Goal: Transaction & Acquisition: Purchase product/service

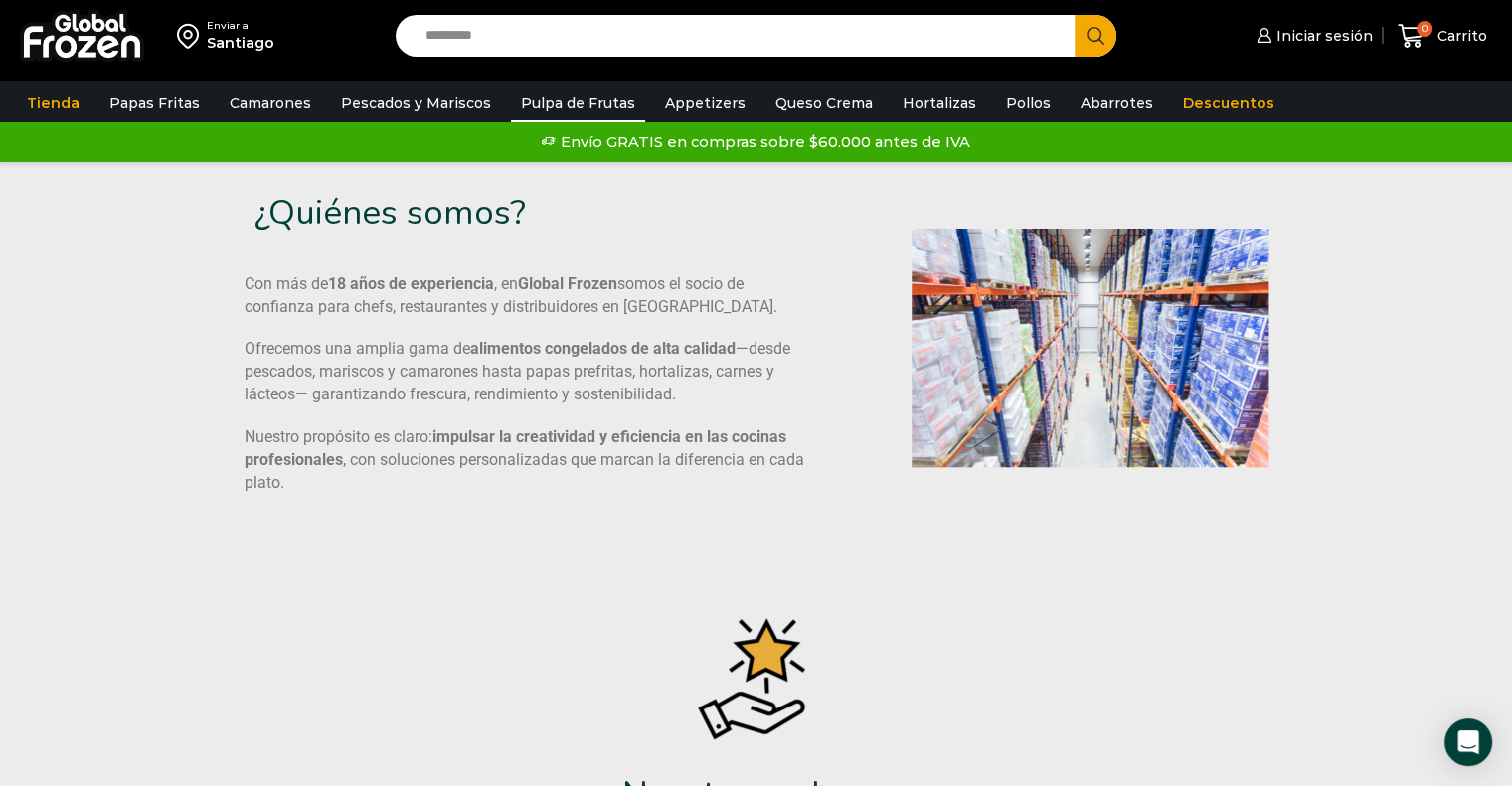
click at [554, 107] on link "Pulpa de Frutas" at bounding box center [577, 104] width 134 height 38
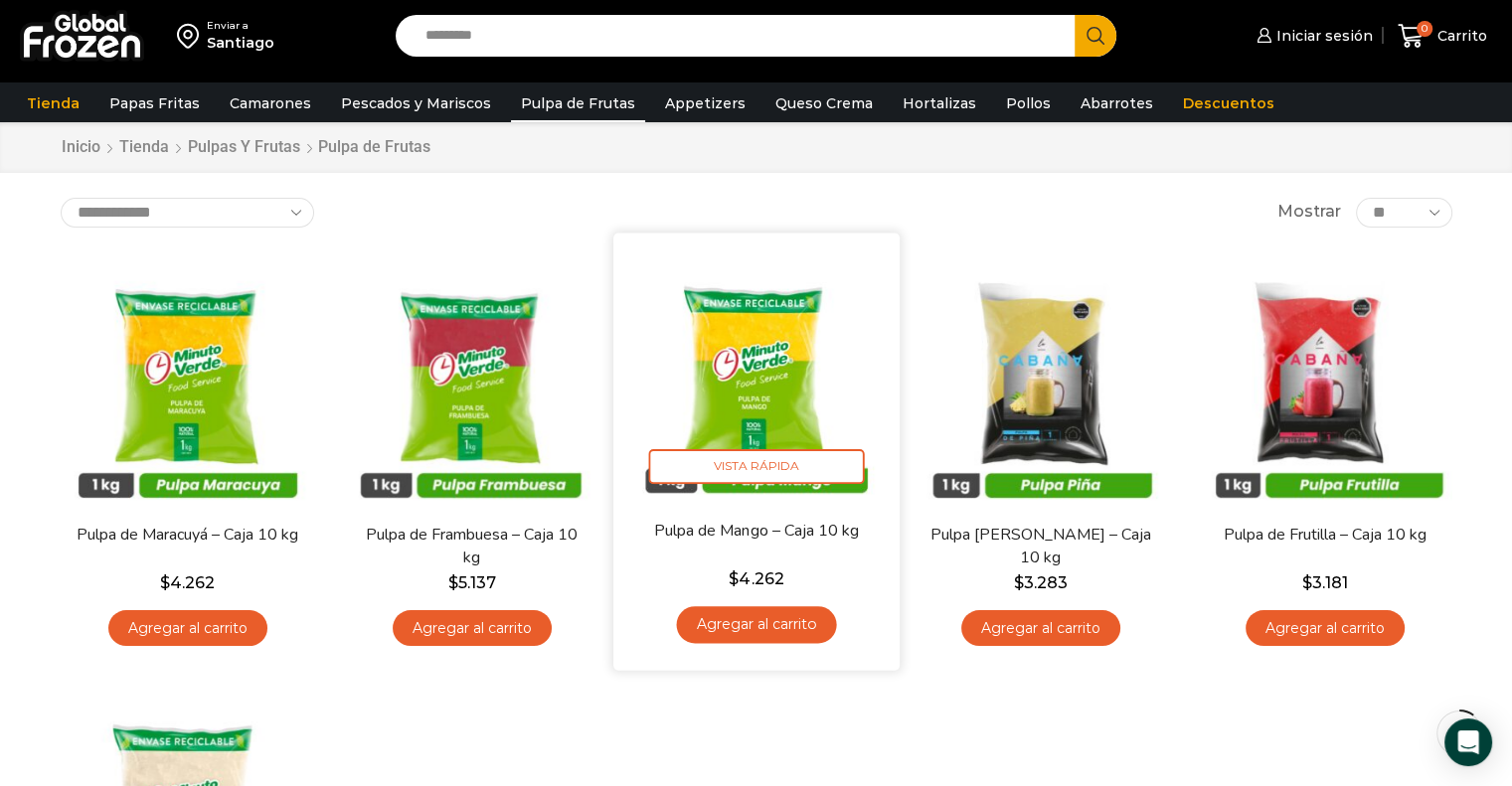
scroll to position [100, 0]
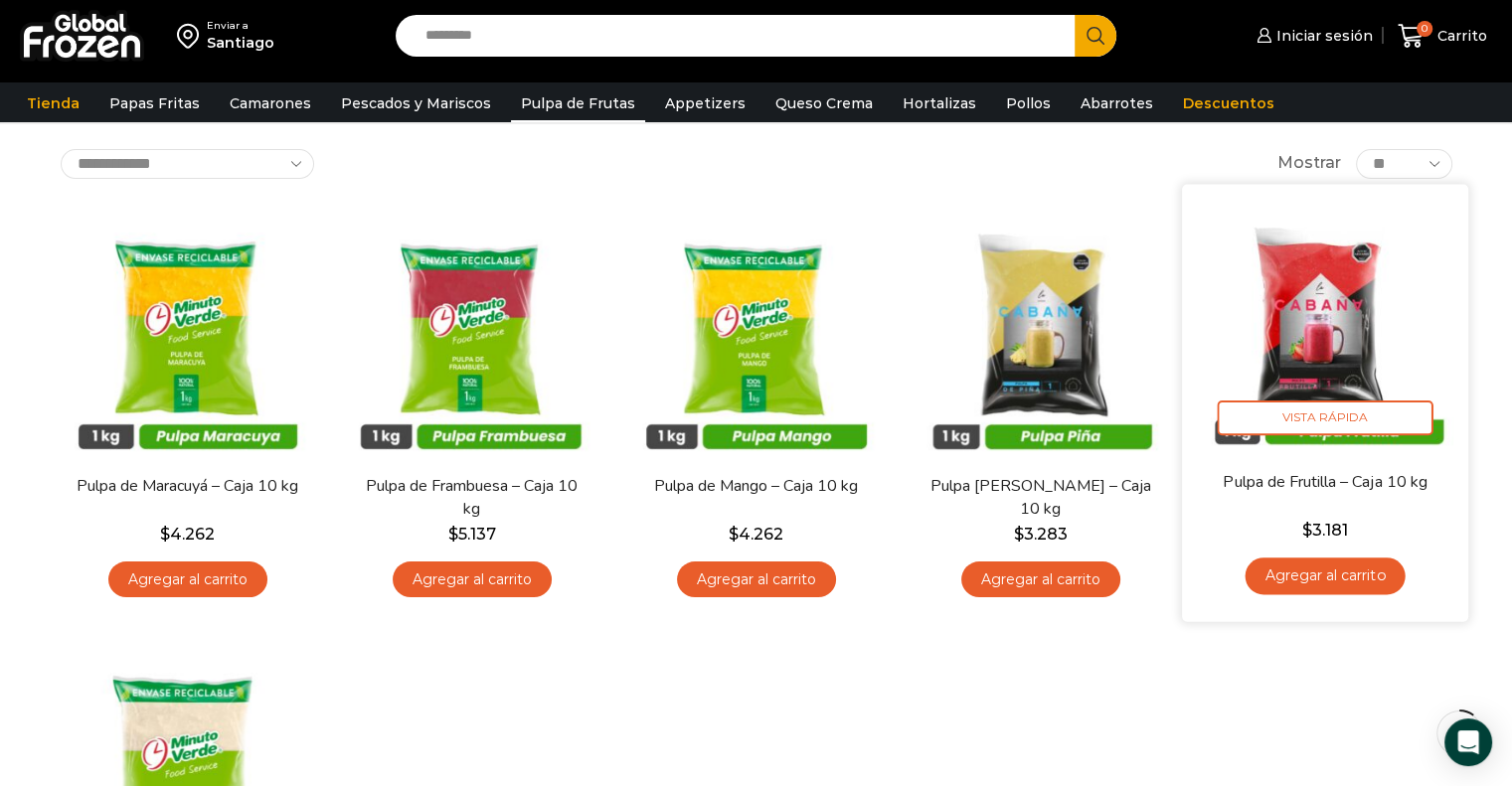
click at [1355, 576] on link "Agregar al carrito" at bounding box center [1324, 575] width 160 height 37
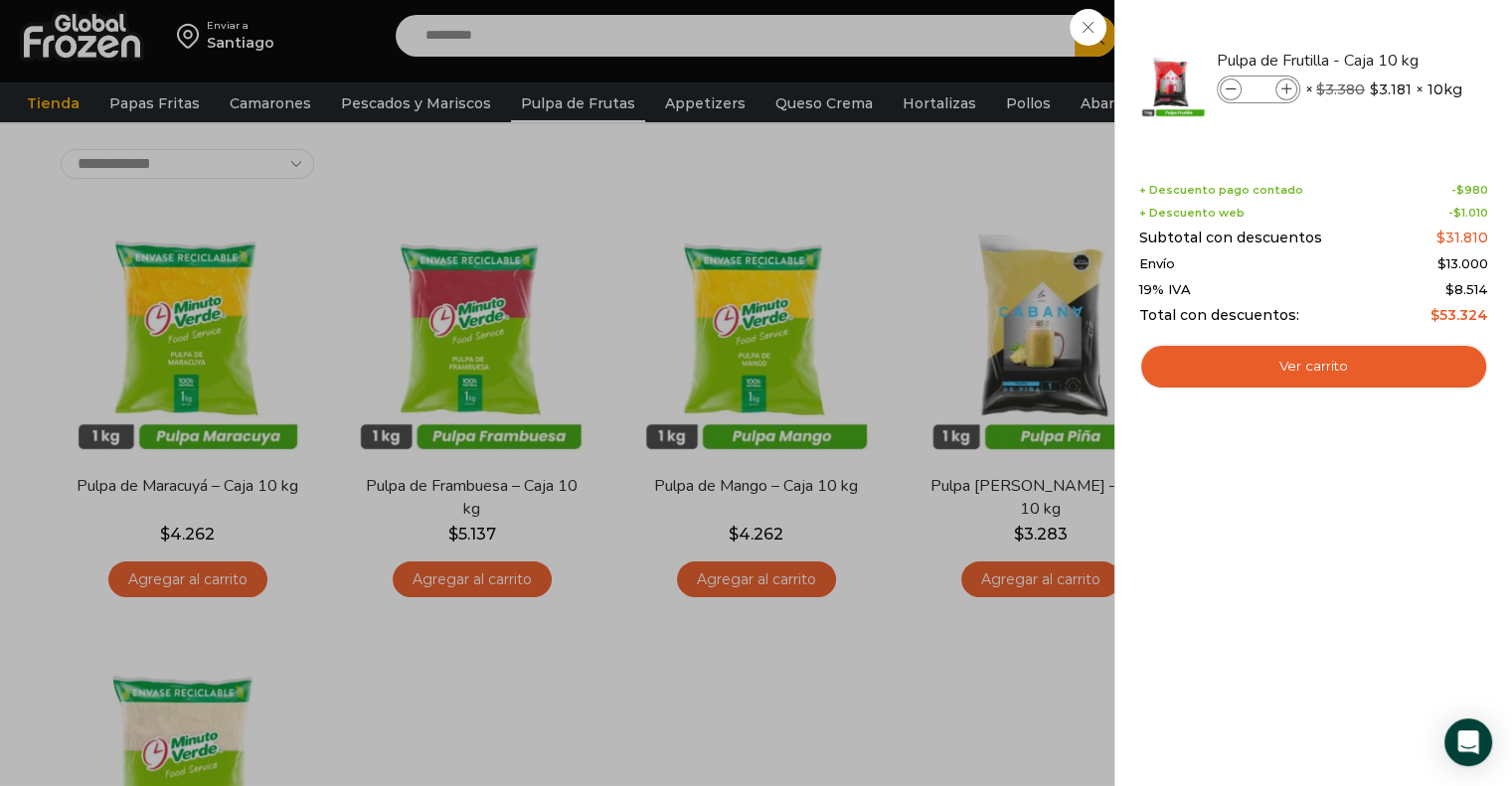
click at [1392, 60] on div "1 Carrito 1 1 Shopping Cart *" at bounding box center [1442, 36] width 100 height 47
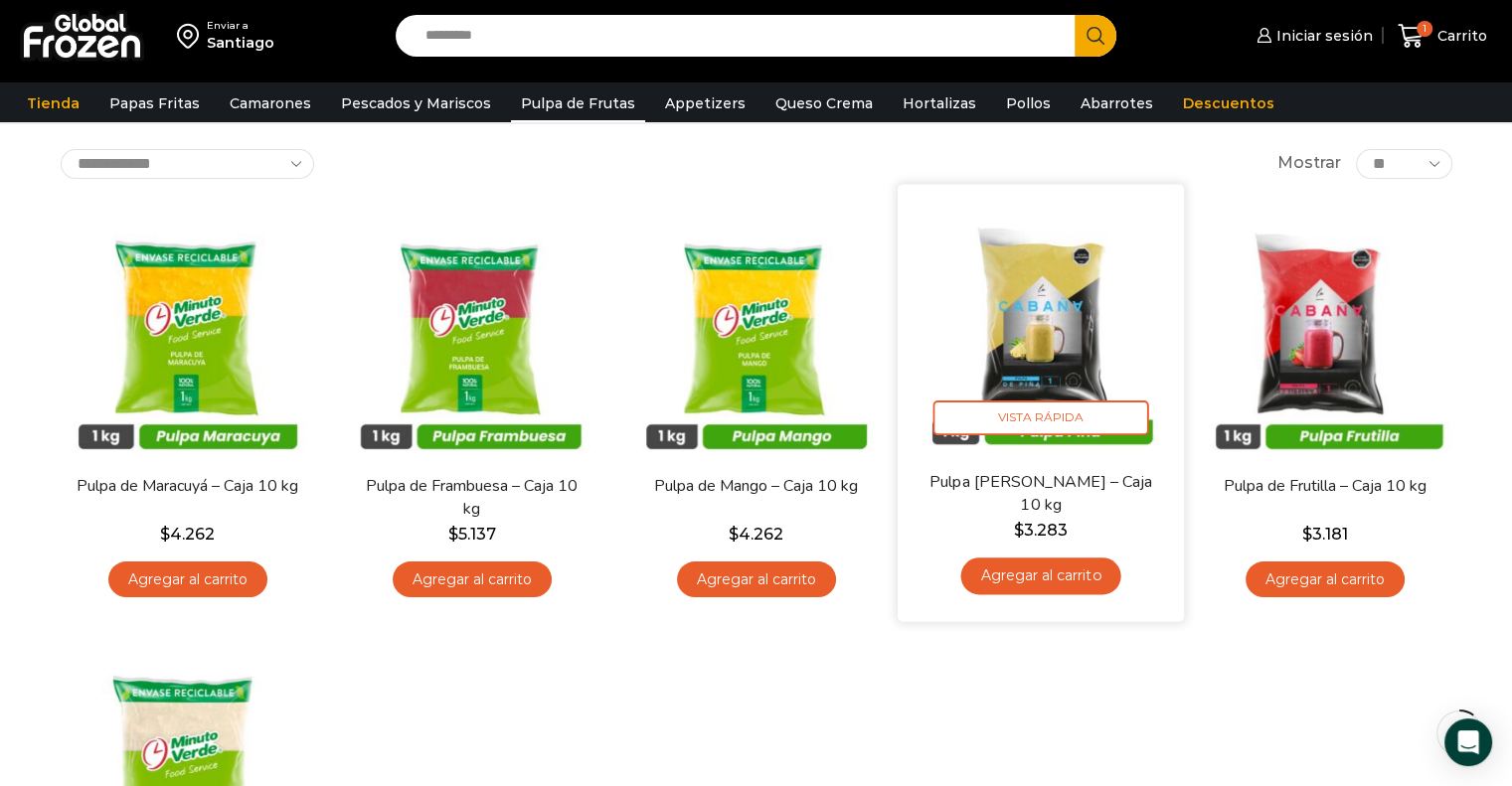
click at [1064, 572] on link "Agregar al carrito" at bounding box center [1040, 575] width 160 height 37
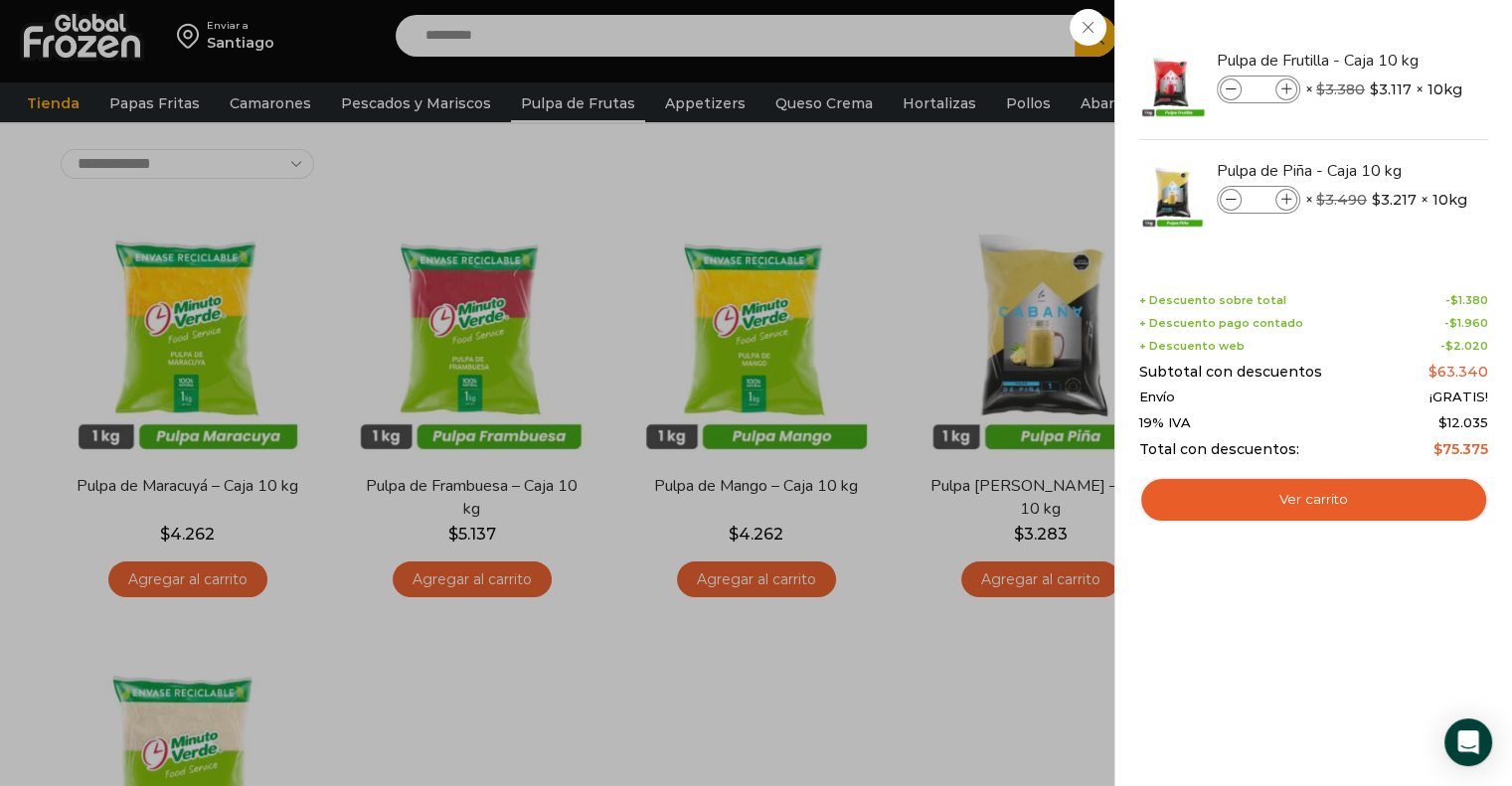
click at [1392, 60] on div "2 Carrito 2 2 Shopping Cart *" at bounding box center [1442, 36] width 100 height 47
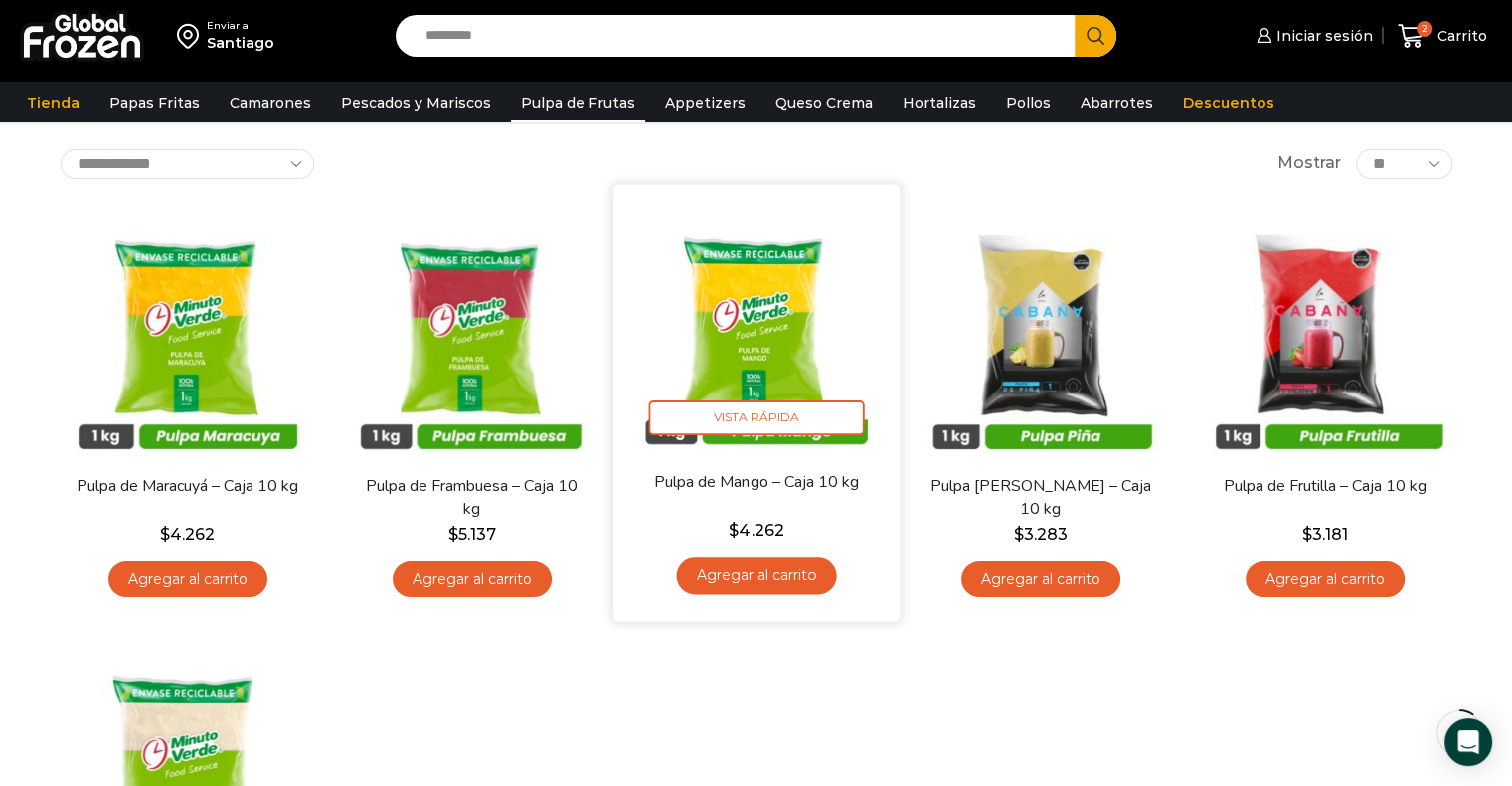
click at [780, 582] on link "Agregar al carrito" at bounding box center [756, 575] width 160 height 37
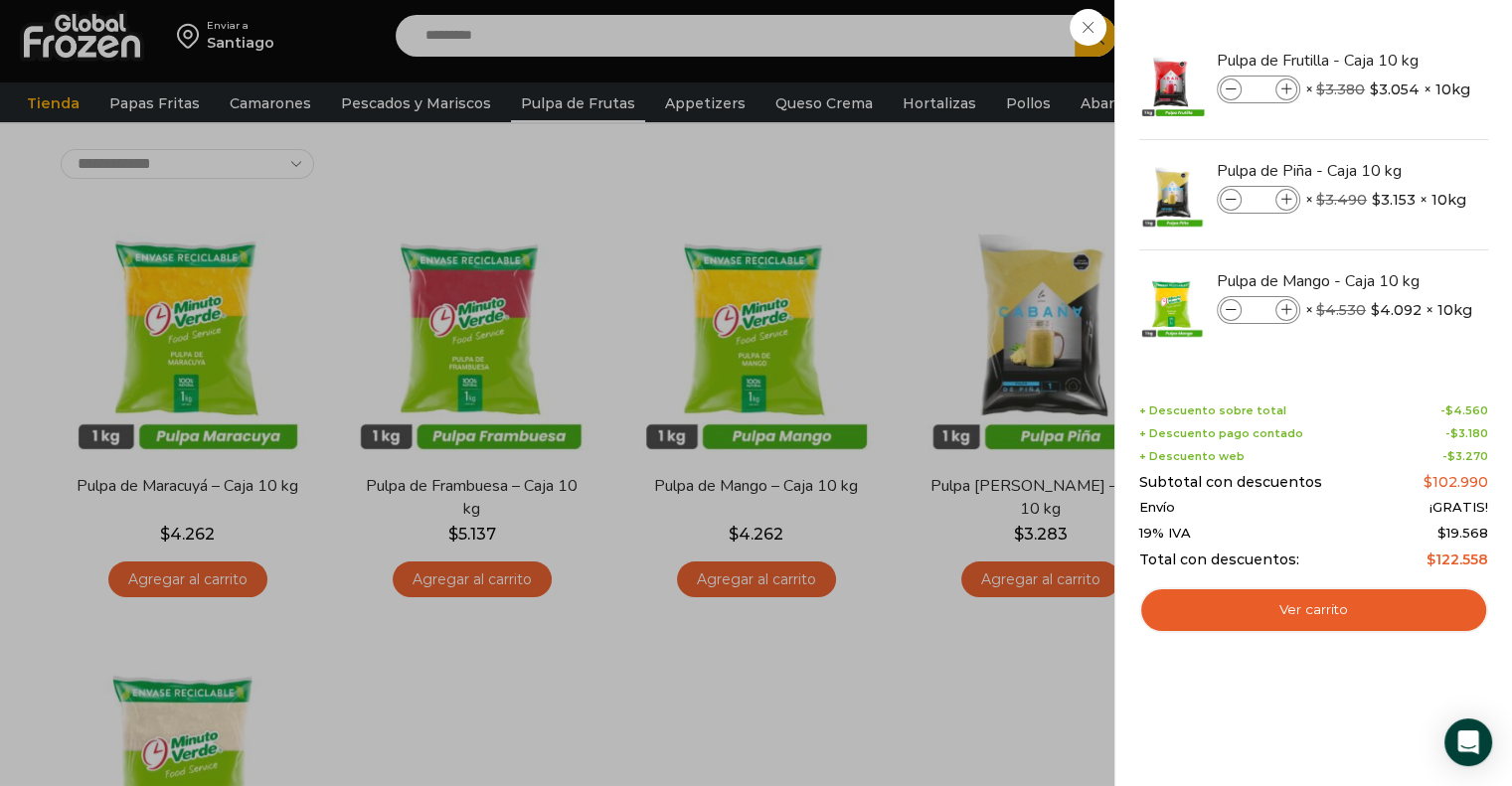
click at [1392, 60] on div "3 Carrito 3 3 Shopping Cart *" at bounding box center [1442, 36] width 100 height 47
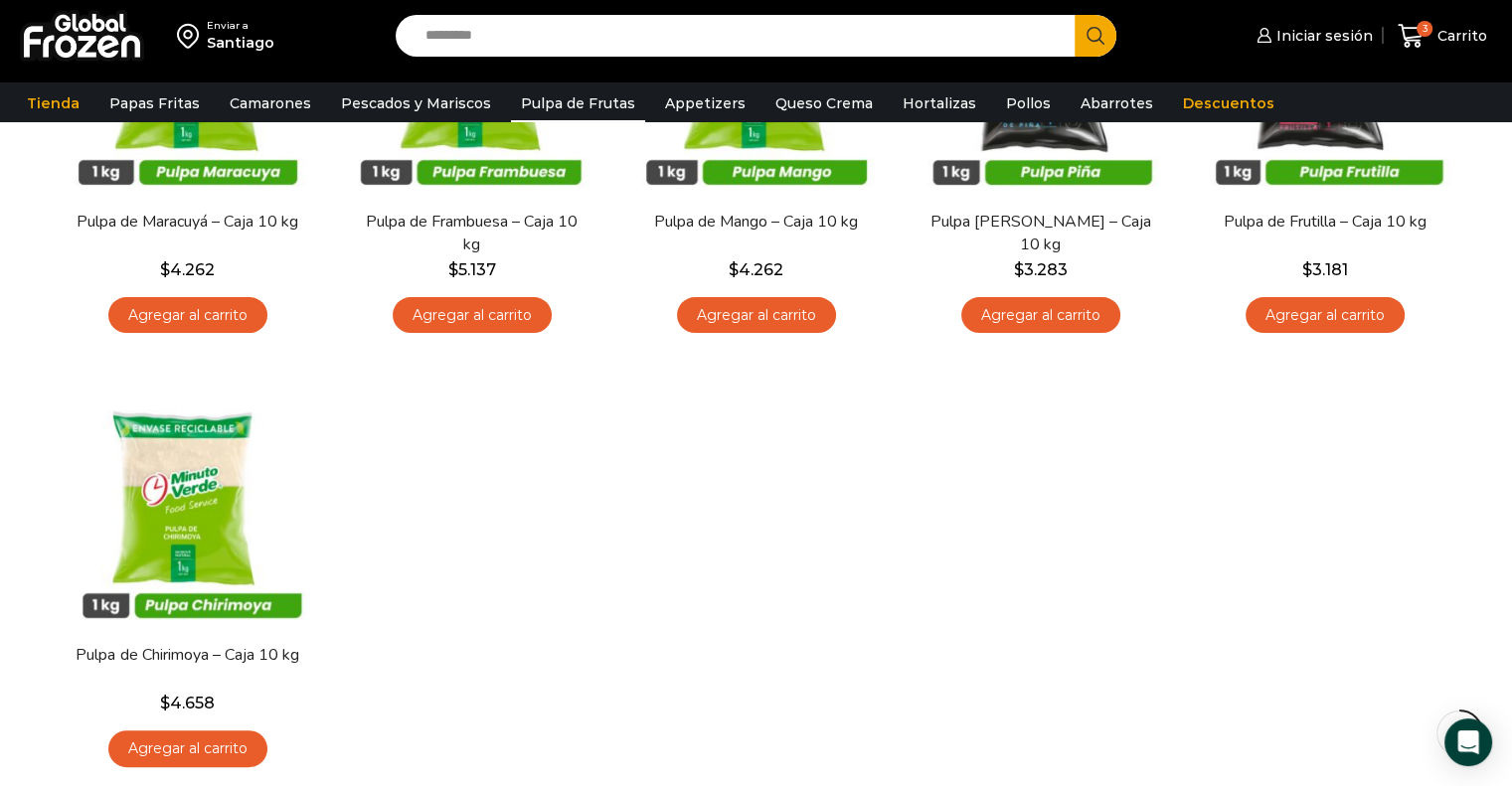
scroll to position [397, 0]
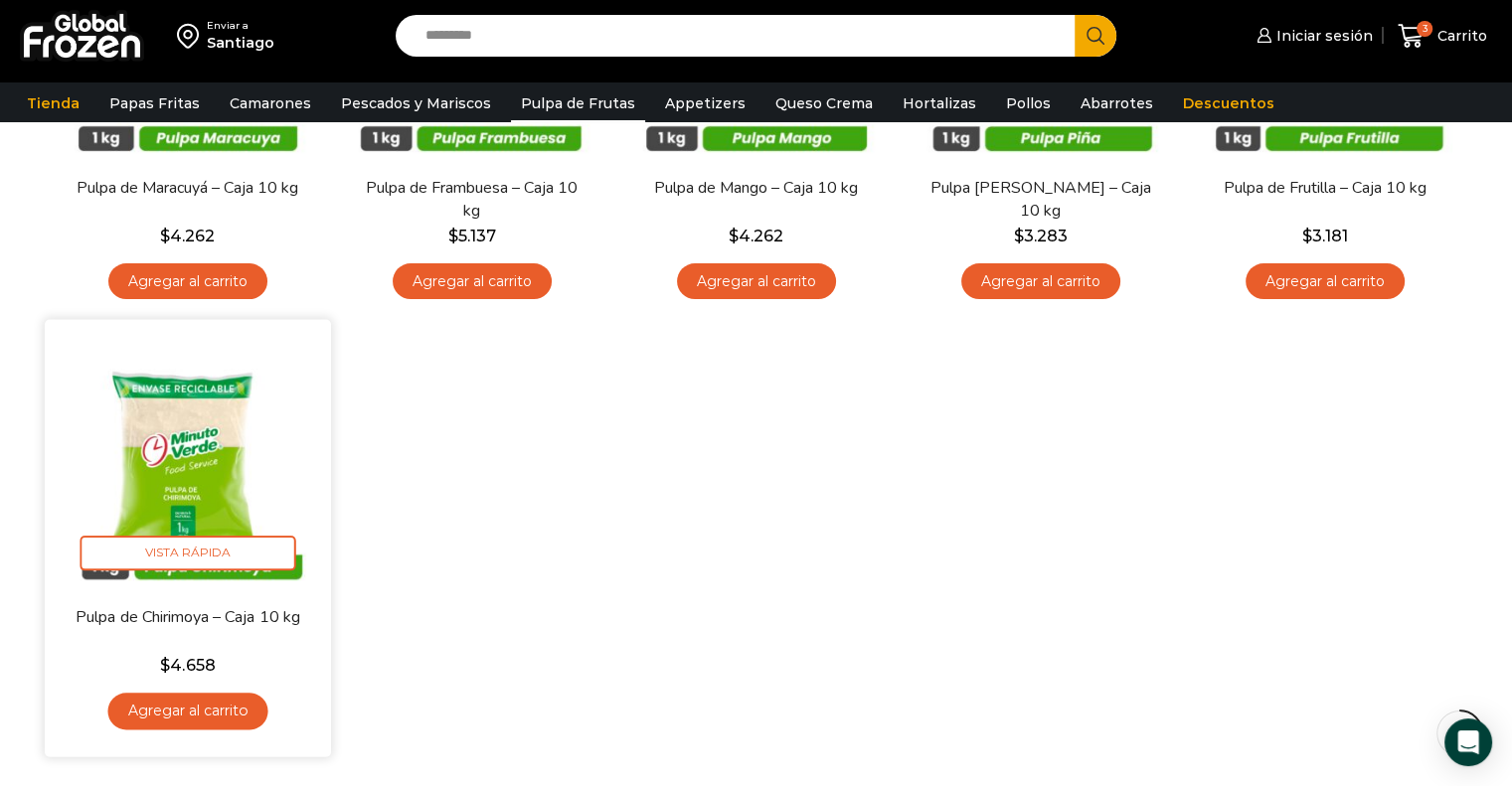
click at [239, 716] on link "Agregar al carrito" at bounding box center [187, 711] width 160 height 37
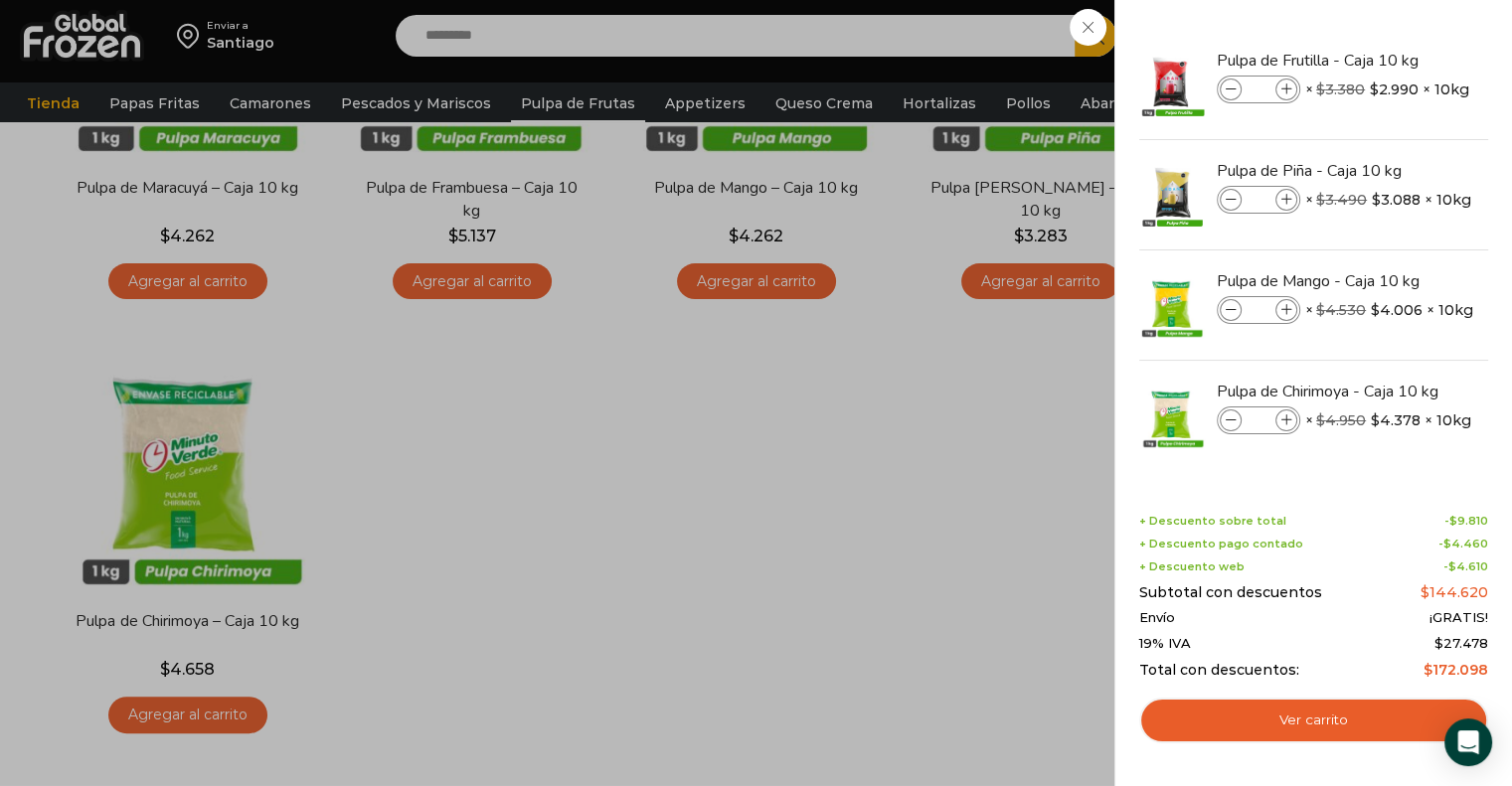
click at [1392, 26] on div "4 Carrito 4 4 Shopping Cart" at bounding box center [1442, 36] width 100 height 47
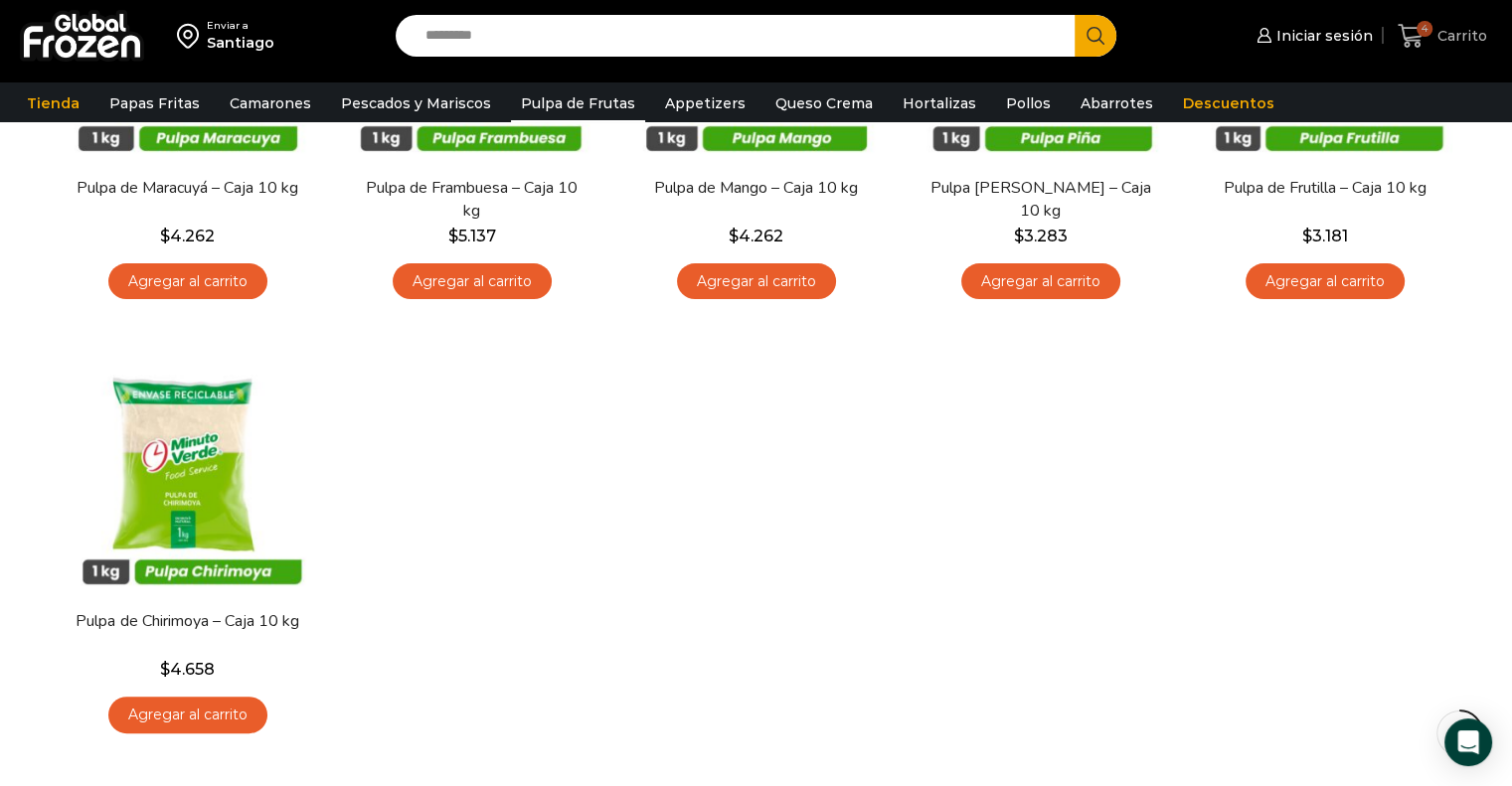
click at [1435, 50] on link "4 Carrito" at bounding box center [1442, 36] width 100 height 47
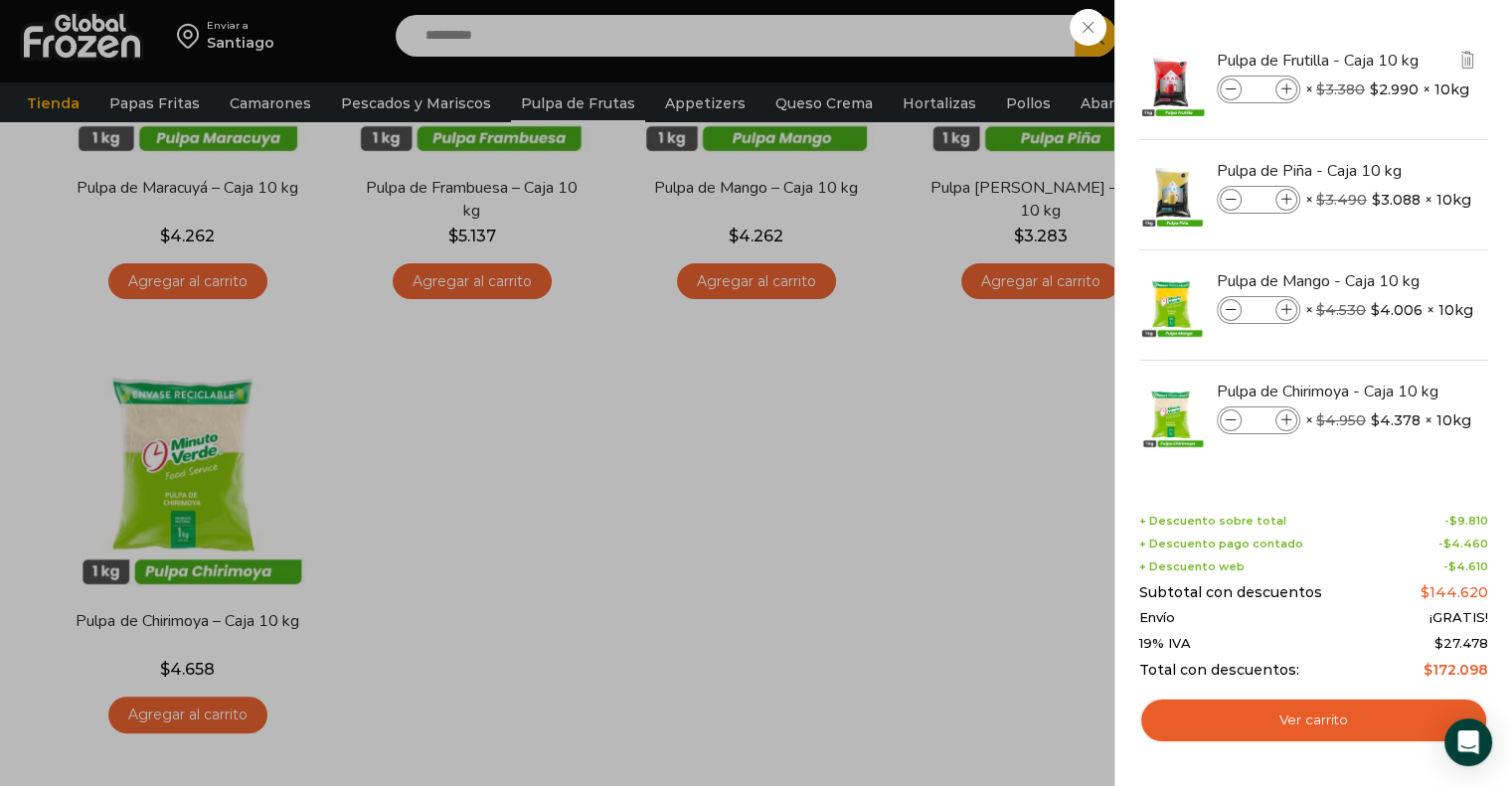
click at [1291, 89] on span at bounding box center [1286, 90] width 22 height 22
type input "*"
click at [1291, 89] on span at bounding box center [1286, 90] width 22 height 22
type input "*"
click at [1291, 89] on div at bounding box center [1312, 84] width 353 height 109
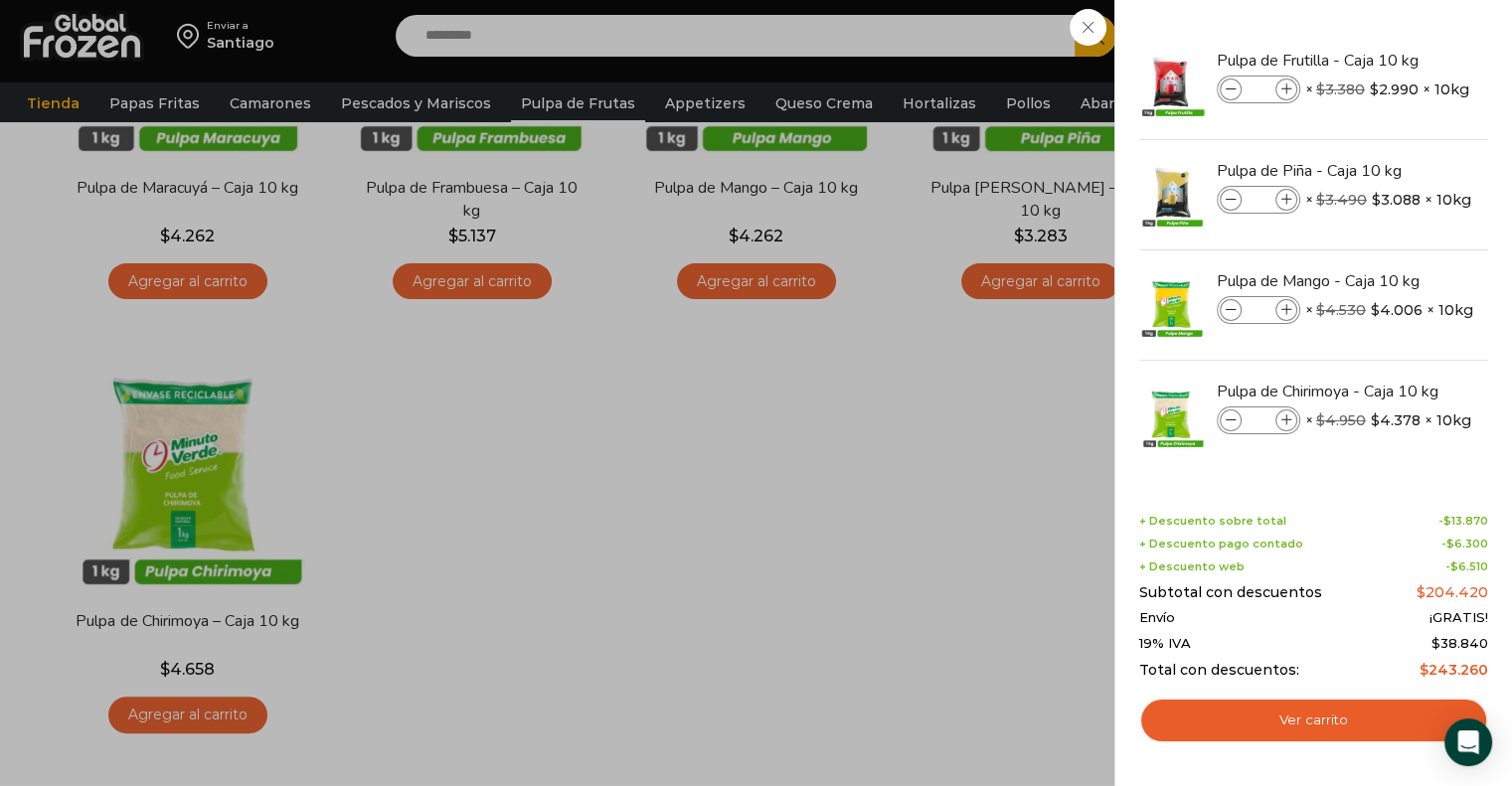
click at [1291, 89] on span at bounding box center [1286, 90] width 22 height 22
type input "*"
click at [1281, 195] on icon at bounding box center [1286, 200] width 11 height 11
type input "*"
click at [1281, 195] on icon at bounding box center [1286, 200] width 11 height 11
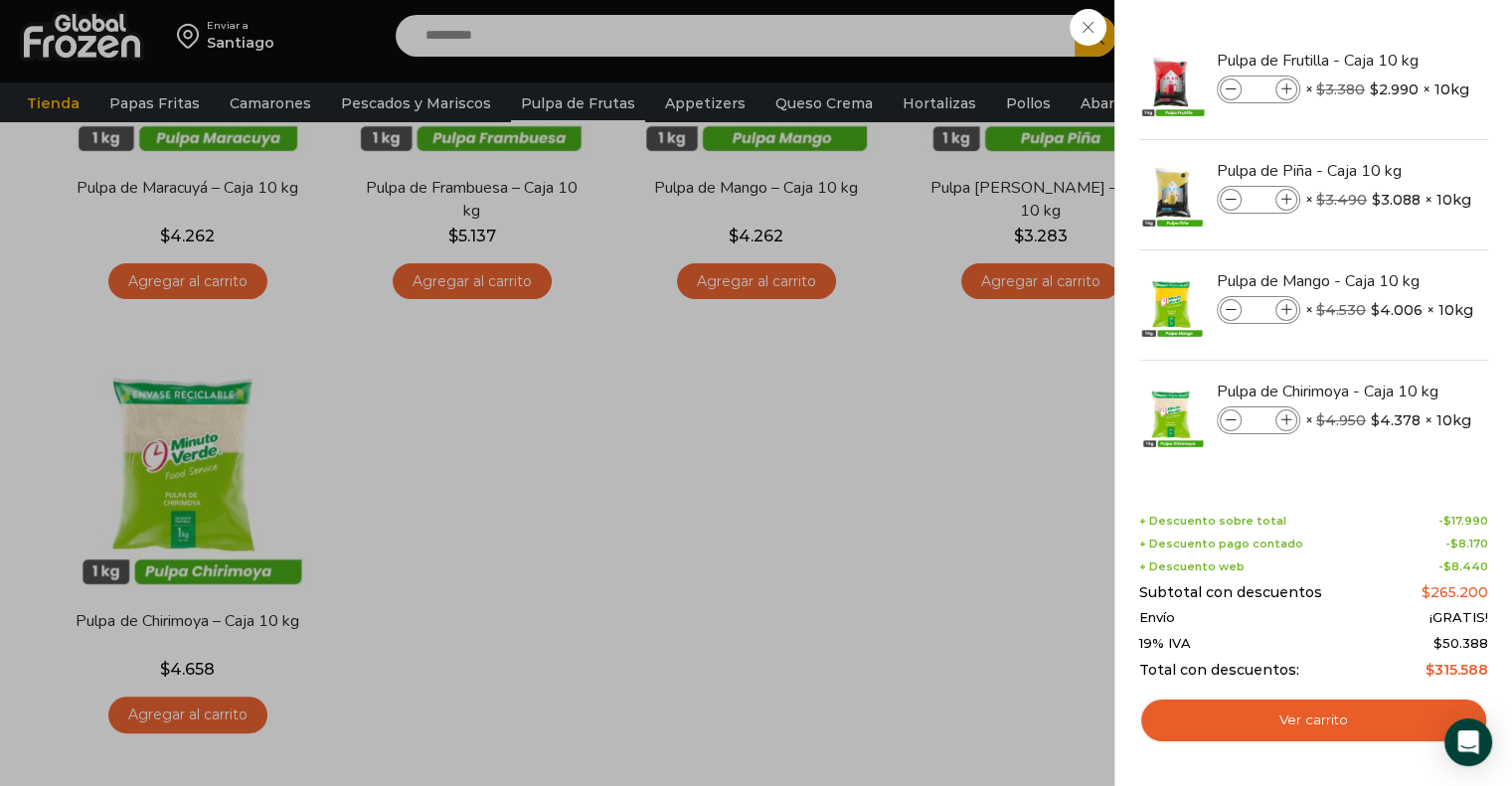
type input "*"
click at [1281, 195] on icon at bounding box center [1286, 200] width 11 height 11
type input "*"
click at [1281, 313] on icon at bounding box center [1286, 310] width 11 height 11
type input "*"
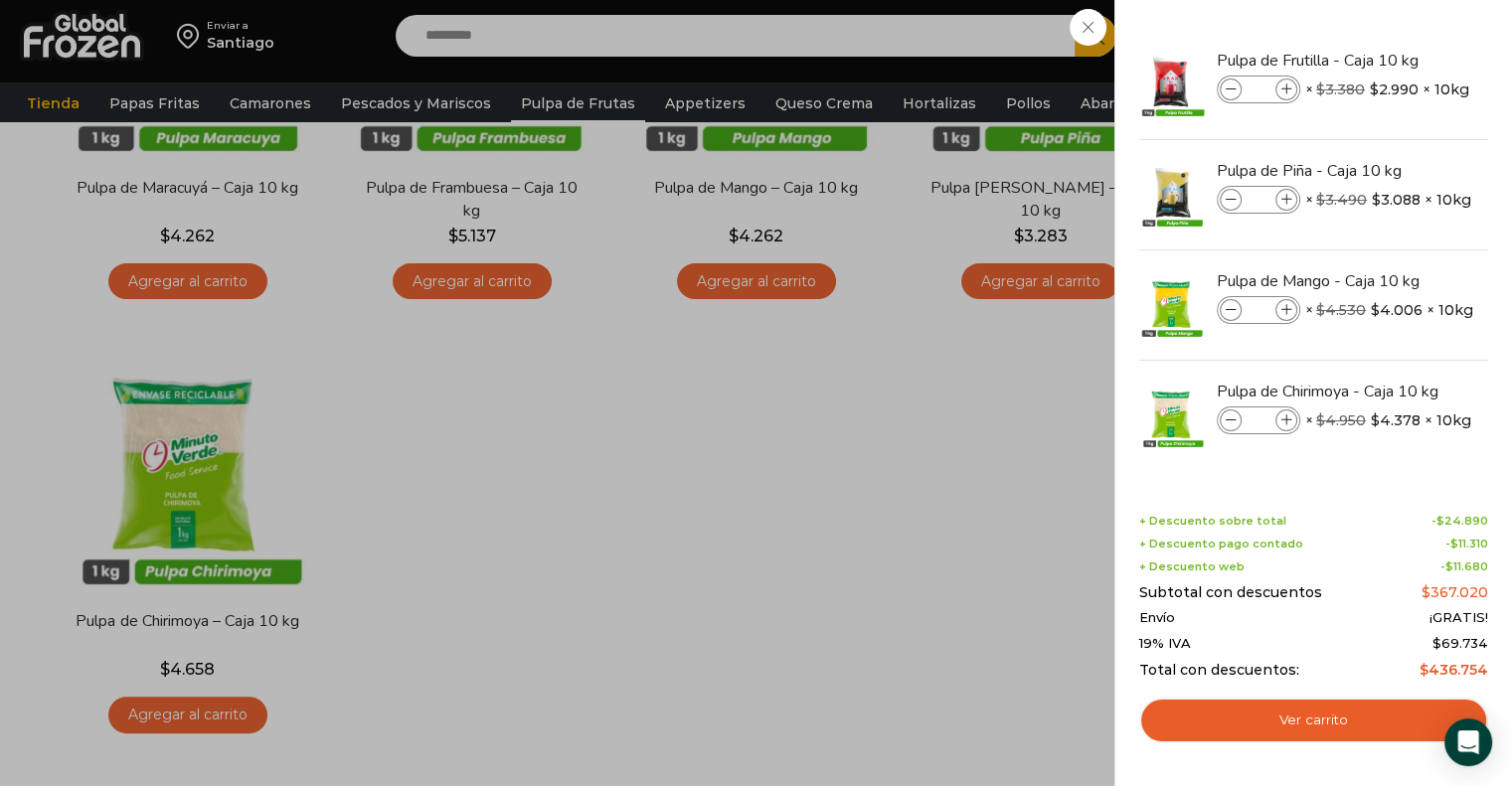
click at [1281, 313] on icon at bounding box center [1286, 310] width 11 height 11
type input "*"
click at [1281, 313] on icon at bounding box center [1286, 310] width 11 height 11
type input "*"
click at [1287, 424] on icon at bounding box center [1286, 420] width 11 height 11
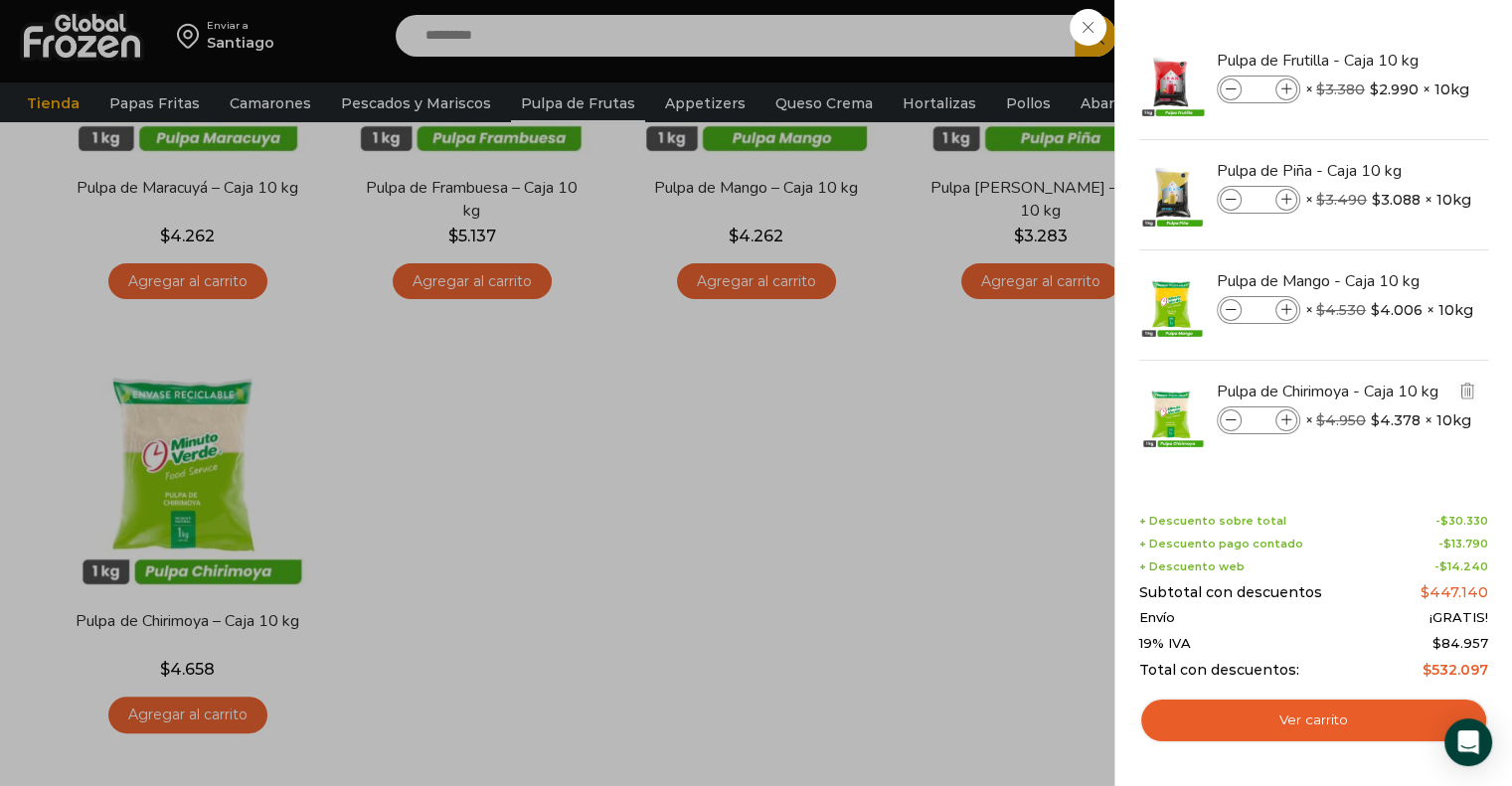
type input "*"
click at [1287, 424] on icon at bounding box center [1286, 420] width 11 height 11
type input "*"
click at [1287, 424] on icon at bounding box center [1286, 420] width 11 height 11
type input "*"
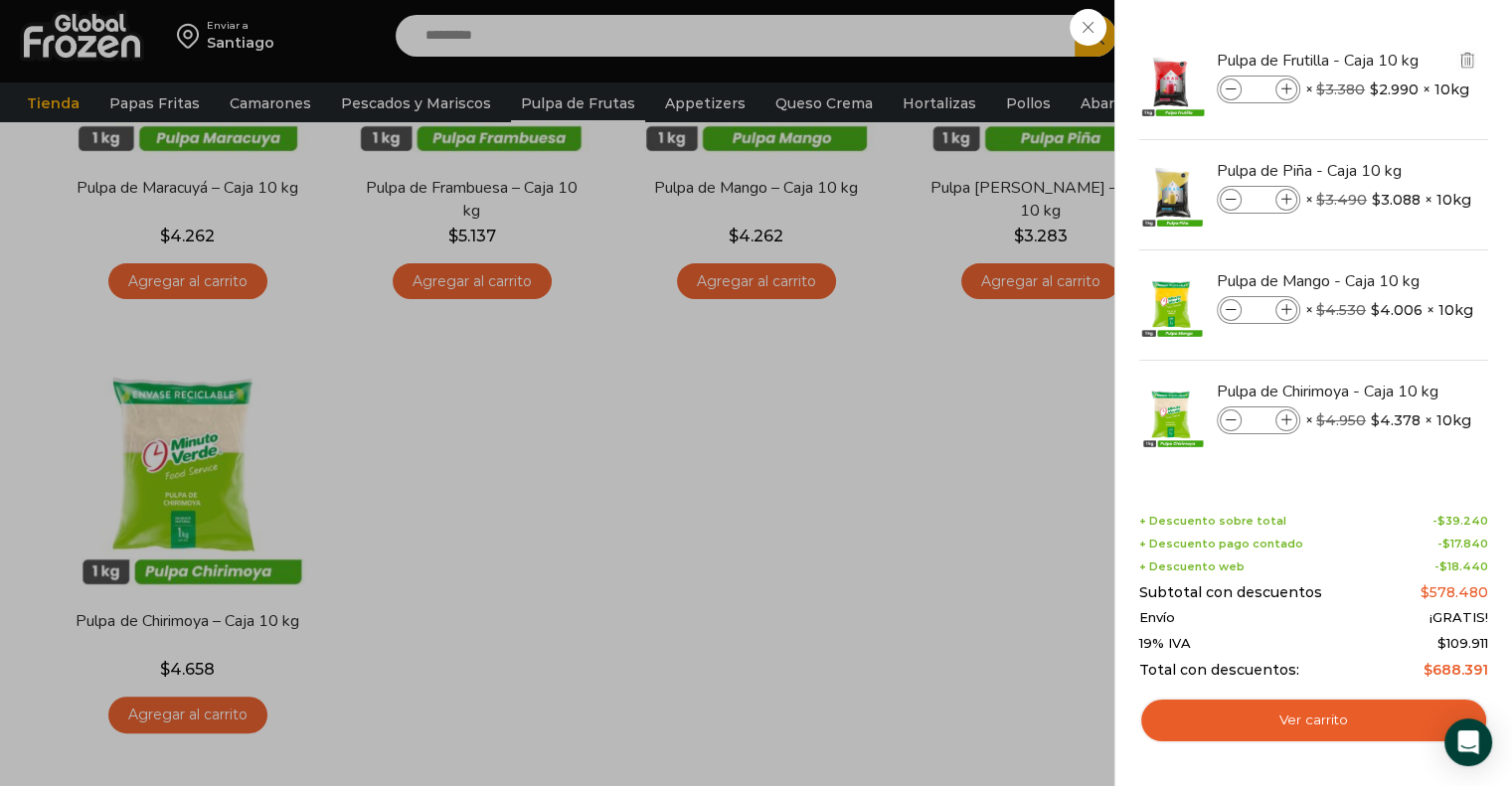
click at [1229, 92] on icon at bounding box center [1230, 90] width 11 height 11
type input "*"
click at [1230, 93] on icon at bounding box center [1230, 90] width 11 height 11
type input "*"
click at [1232, 199] on icon at bounding box center [1230, 200] width 11 height 11
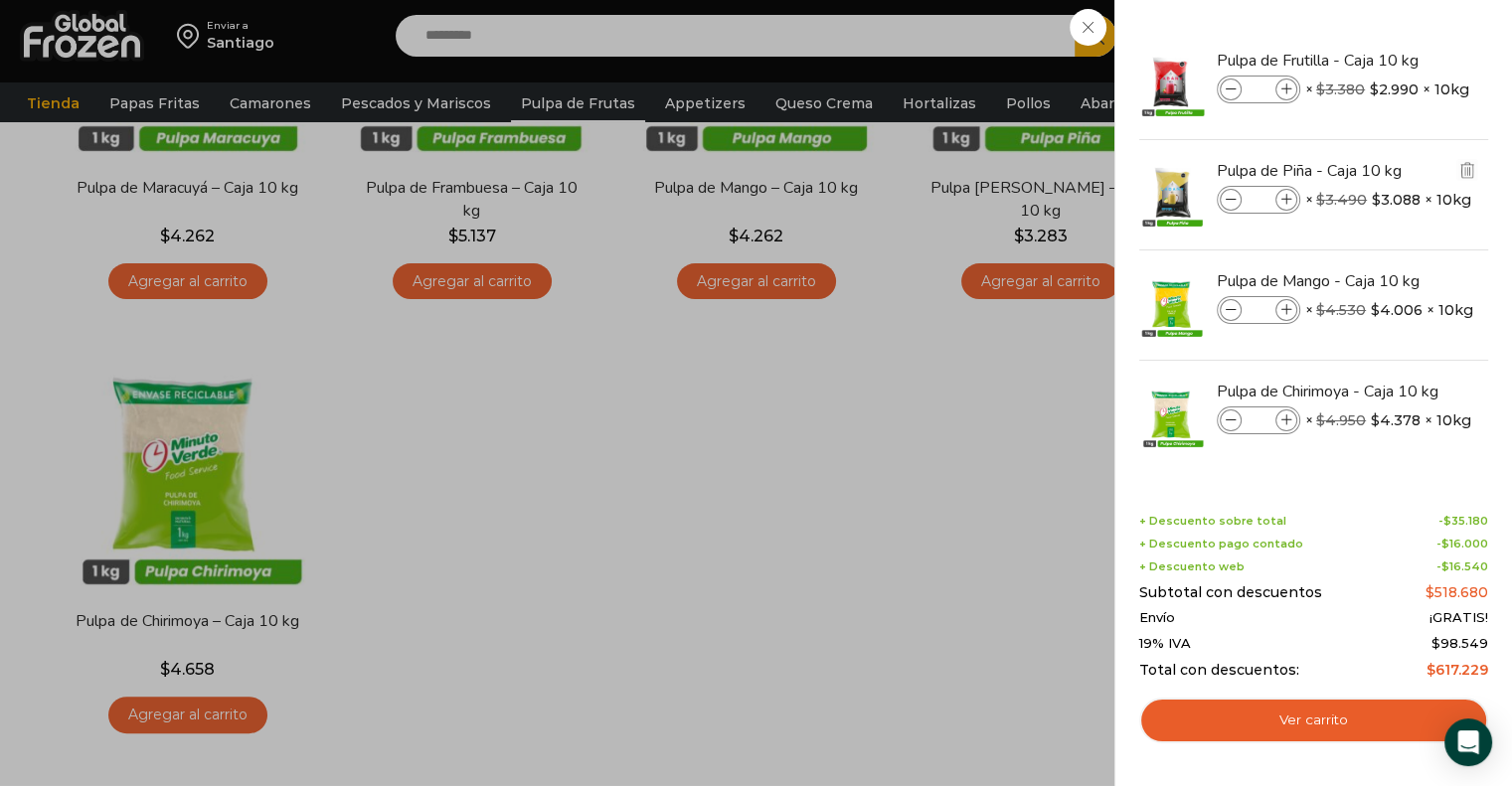
type input "*"
click at [1227, 307] on icon at bounding box center [1230, 310] width 11 height 11
type input "*"
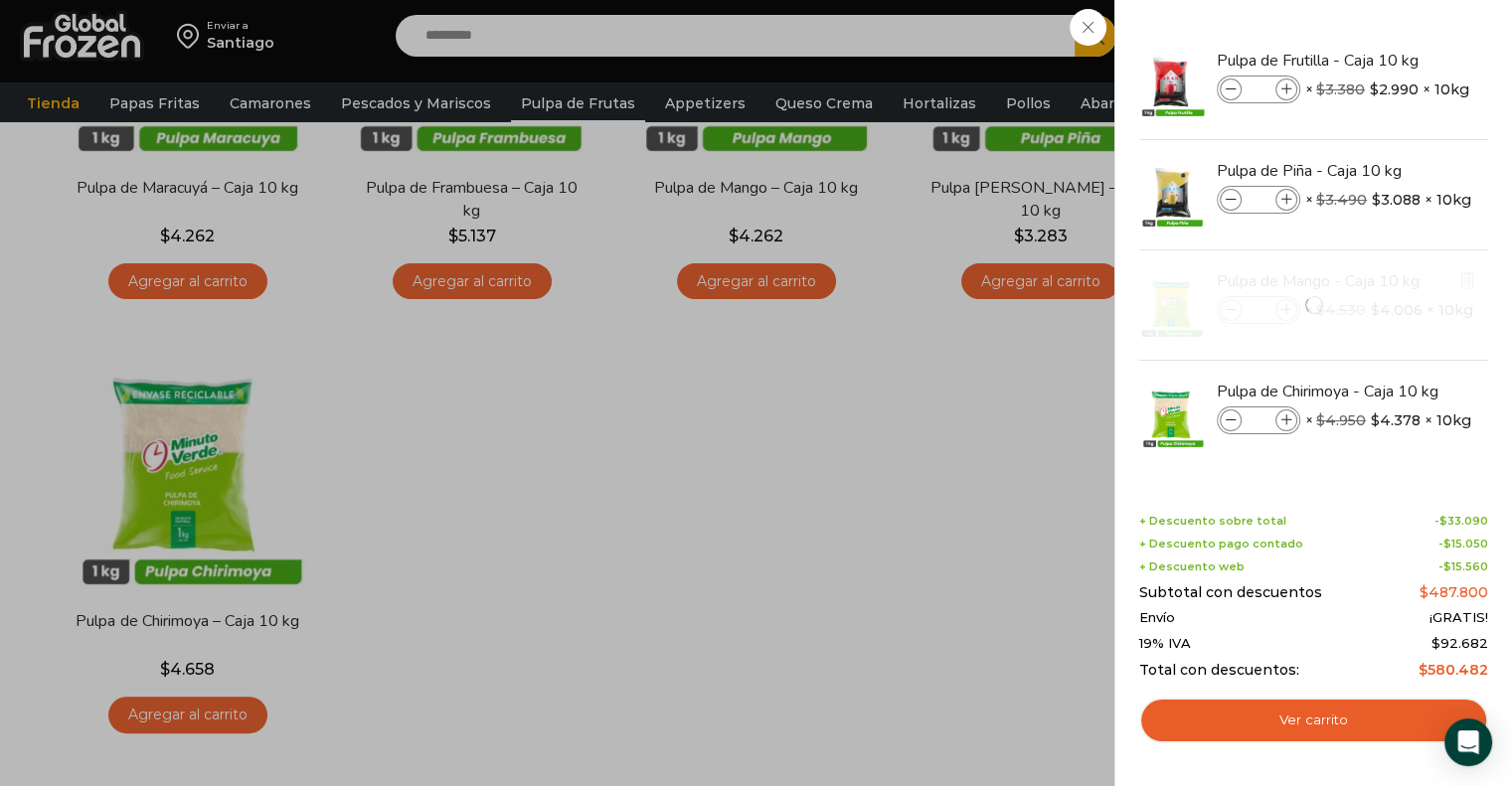
drag, startPoint x: 1229, startPoint y: 424, endPoint x: 1243, endPoint y: 359, distance: 66.5
click at [1243, 359] on div at bounding box center [1312, 305] width 353 height 109
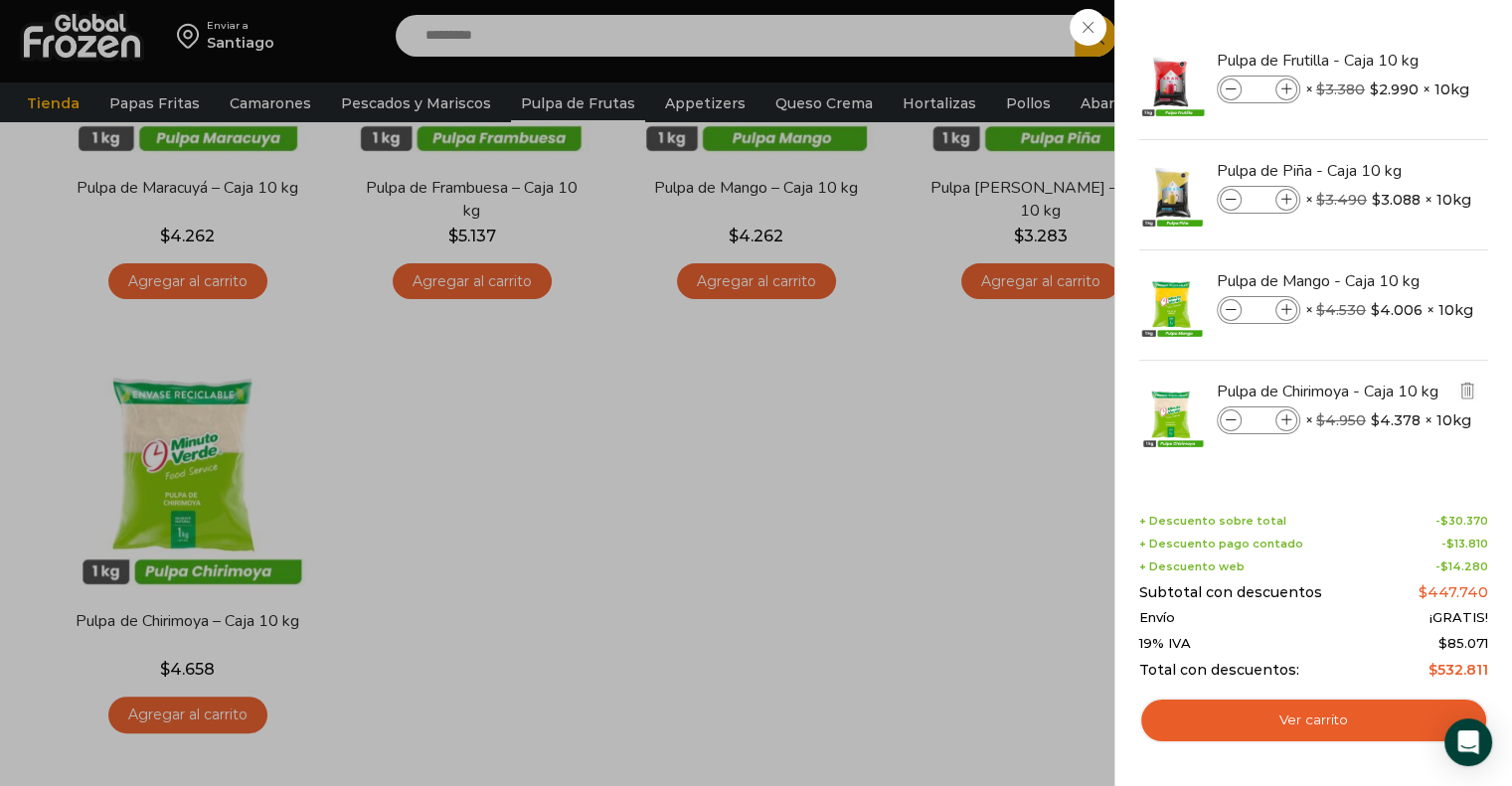
click at [1228, 412] on span at bounding box center [1230, 420] width 22 height 22
type input "*"
click at [1228, 412] on span at bounding box center [1230, 420] width 22 height 22
type input "*"
click at [1284, 91] on icon at bounding box center [1286, 90] width 11 height 11
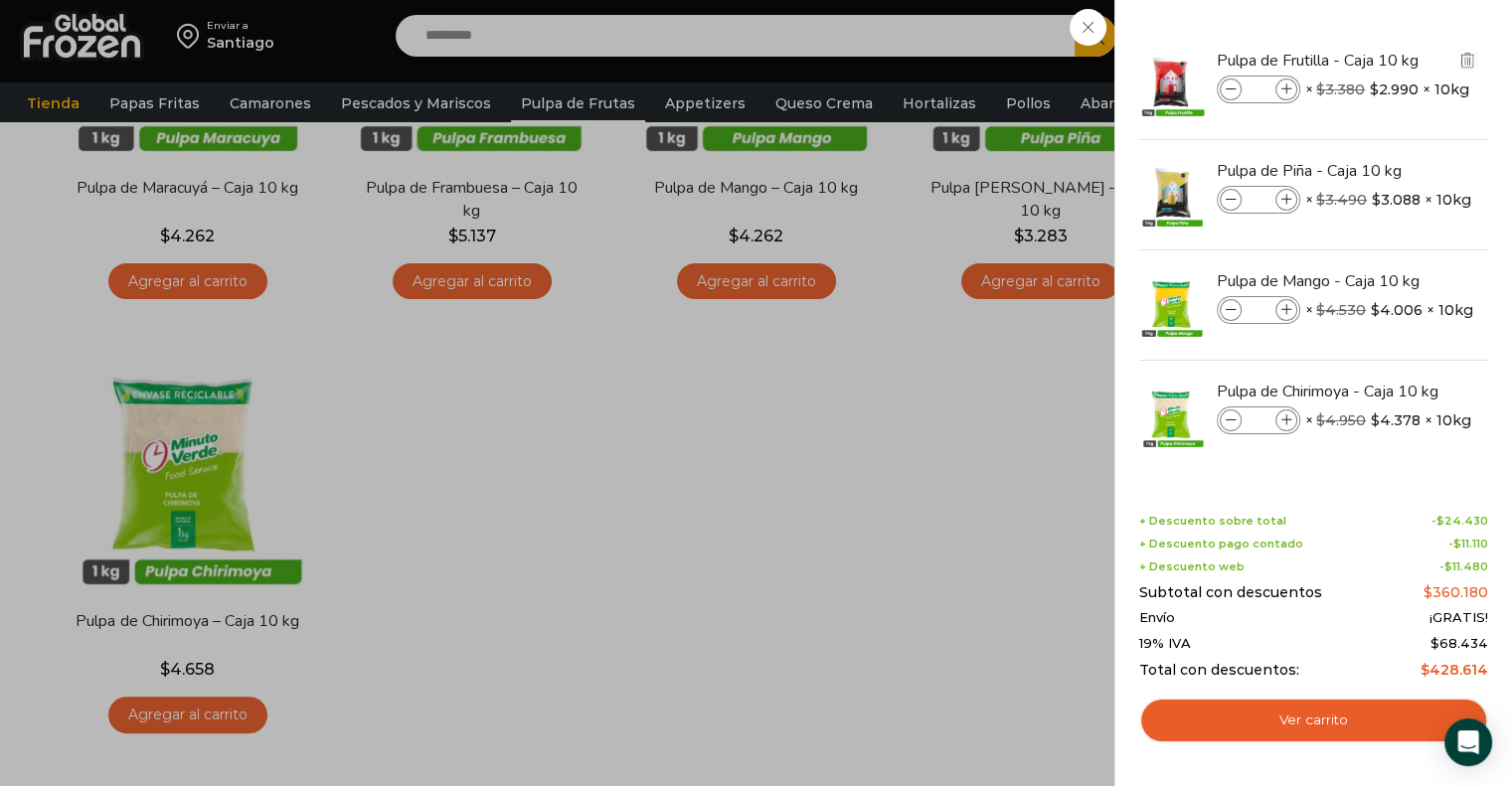
type input "*"
click at [1227, 421] on icon at bounding box center [1230, 420] width 11 height 11
type input "*"
click at [1227, 199] on icon at bounding box center [1230, 200] width 11 height 11
type input "*"
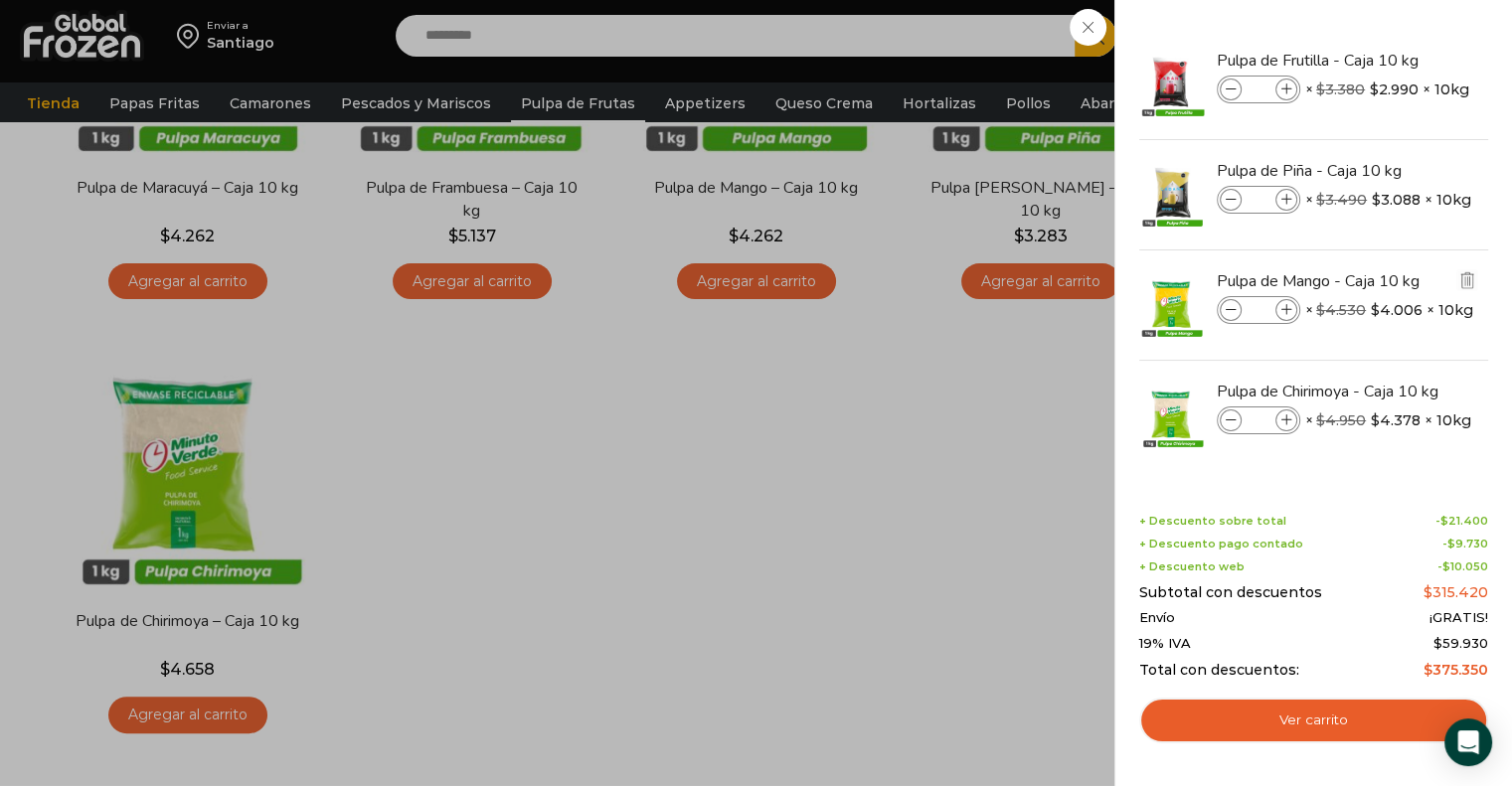
click at [1234, 309] on icon at bounding box center [1230, 310] width 11 height 11
type input "*"
click at [1222, 716] on link "Ver carrito" at bounding box center [1312, 721] width 349 height 46
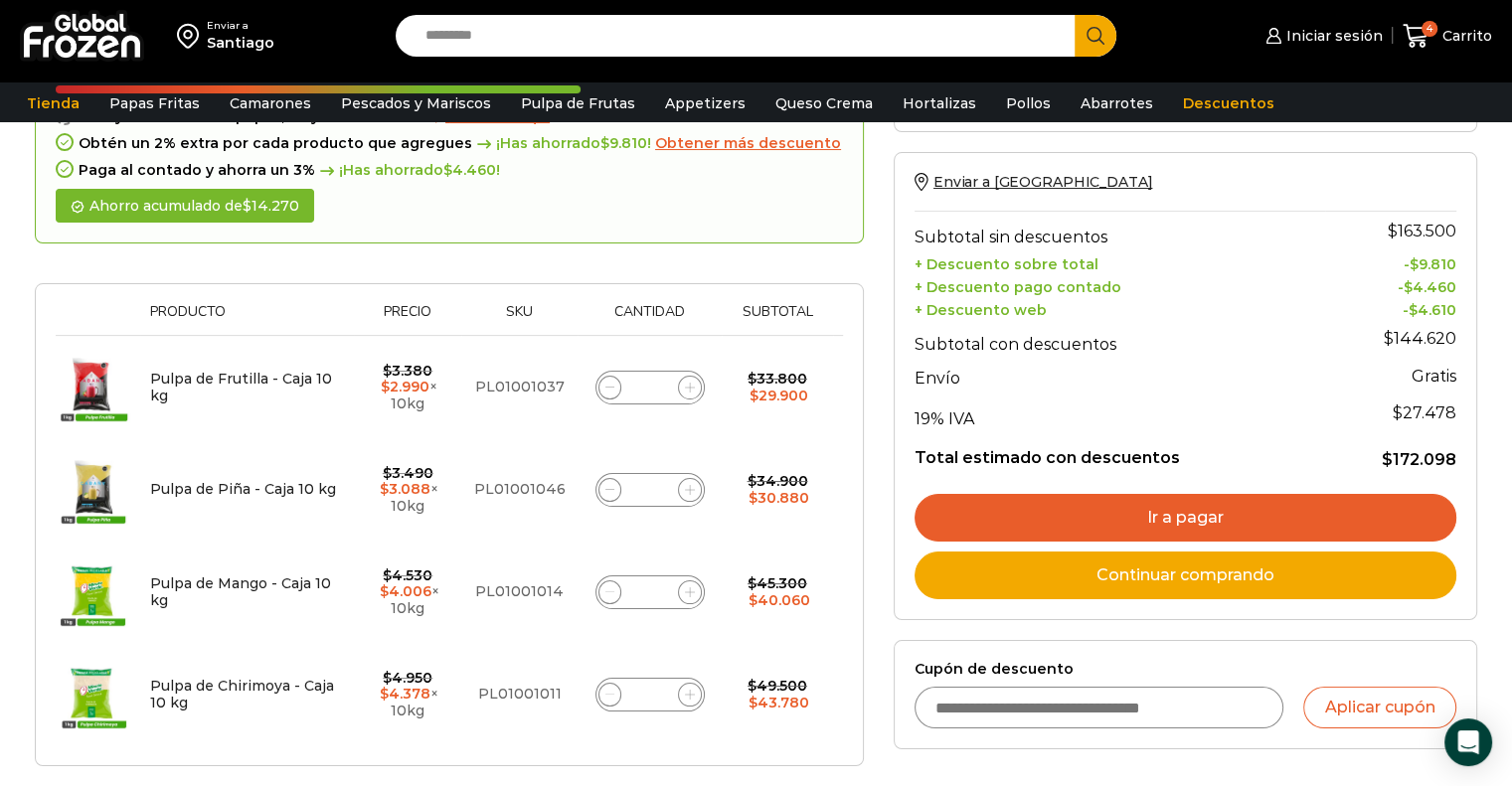
scroll to position [199, 0]
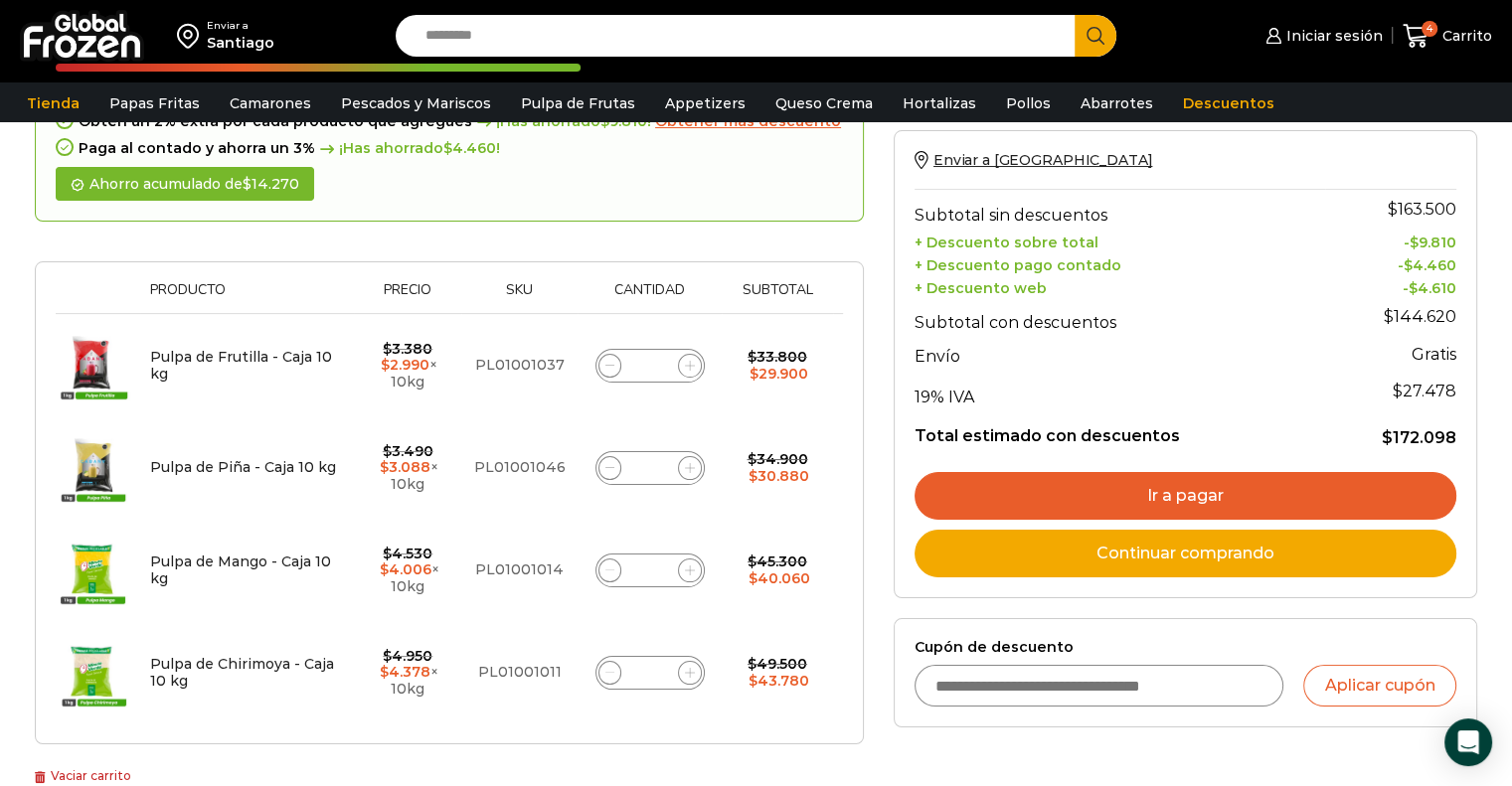
click at [688, 370] on span at bounding box center [690, 366] width 24 height 24
type input "*"
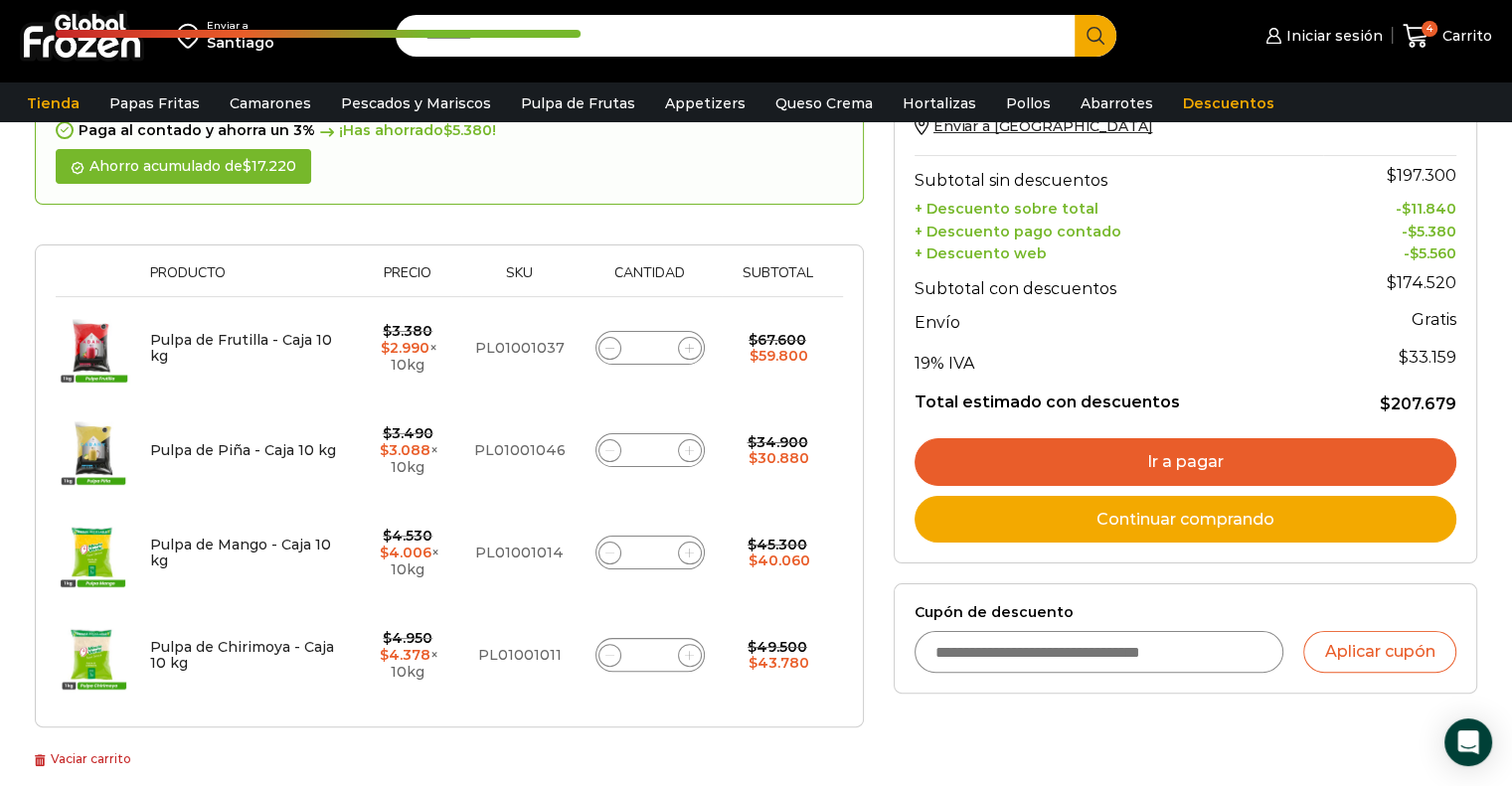
scroll to position [310, 0]
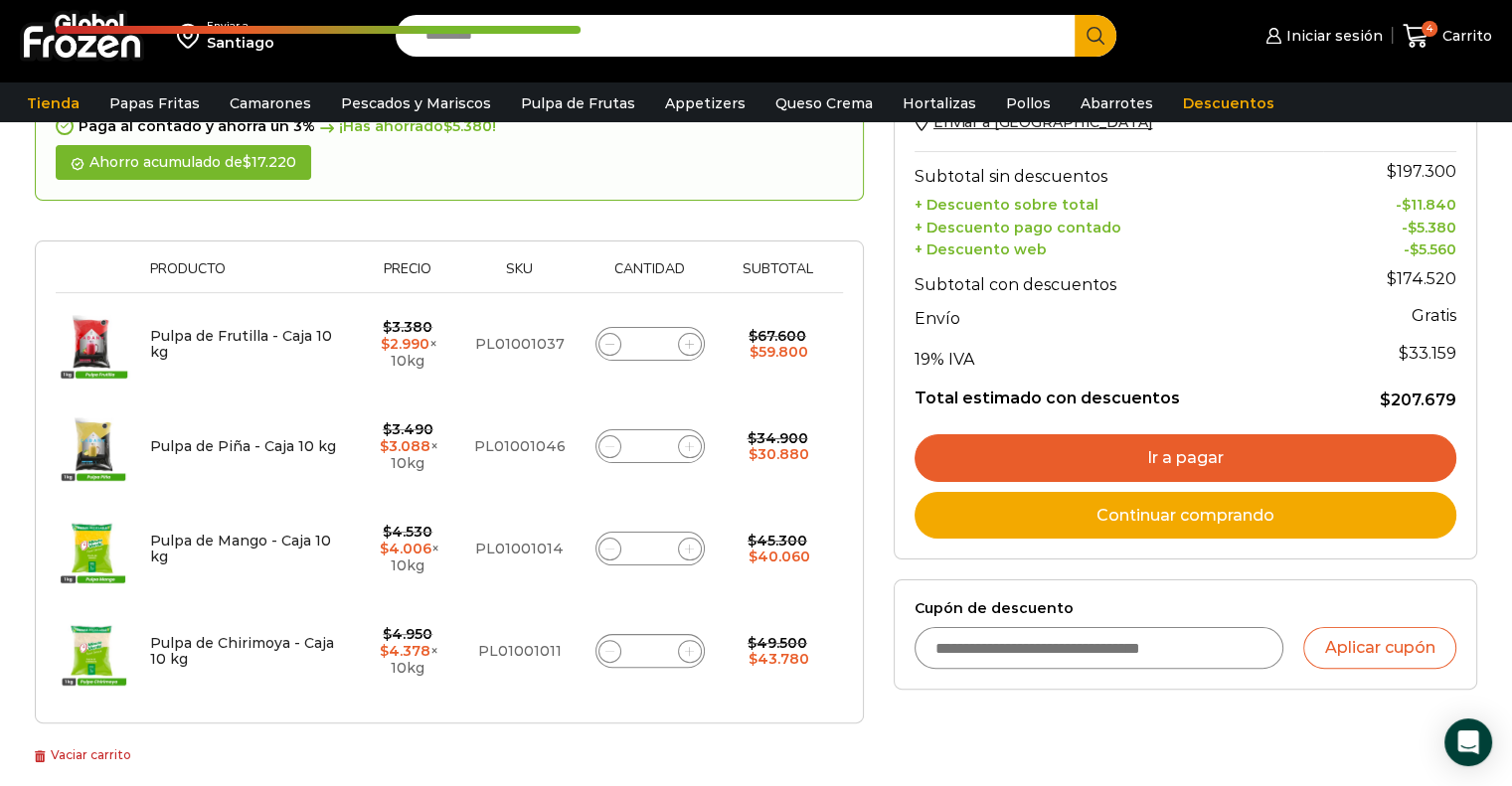
click at [688, 333] on span at bounding box center [690, 345] width 24 height 24
type input "*"
click at [692, 442] on icon at bounding box center [689, 446] width 9 height 9
type input "*"
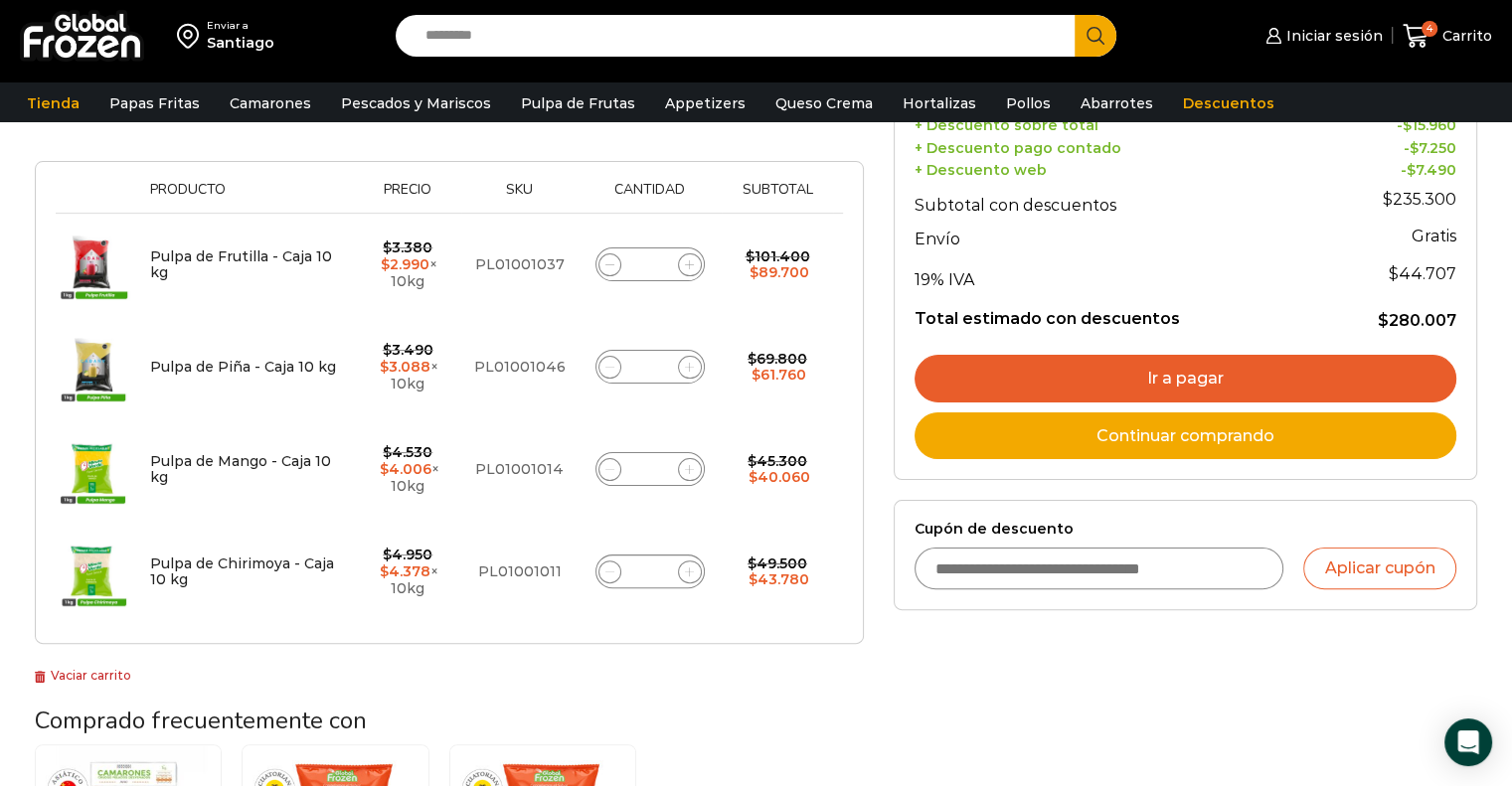
scroll to position [409, 0]
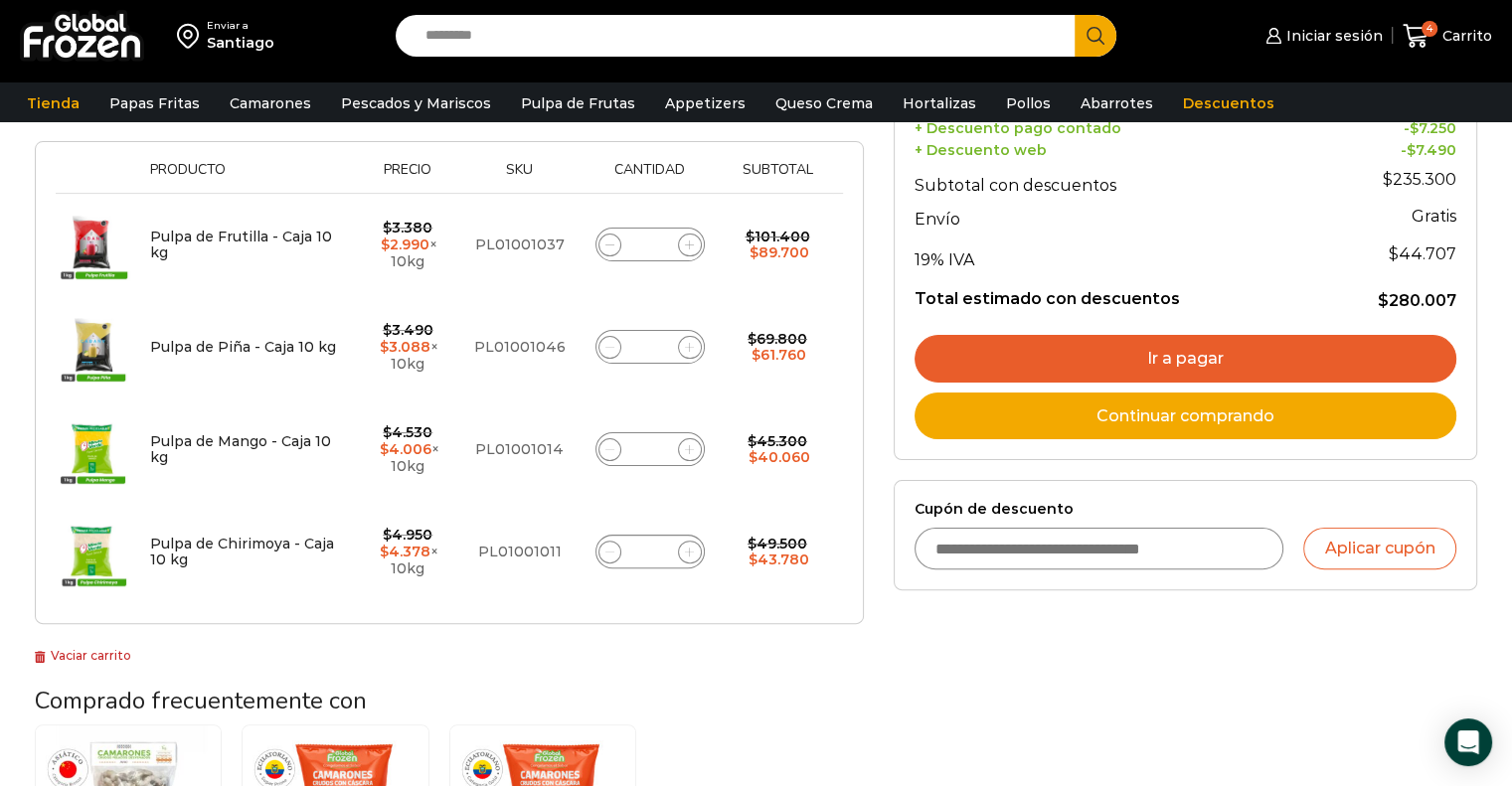
click at [683, 438] on span at bounding box center [690, 450] width 24 height 24
type input "*"
click at [965, 557] on input "Cupón de descuento" at bounding box center [1099, 548] width 370 height 42
type input "******"
click at [1373, 537] on button "Aplicar cupón" at bounding box center [1379, 548] width 153 height 42
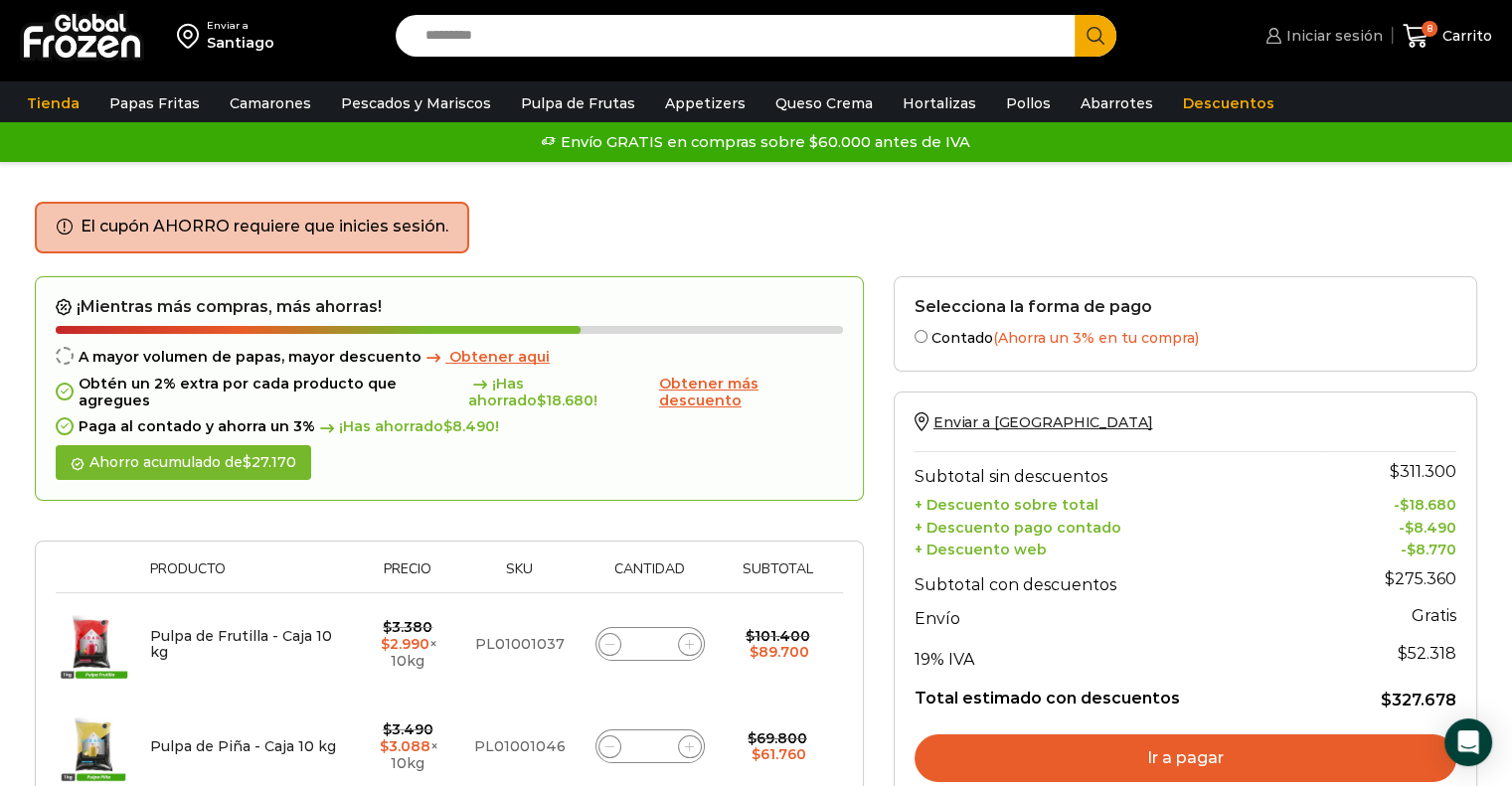
click at [1329, 38] on span "Iniciar sesión" at bounding box center [1331, 36] width 101 height 20
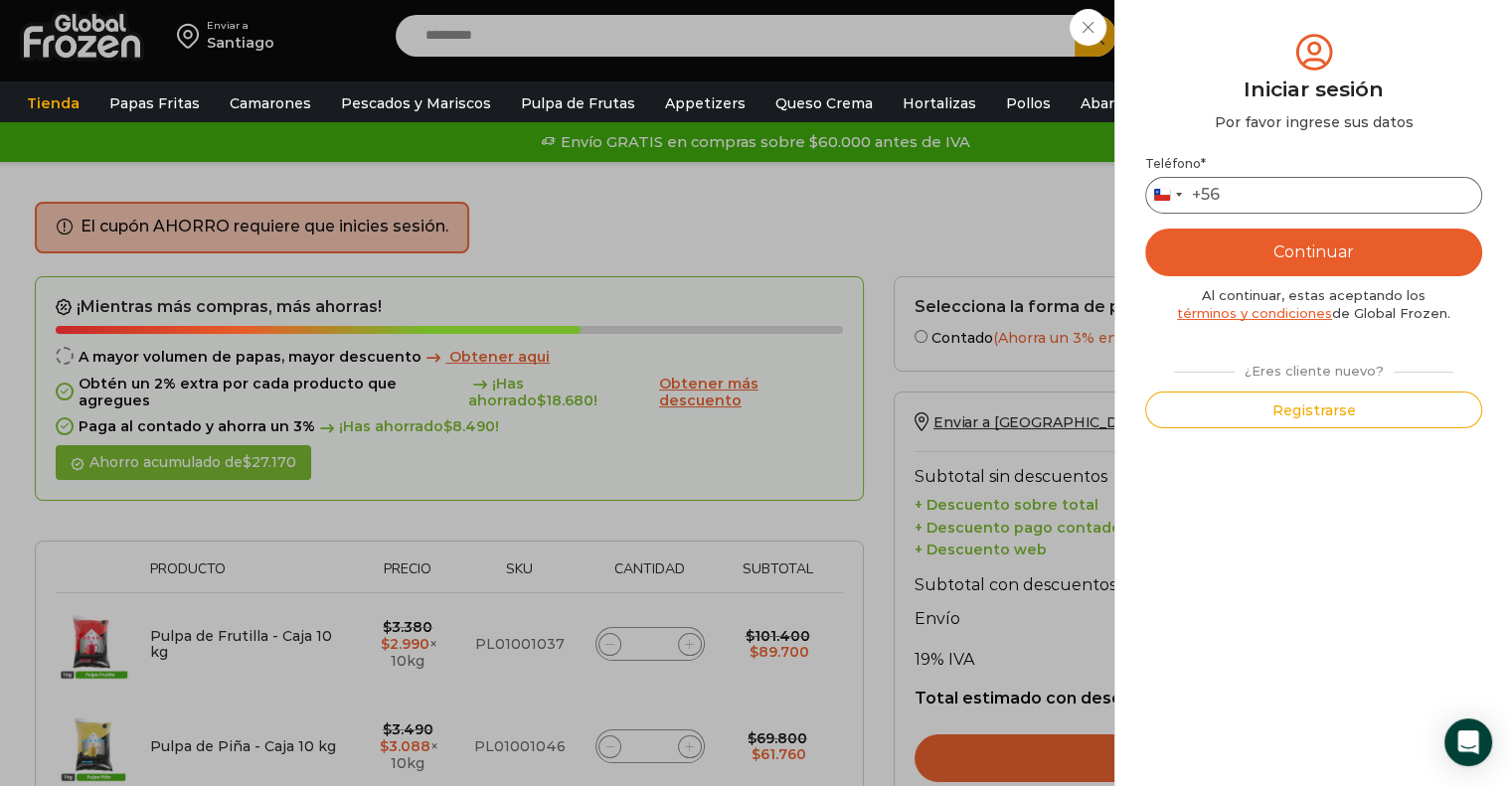
click at [1275, 189] on input "Teléfono *" at bounding box center [1312, 195] width 337 height 37
click at [1311, 249] on button "Continuar" at bounding box center [1312, 253] width 337 height 48
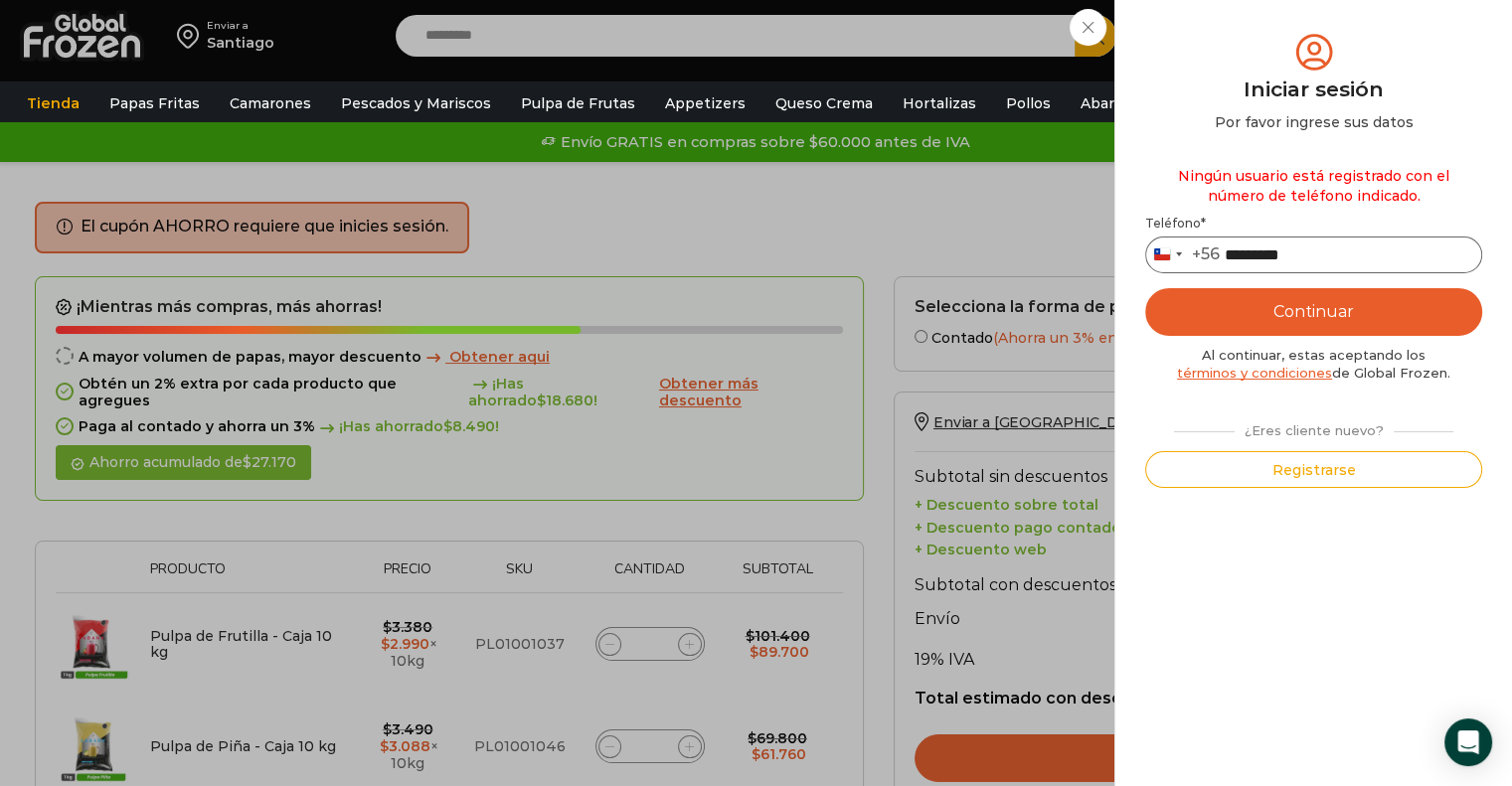
click at [1234, 258] on input "*********" at bounding box center [1312, 255] width 337 height 37
drag, startPoint x: 1309, startPoint y: 254, endPoint x: 1220, endPoint y: 258, distance: 89.1
click at [1220, 258] on input "*********" at bounding box center [1312, 255] width 337 height 37
click at [1310, 320] on button "Continuar" at bounding box center [1312, 313] width 337 height 48
click at [1232, 246] on input "********" at bounding box center [1312, 255] width 337 height 37
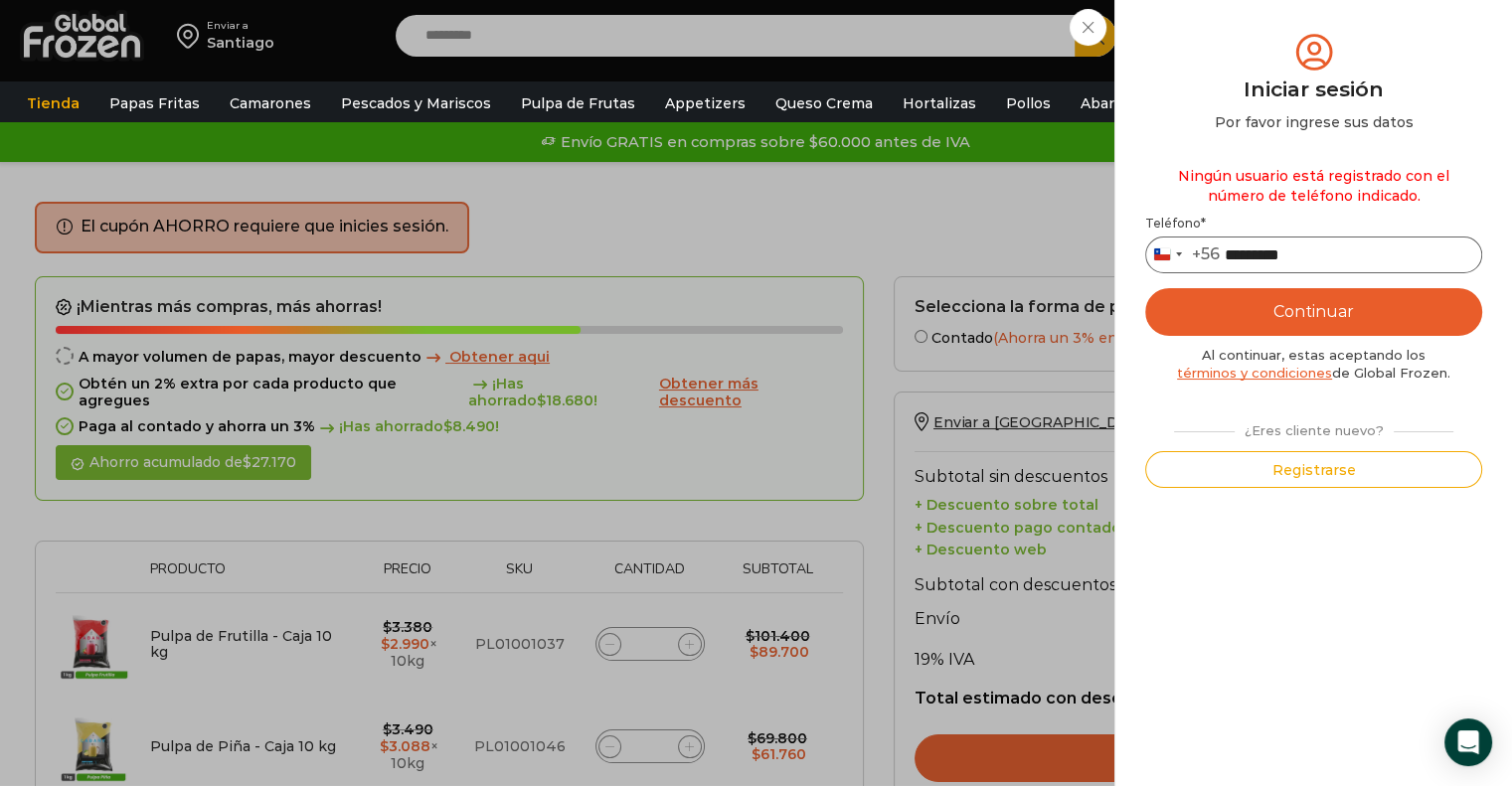
type input "*********"
click at [1257, 303] on button "Continuar" at bounding box center [1312, 313] width 337 height 48
click at [1252, 312] on button "Continuar" at bounding box center [1312, 313] width 337 height 48
click at [1247, 456] on button "Registrarse" at bounding box center [1312, 469] width 337 height 37
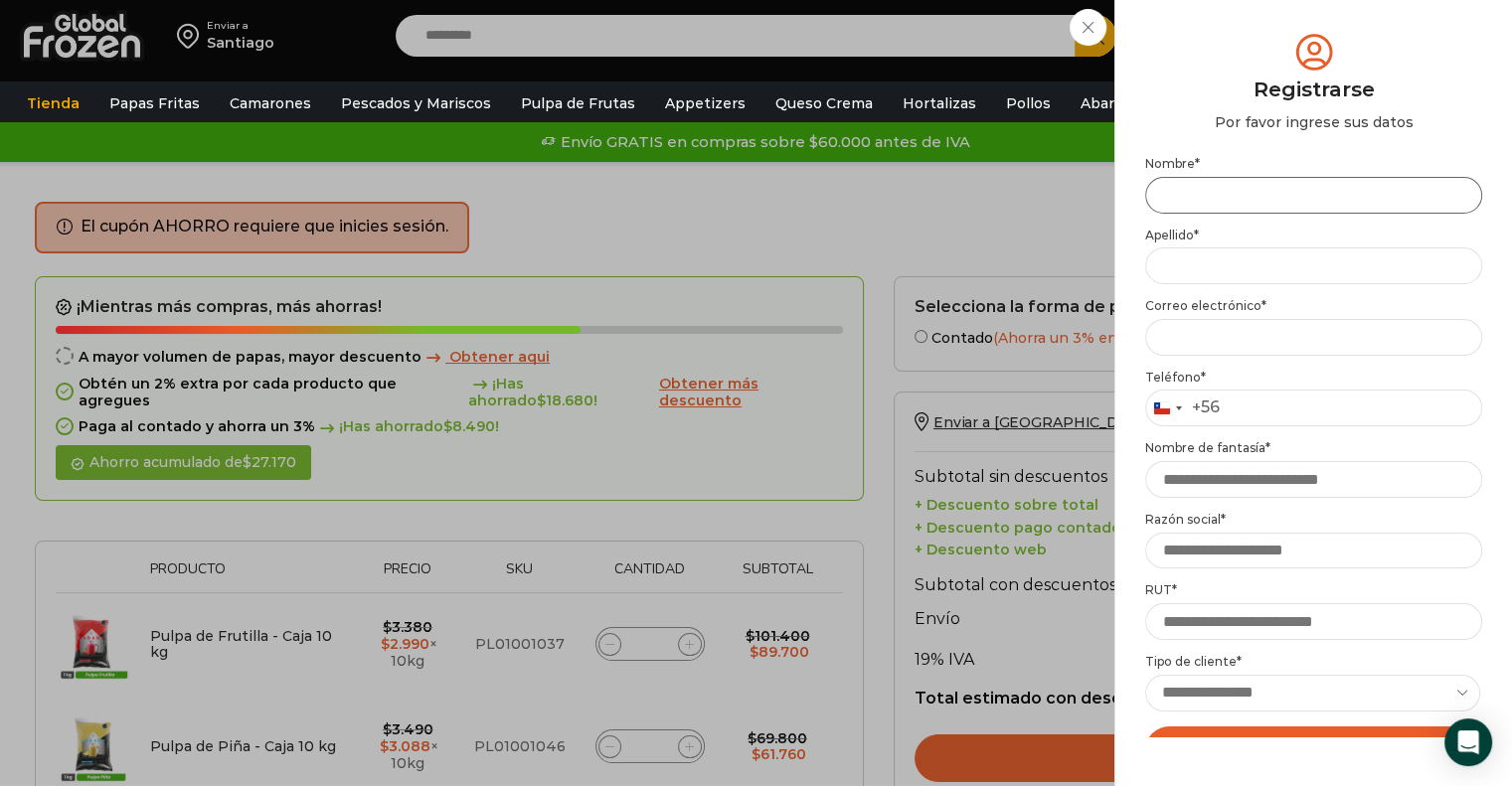
click at [1185, 184] on input "Nombre *" at bounding box center [1312, 195] width 337 height 37
type input "*********"
type input "*******"
type input "**********"
click at [1288, 398] on input "Teléfono *" at bounding box center [1312, 407] width 337 height 37
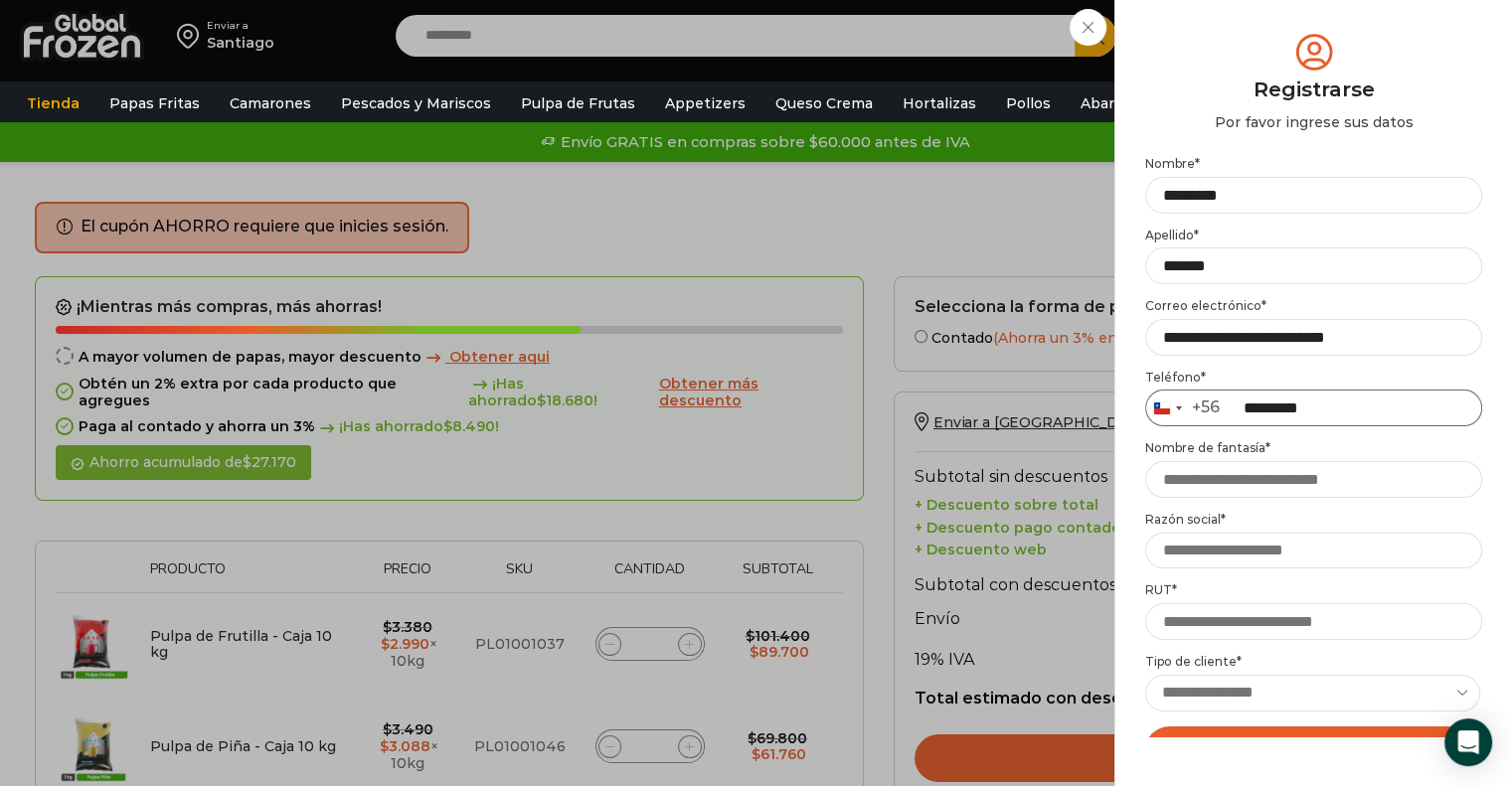
type input "*********"
click at [1261, 483] on input "Nombre de fantasía *" at bounding box center [1312, 479] width 337 height 37
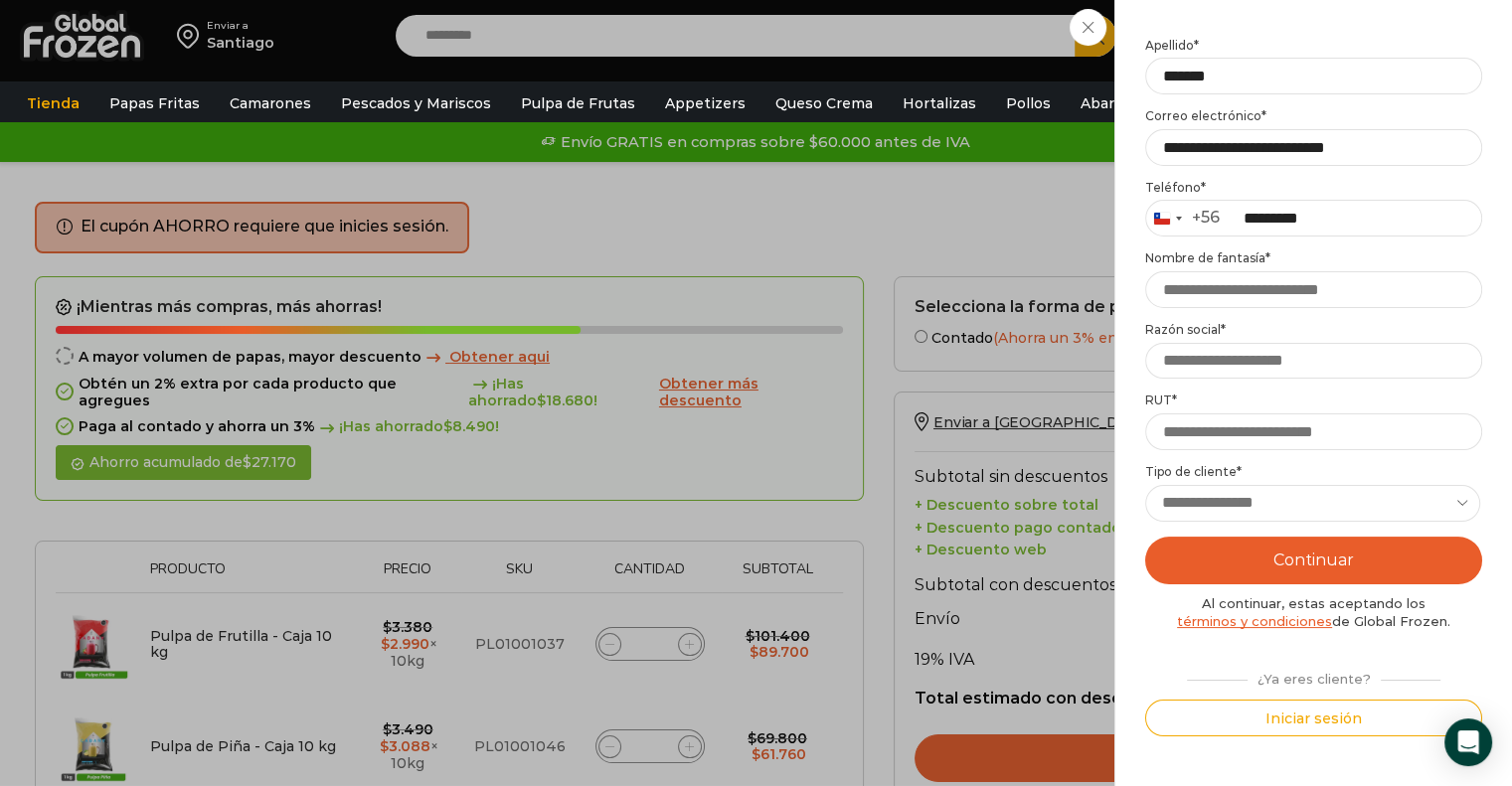
click at [1186, 502] on select "**********" at bounding box center [1311, 503] width 335 height 37
select select "********"
click at [1144, 485] on select "**********" at bounding box center [1311, 503] width 335 height 37
click at [1236, 571] on button "Continuar" at bounding box center [1312, 560] width 337 height 48
click at [1188, 283] on input "Nombre de fantasía *" at bounding box center [1312, 290] width 337 height 37
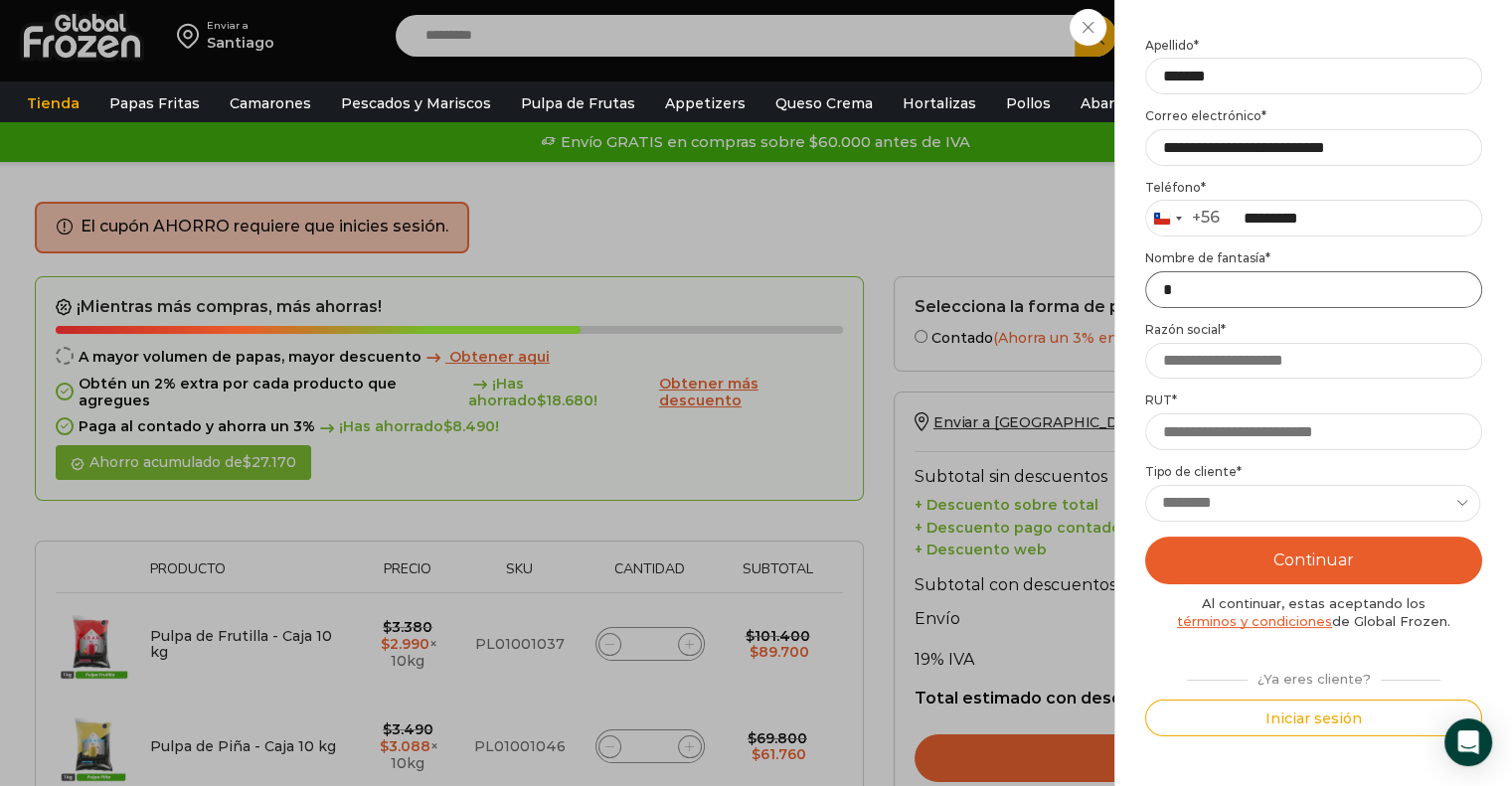
type input "*"
click at [1179, 351] on input "Razón social *" at bounding box center [1312, 361] width 337 height 37
type input "*"
click at [1189, 438] on input "RUT *" at bounding box center [1312, 431] width 337 height 37
click at [1237, 579] on button "Continuar" at bounding box center [1312, 560] width 337 height 48
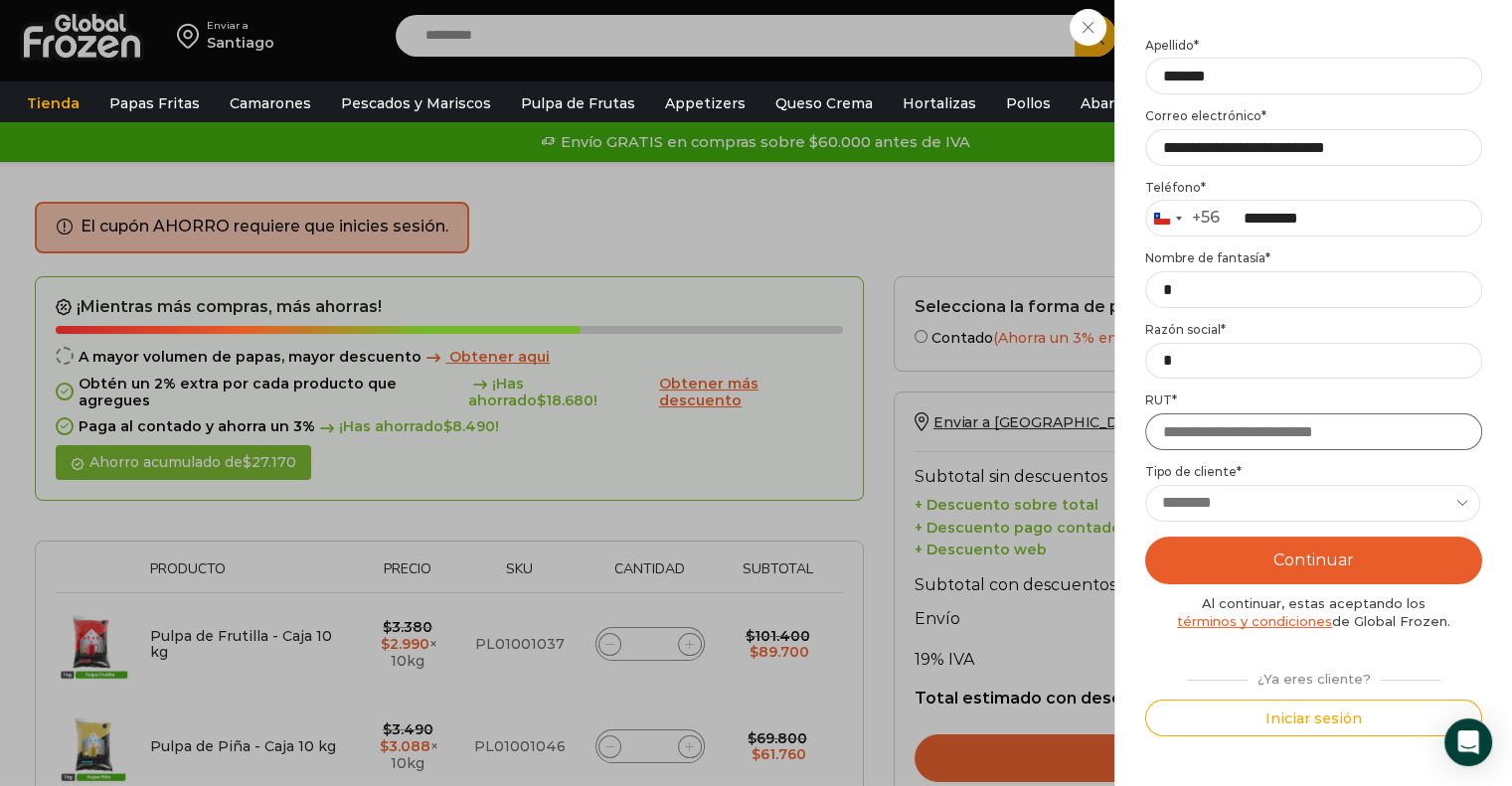
click at [1200, 430] on input "RUT *" at bounding box center [1312, 431] width 337 height 37
type input "**********"
click at [1244, 564] on button "Continuar" at bounding box center [1312, 560] width 337 height 48
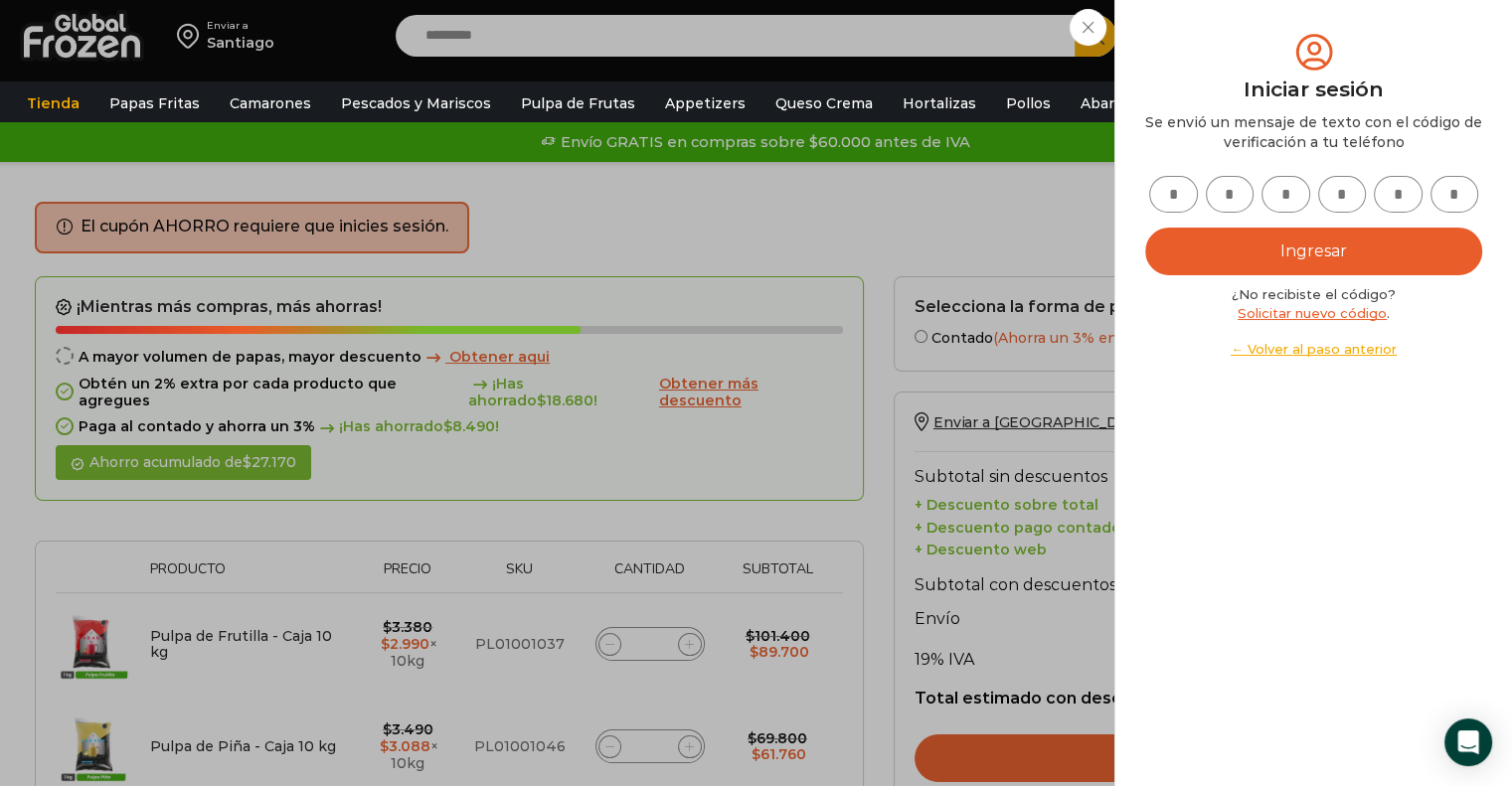
click at [1359, 313] on link "Solicitar nuevo código" at bounding box center [1311, 313] width 149 height 16
click at [1240, 198] on input "text" at bounding box center [1229, 194] width 49 height 37
type input "*"
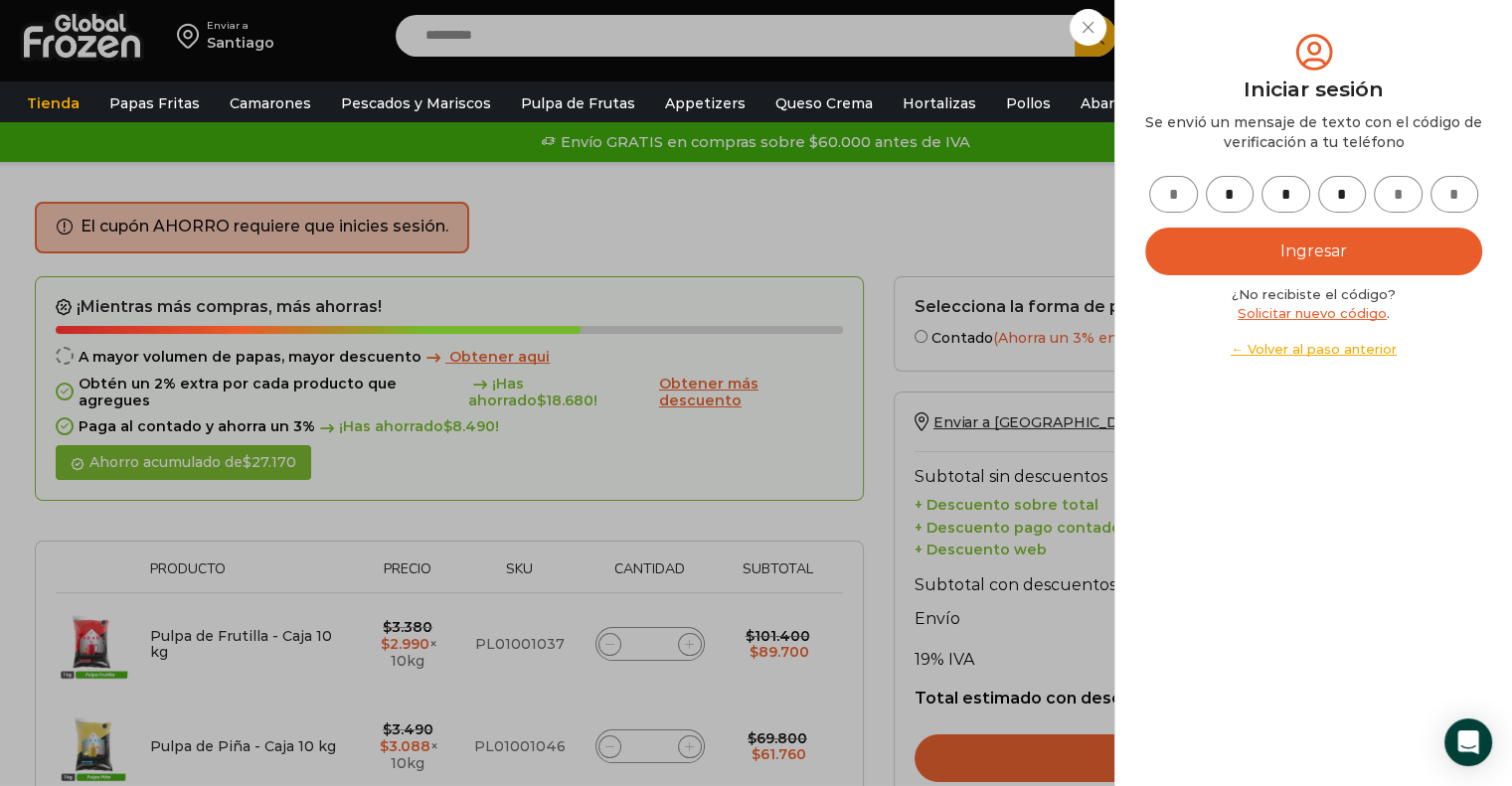
type input "*"
click at [1300, 250] on button "Ingresar" at bounding box center [1312, 252] width 337 height 48
type input "*"
click at [1299, 248] on button "Ingresar" at bounding box center [1312, 252] width 337 height 48
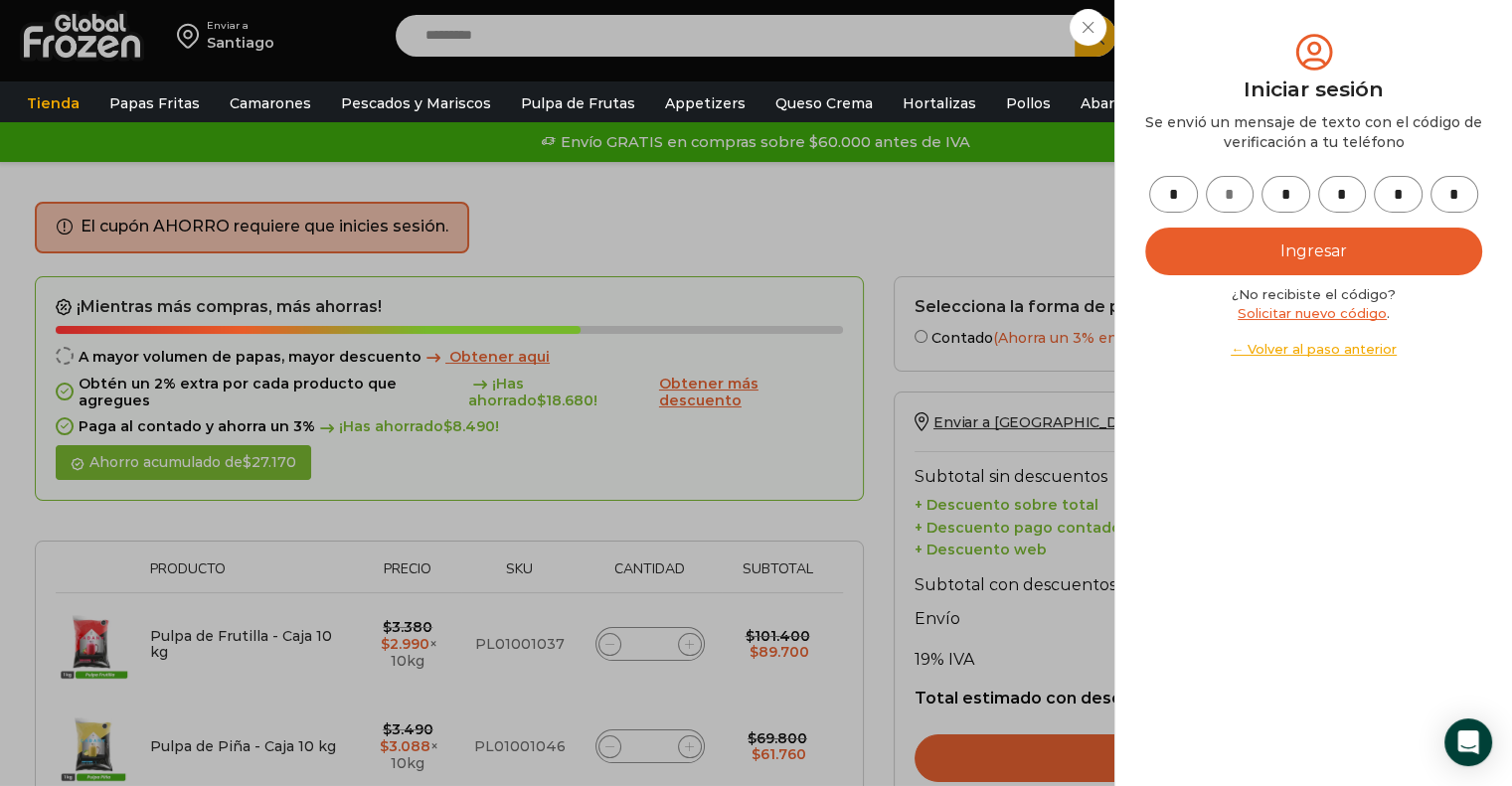
type input "*"
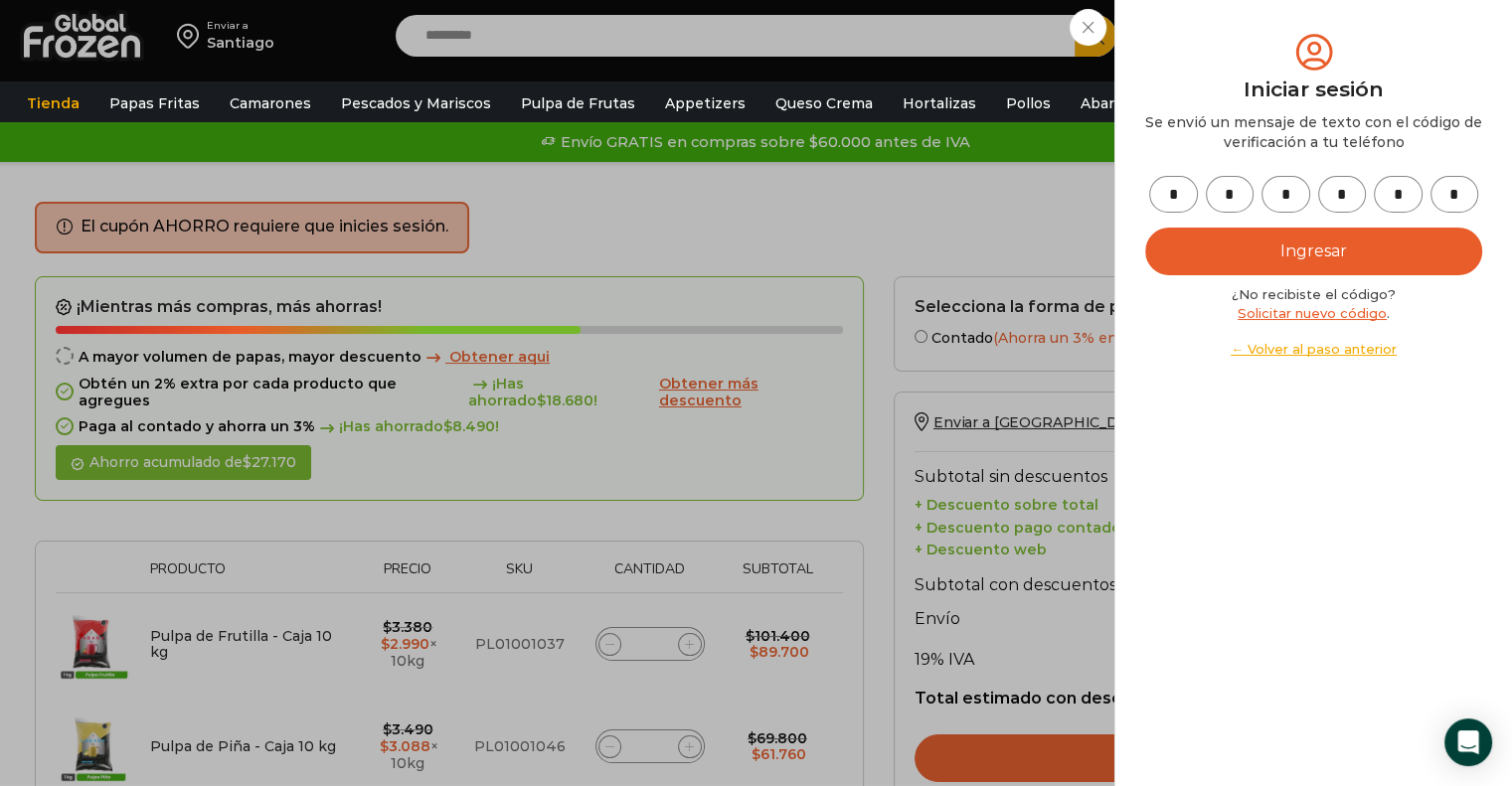
click at [1144, 228] on button "Ingresar" at bounding box center [1312, 252] width 337 height 48
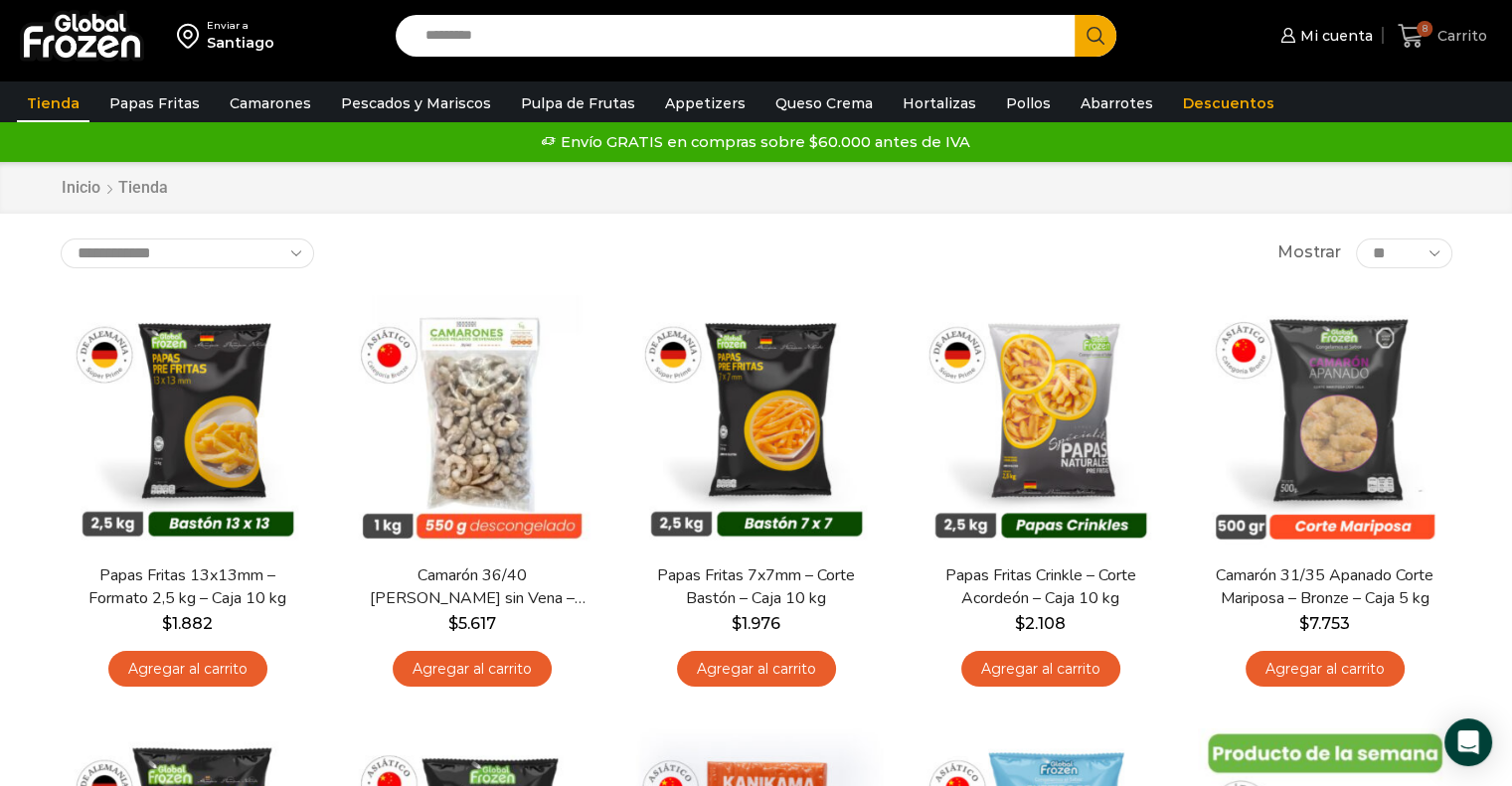
click at [1393, 39] on link "8 [GEOGRAPHIC_DATA]" at bounding box center [1442, 36] width 100 height 47
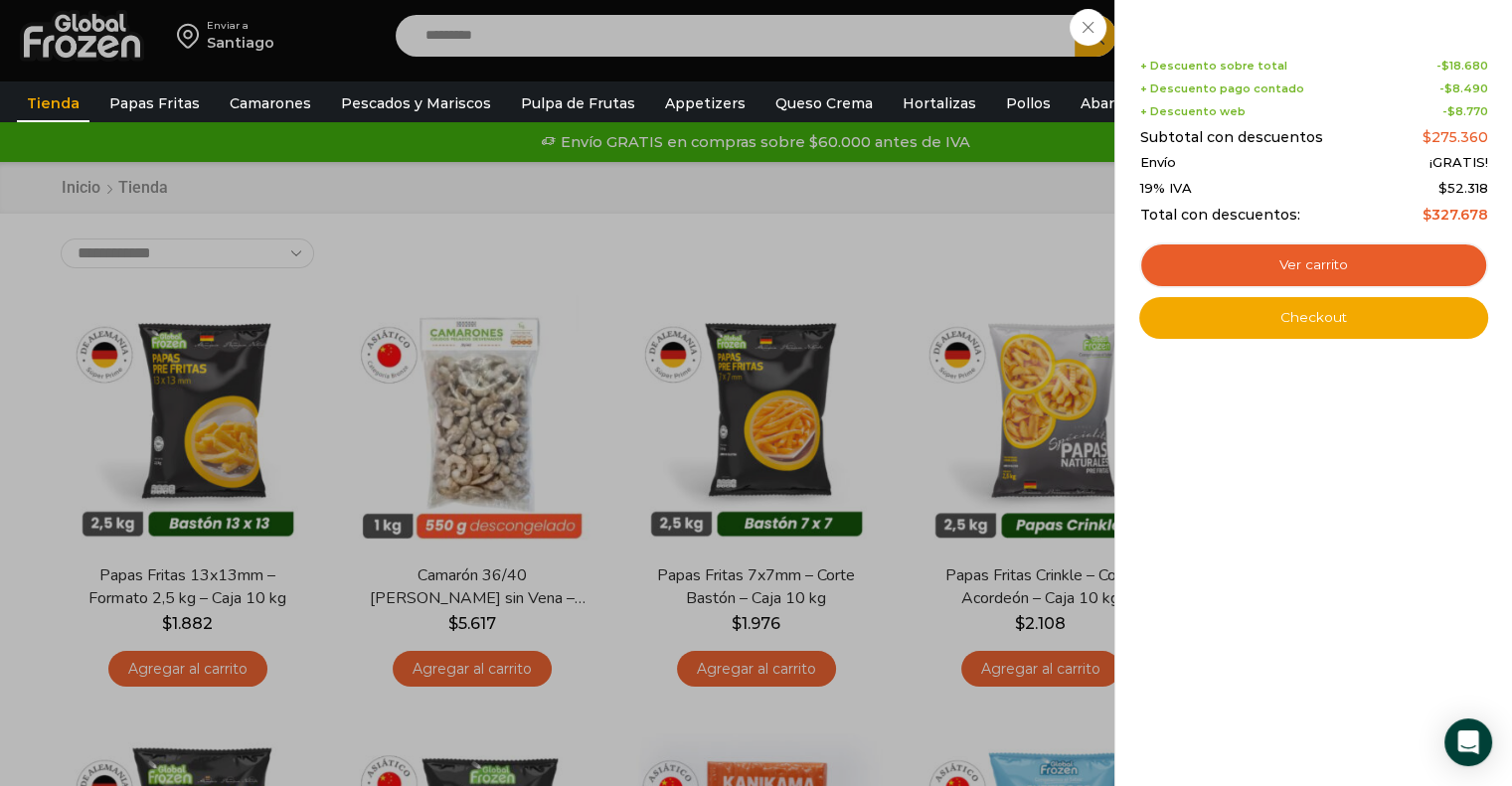
click at [1289, 290] on p "Ver carrito Checkout" at bounding box center [1312, 291] width 349 height 96
click at [1310, 251] on link "Ver carrito" at bounding box center [1312, 266] width 349 height 46
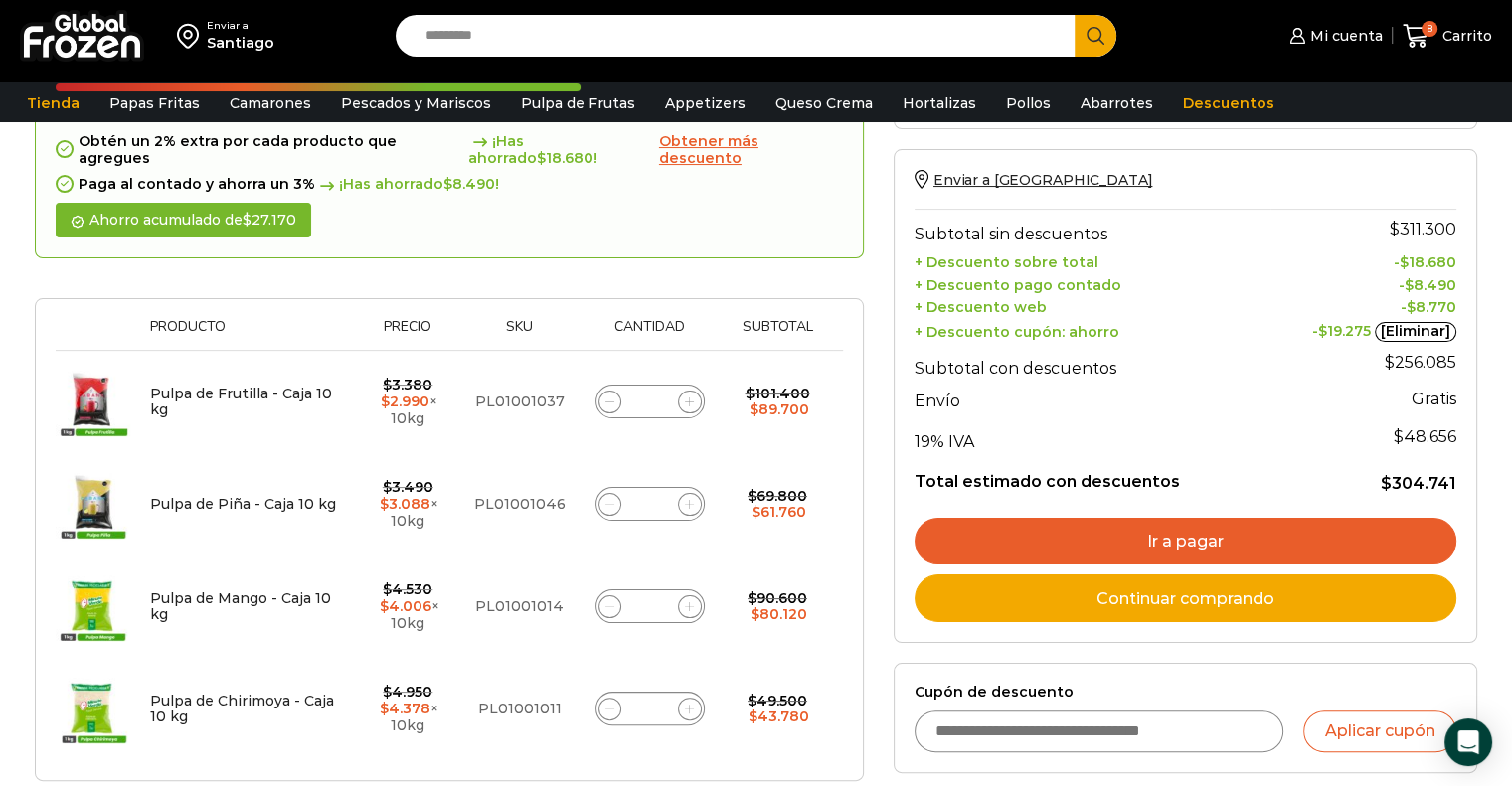
scroll to position [299, 0]
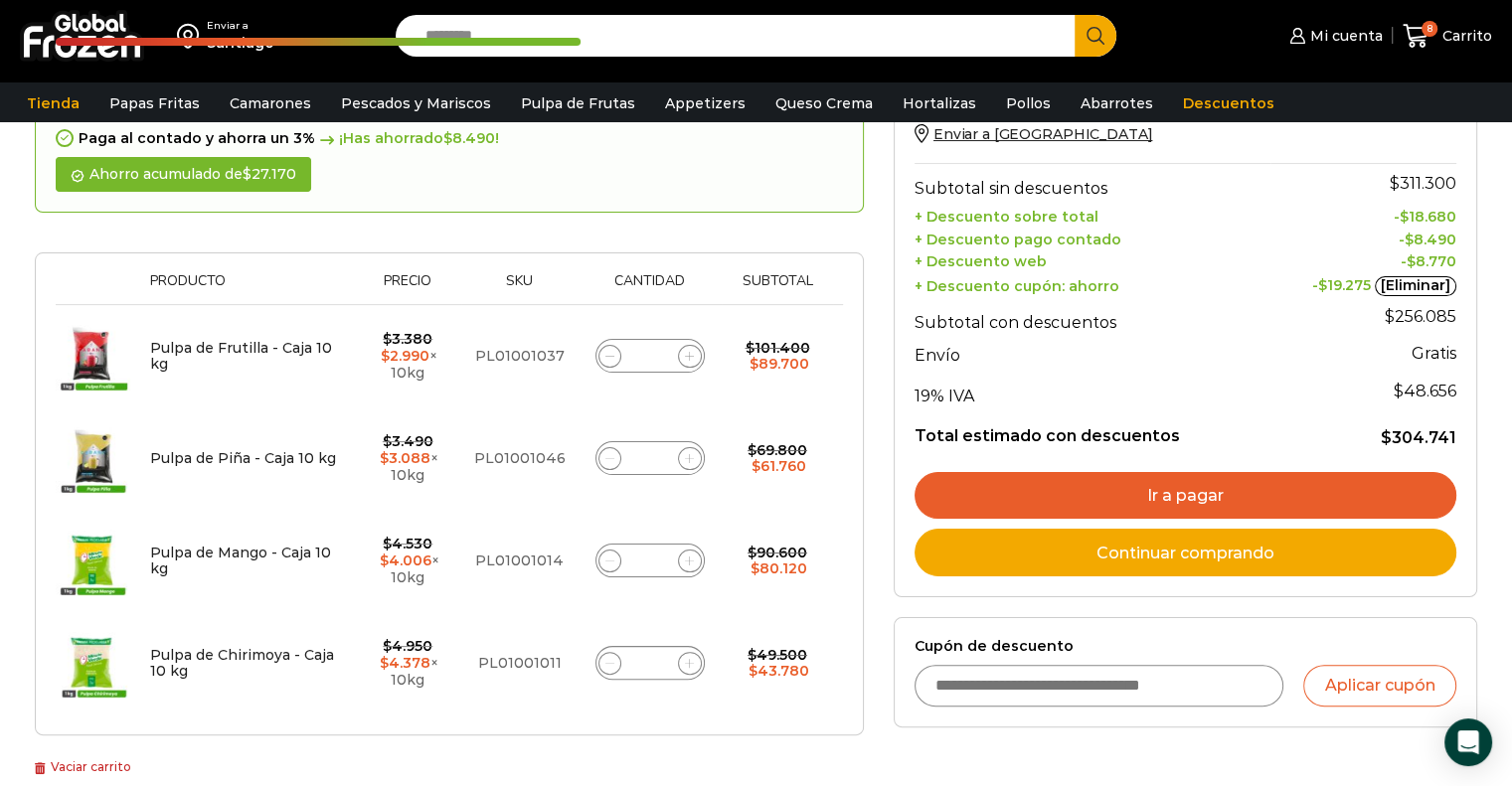
click at [692, 454] on icon at bounding box center [689, 458] width 9 height 9
type input "*"
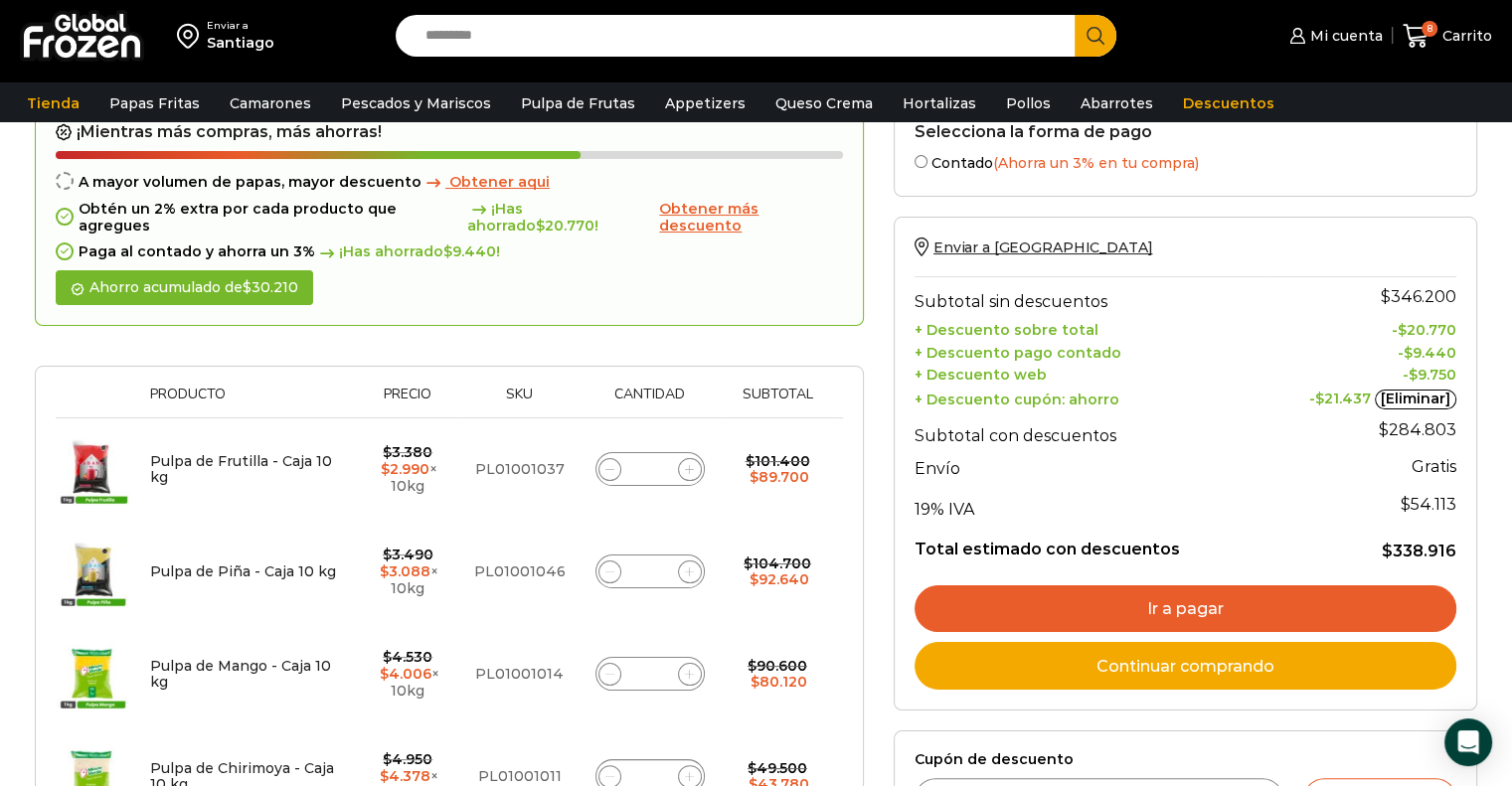
scroll to position [181, 0]
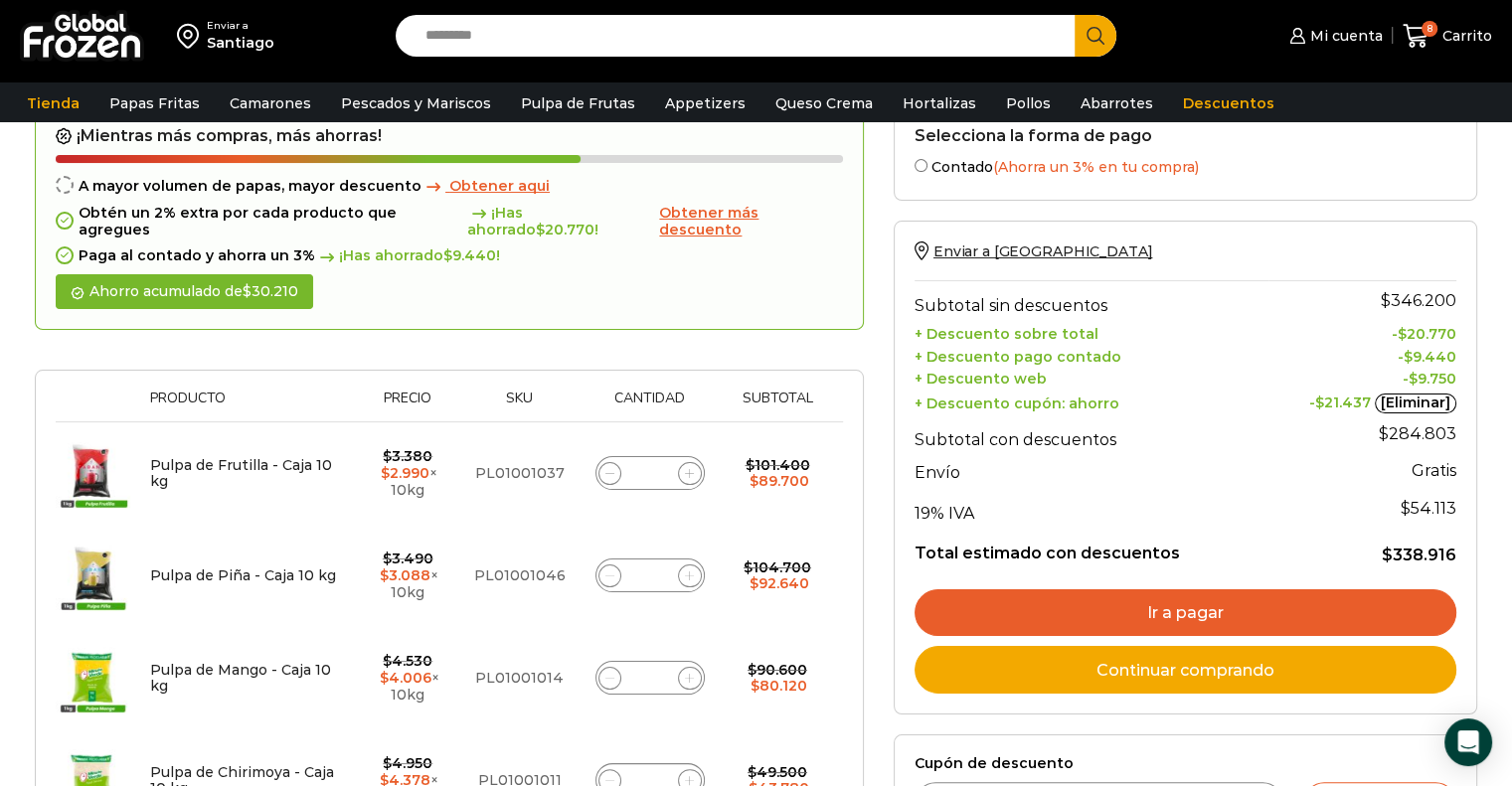
click at [1273, 593] on link "Ir a pagar" at bounding box center [1184, 613] width 541 height 48
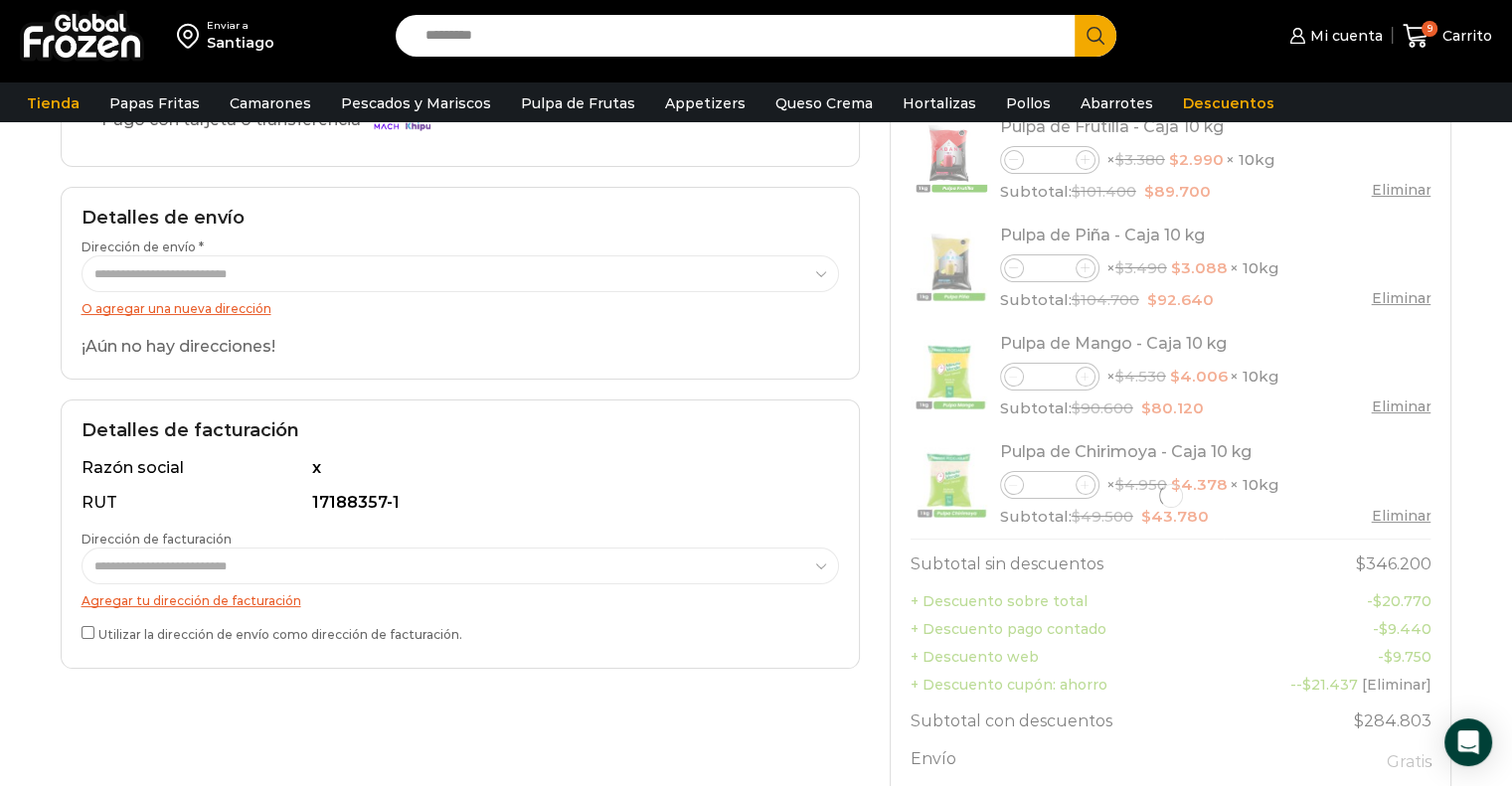
scroll to position [100, 0]
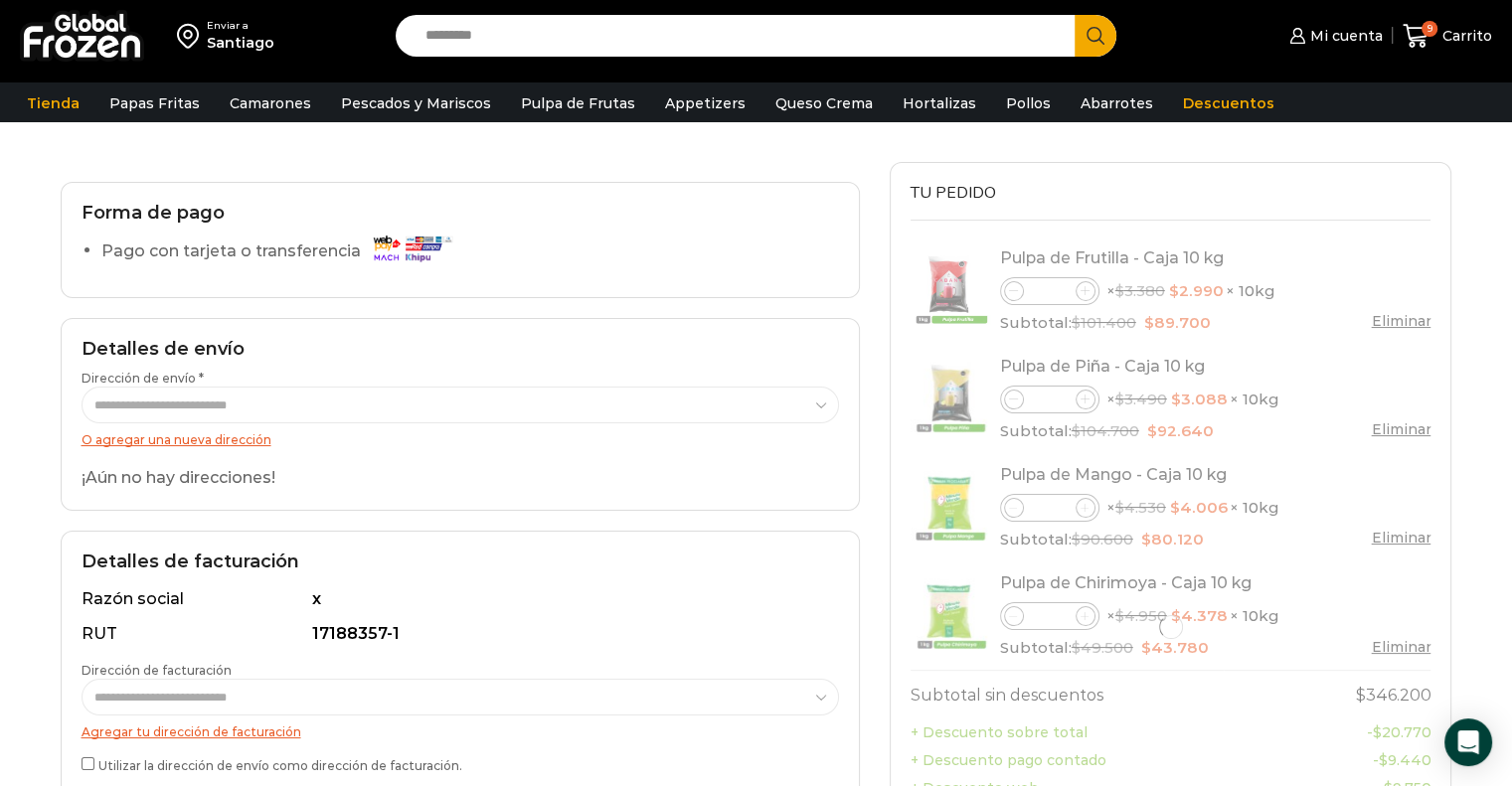
click at [201, 446] on link "O agregar una nueva dirección" at bounding box center [177, 439] width 190 height 15
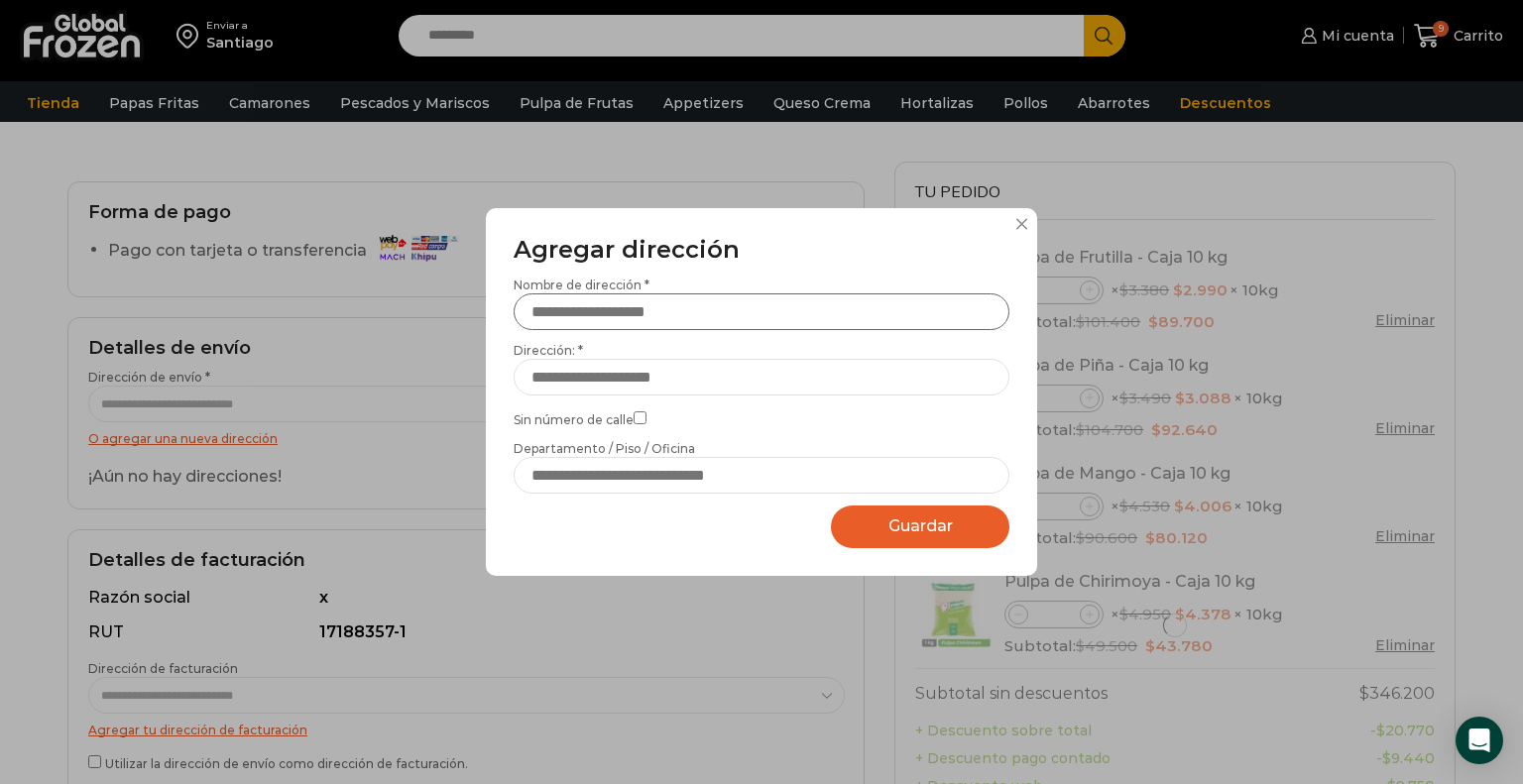
click at [599, 312] on input "Nombre de dirección *" at bounding box center [762, 312] width 496 height 37
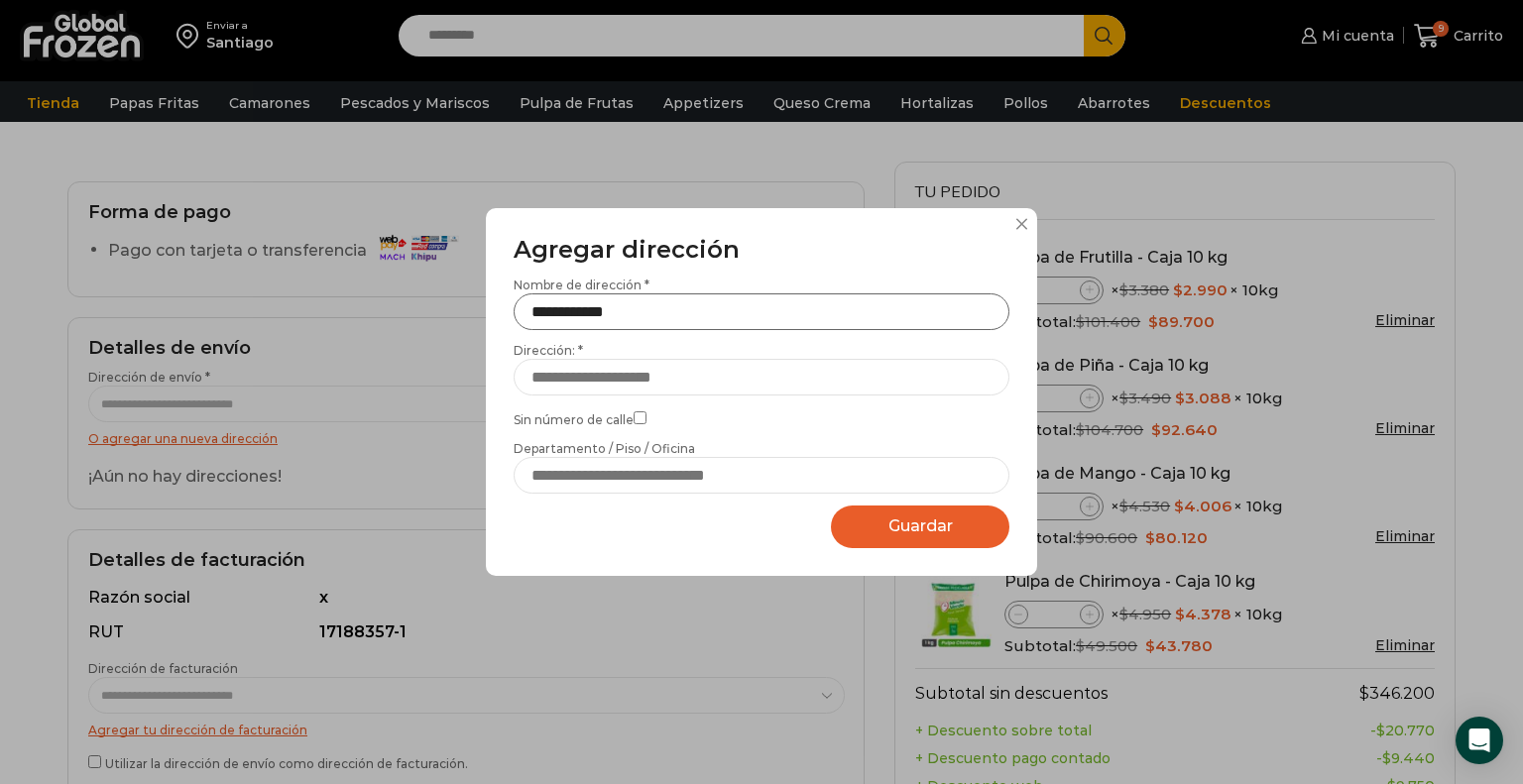
type input "**********"
click at [779, 403] on div "**********" at bounding box center [762, 386] width 496 height 218
click at [776, 377] on input "Dirección: *" at bounding box center [762, 377] width 496 height 37
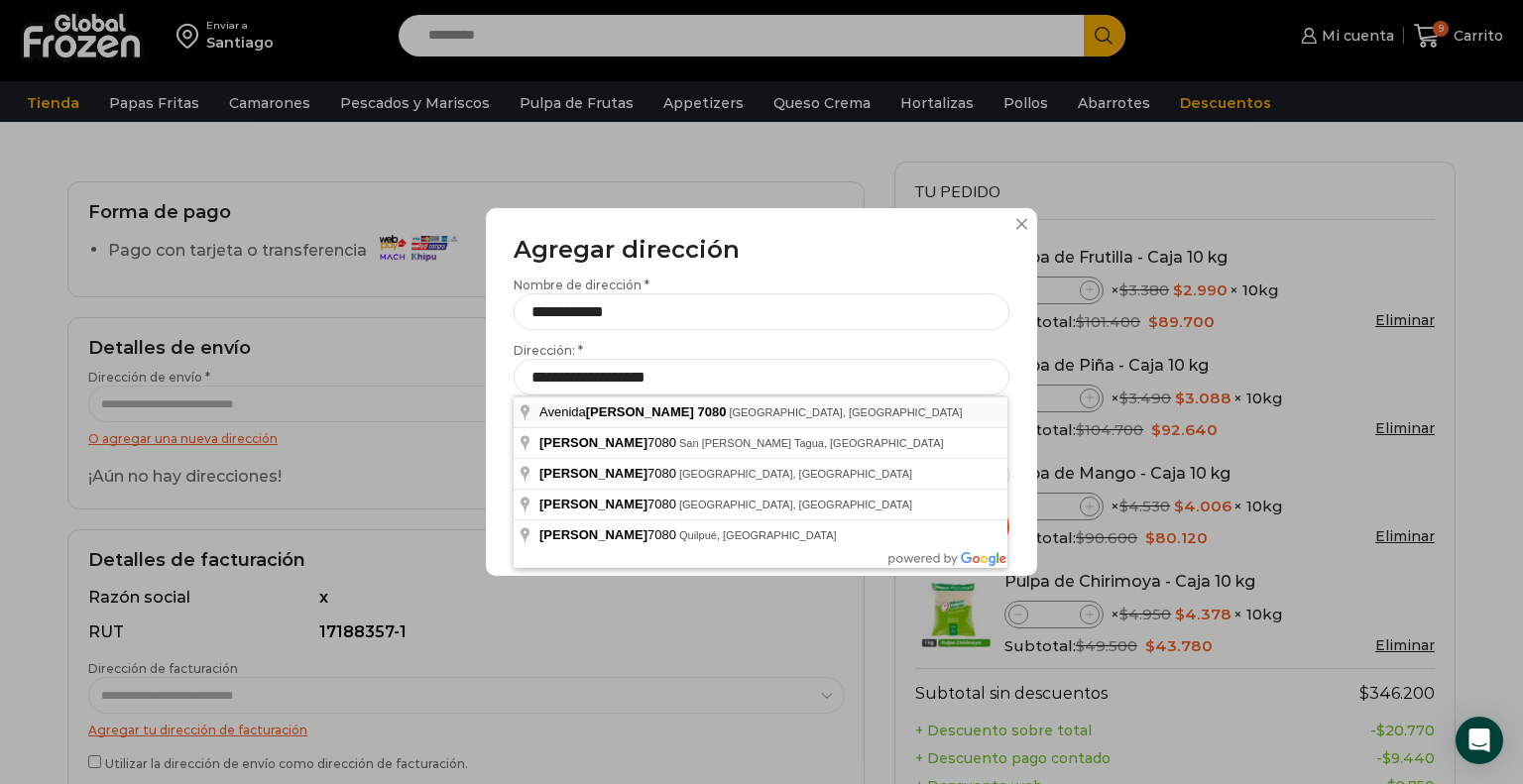
type input "**********"
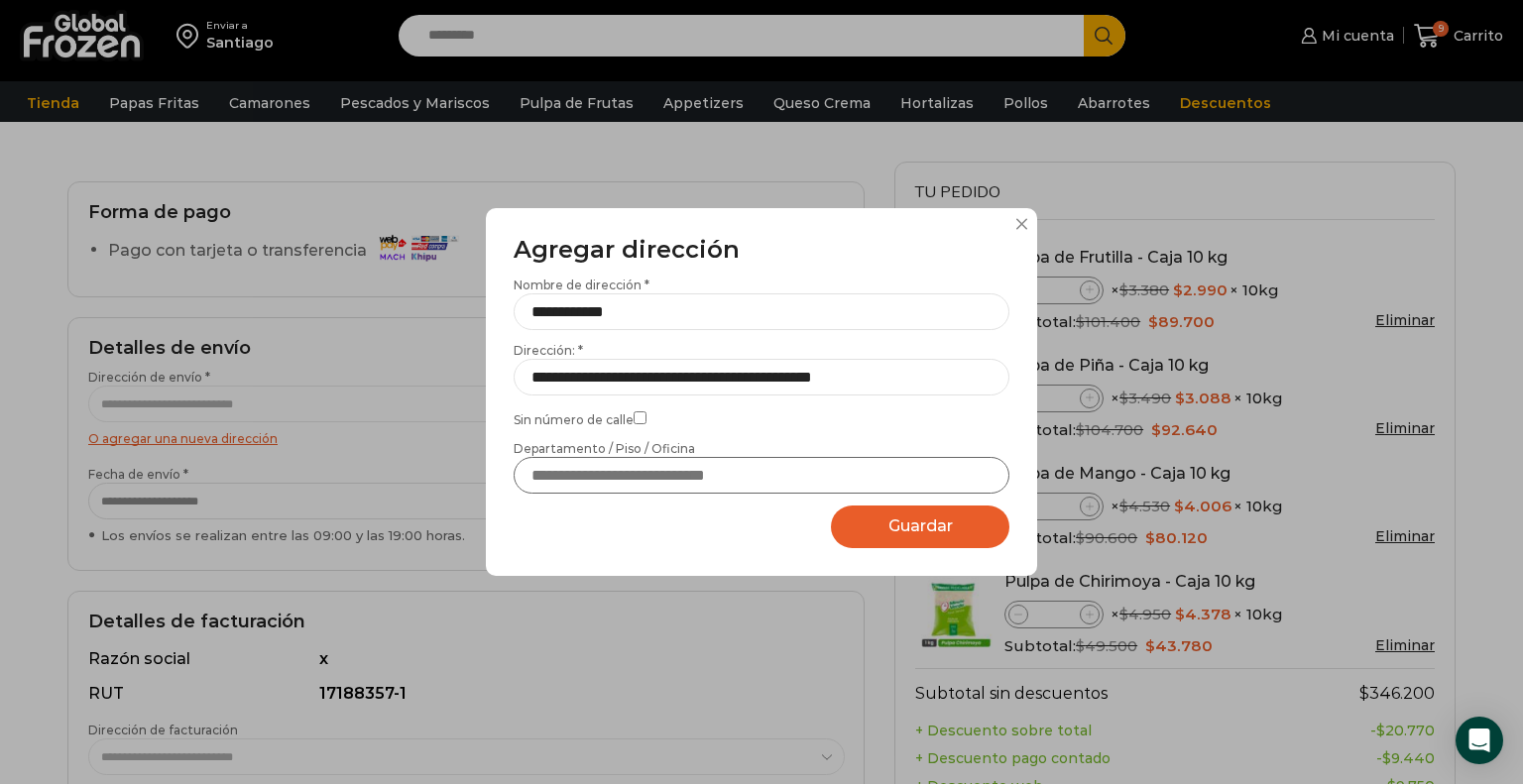
click at [561, 475] on input "Departamento / Piso / Oficina" at bounding box center [762, 475] width 496 height 37
type input "**********"
click at [746, 529] on div "**********" at bounding box center [762, 392] width 551 height 368
click at [905, 521] on span "Guardar" at bounding box center [921, 525] width 65 height 19
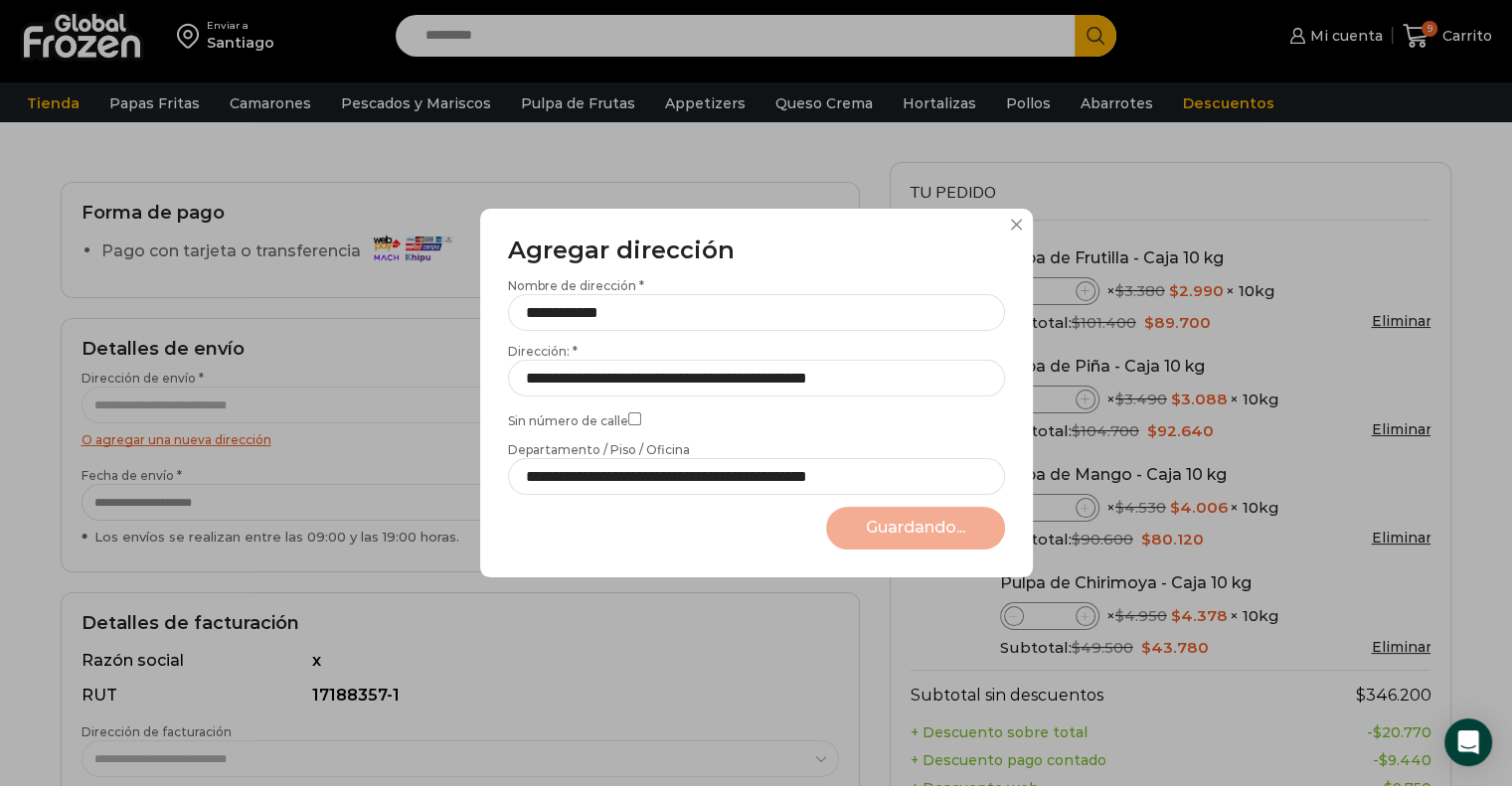
select select "*******"
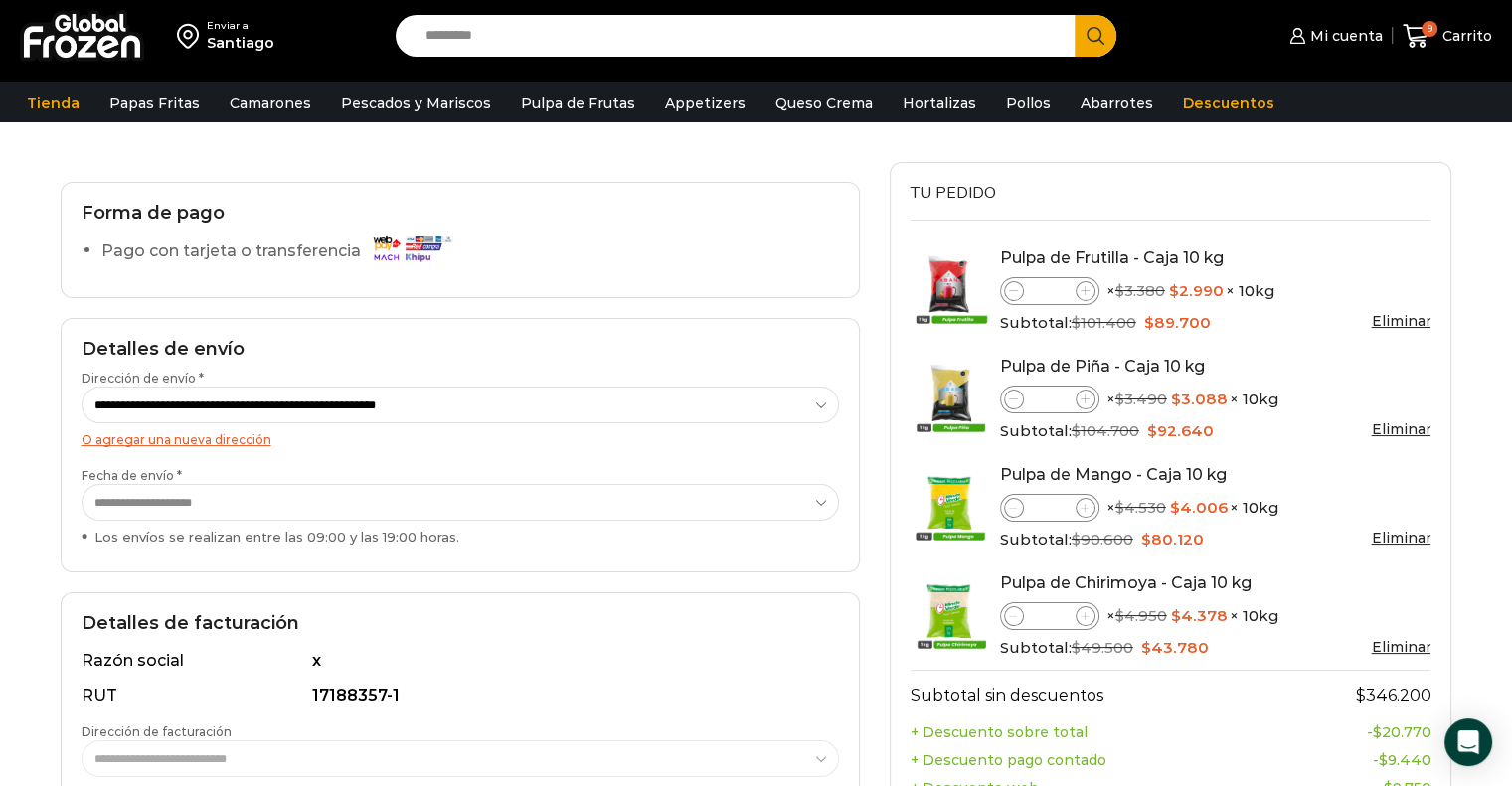
click at [126, 497] on select "**********" at bounding box center [460, 502] width 758 height 37
click at [823, 400] on select "**********" at bounding box center [460, 404] width 758 height 37
click at [82, 387] on select "**********" at bounding box center [460, 404] width 758 height 37
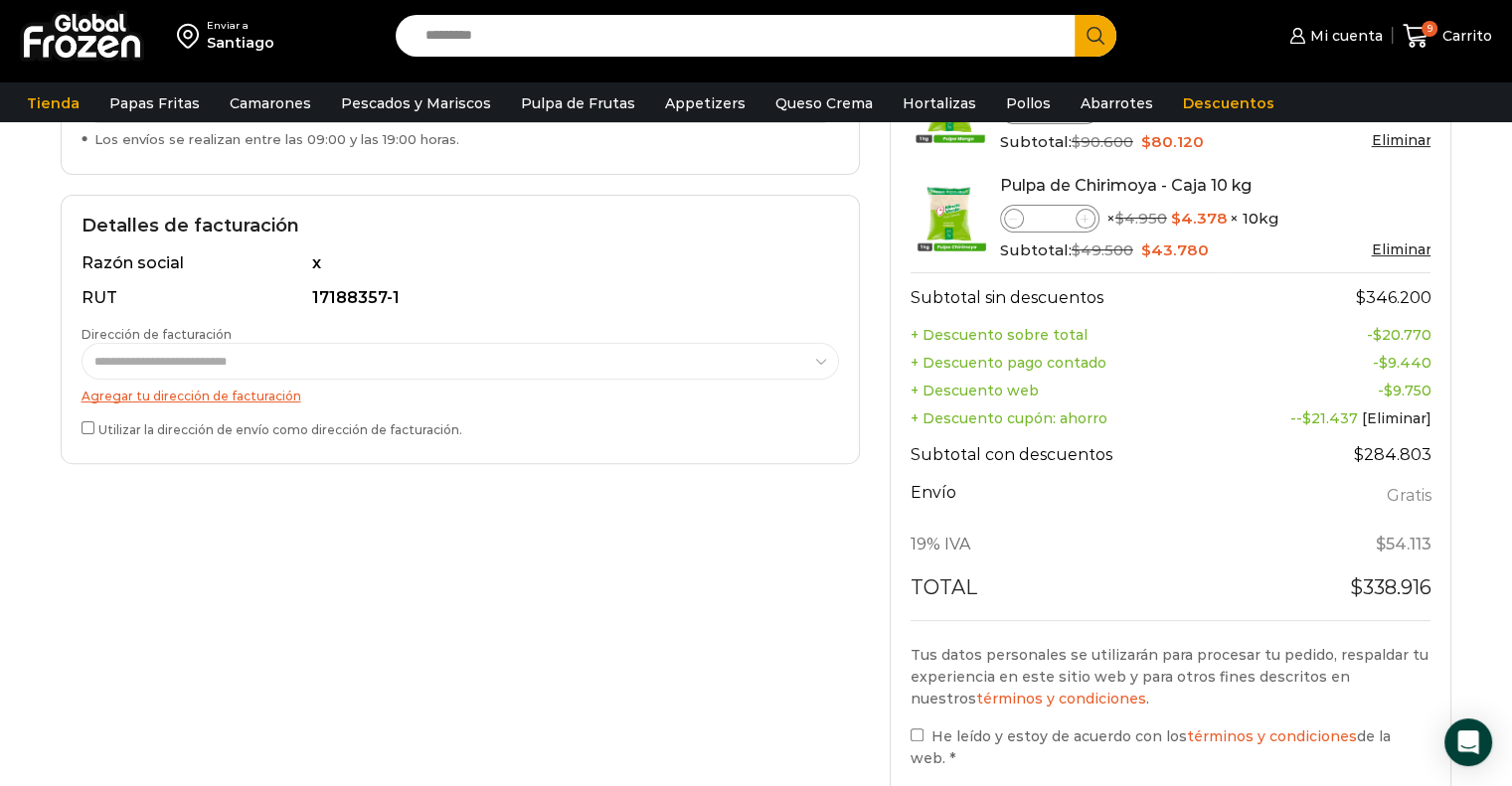
scroll to position [696, 0]
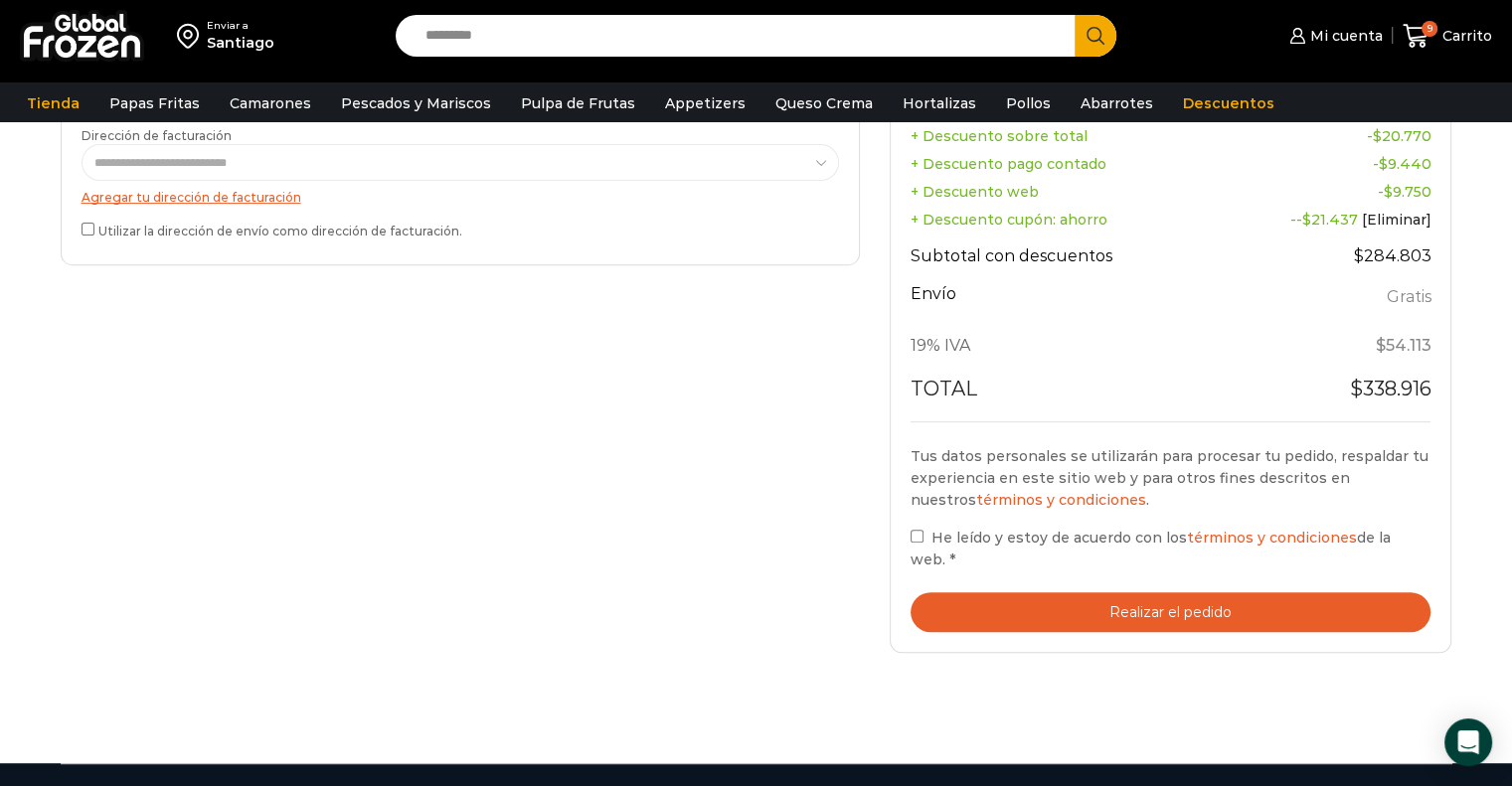
click at [1228, 592] on button "Realizar el pedido" at bounding box center [1169, 612] width 520 height 41
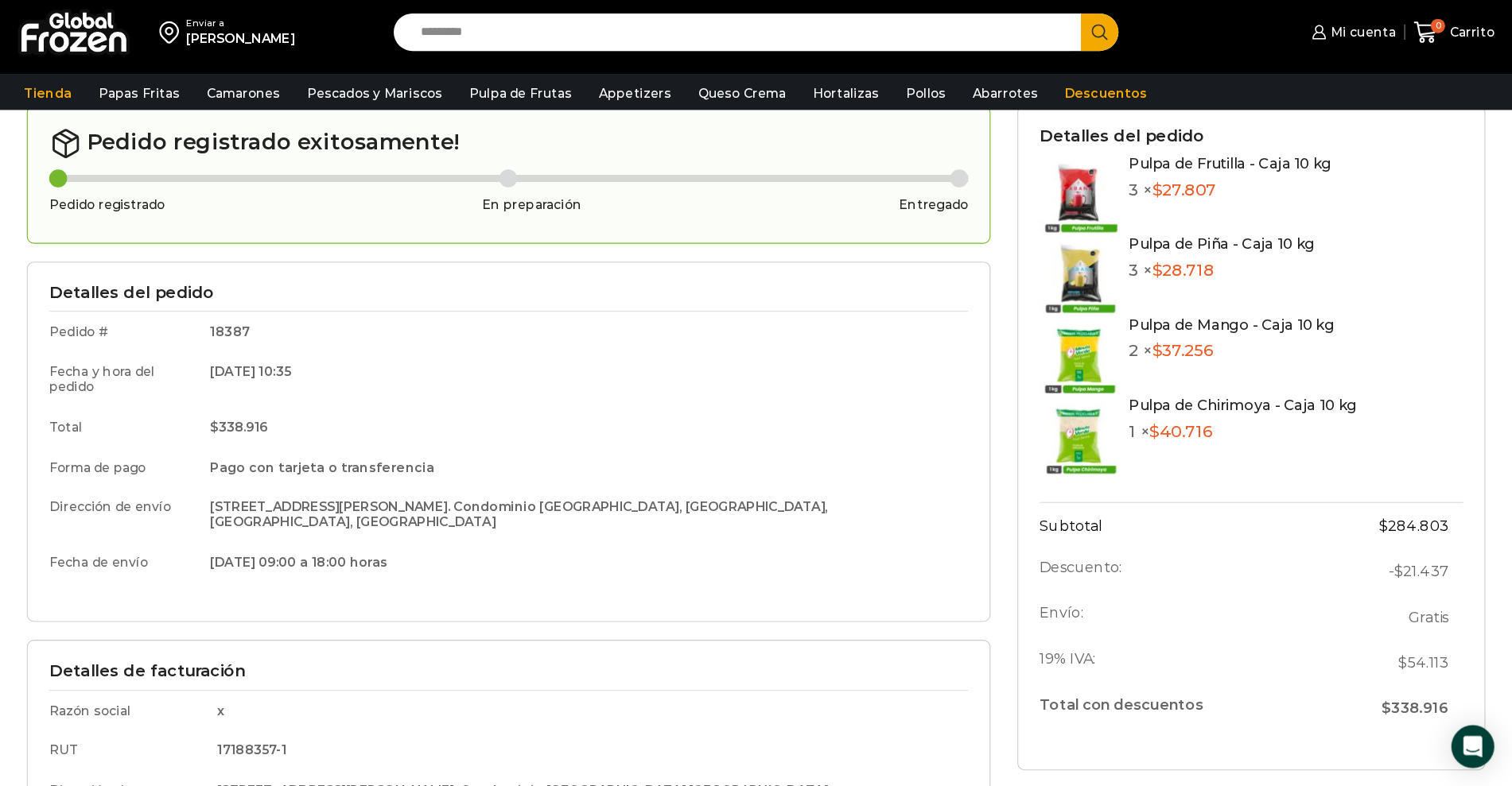
scroll to position [80, 0]
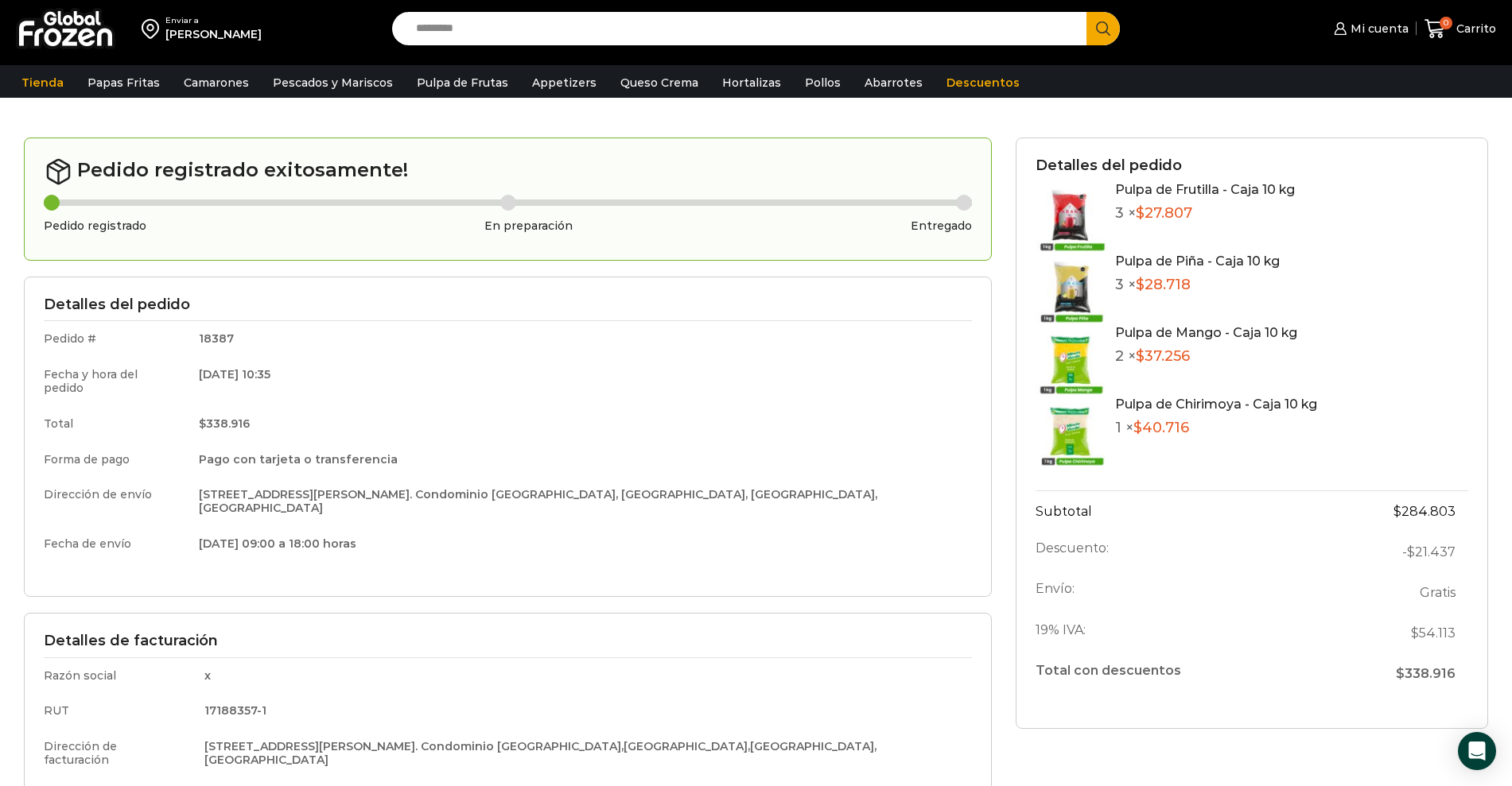
drag, startPoint x: 670, startPoint y: 2, endPoint x: 837, endPoint y: 588, distance: 609.3
click at [837, 588] on div "Detalles del pedido Pedido # 18387 Fecha y hora del pedido 01/09/2025 10:35 Tot…" at bounding box center [507, 436] width 968 height 320
